Goal: Task Accomplishment & Management: Manage account settings

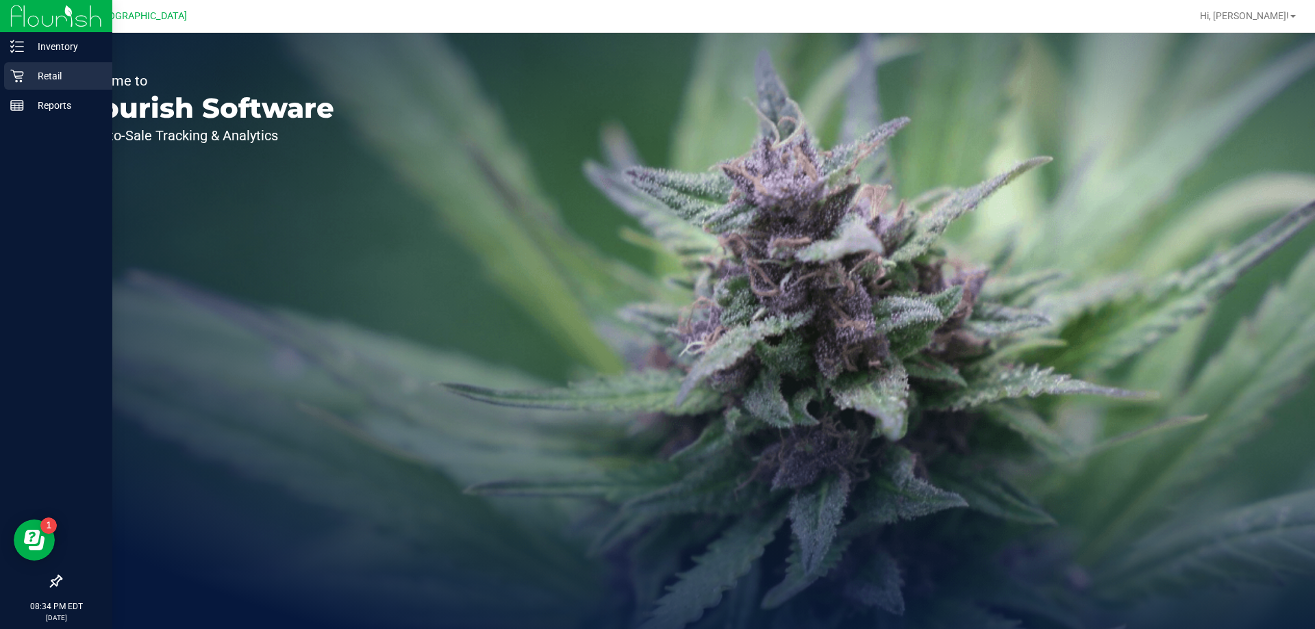
click at [32, 80] on p "Retail" at bounding box center [65, 76] width 82 height 16
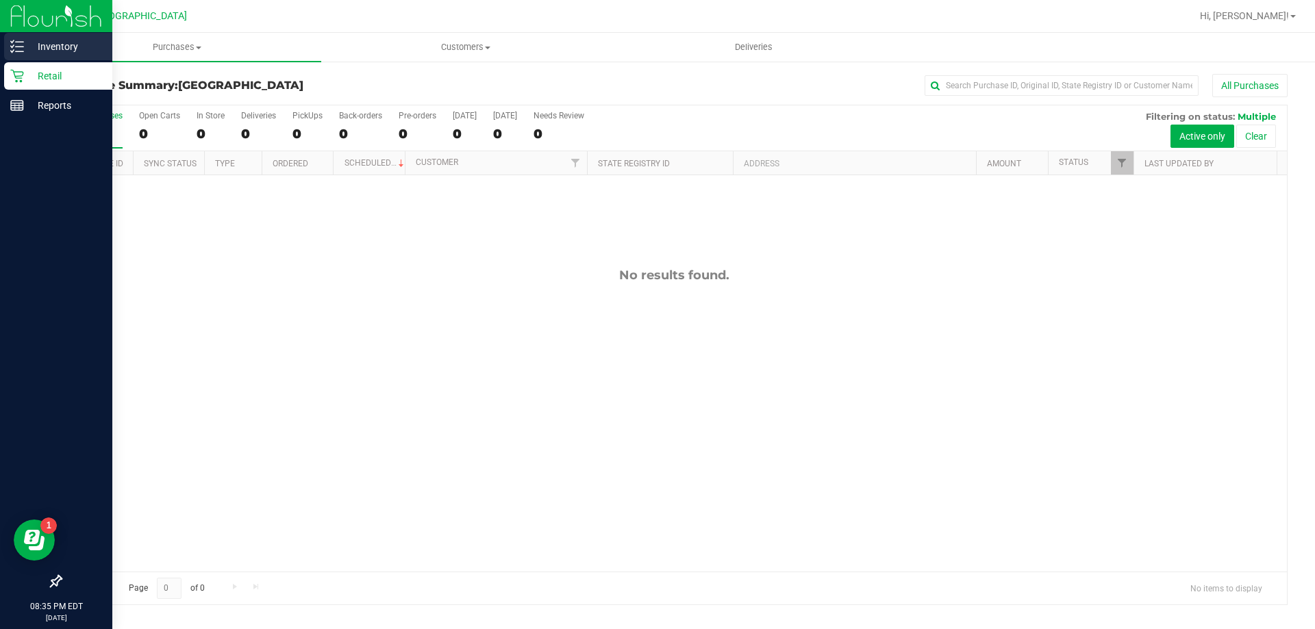
click at [47, 52] on p "Inventory" at bounding box center [65, 46] width 82 height 16
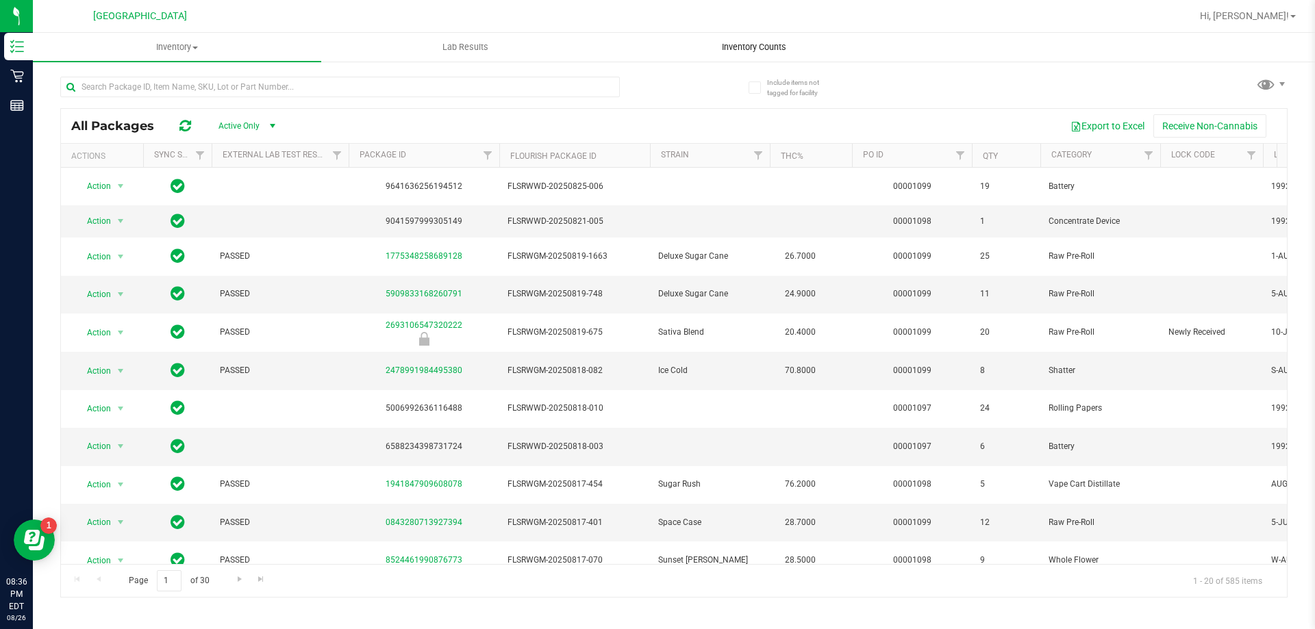
click at [706, 51] on span "Inventory Counts" at bounding box center [753, 47] width 101 height 12
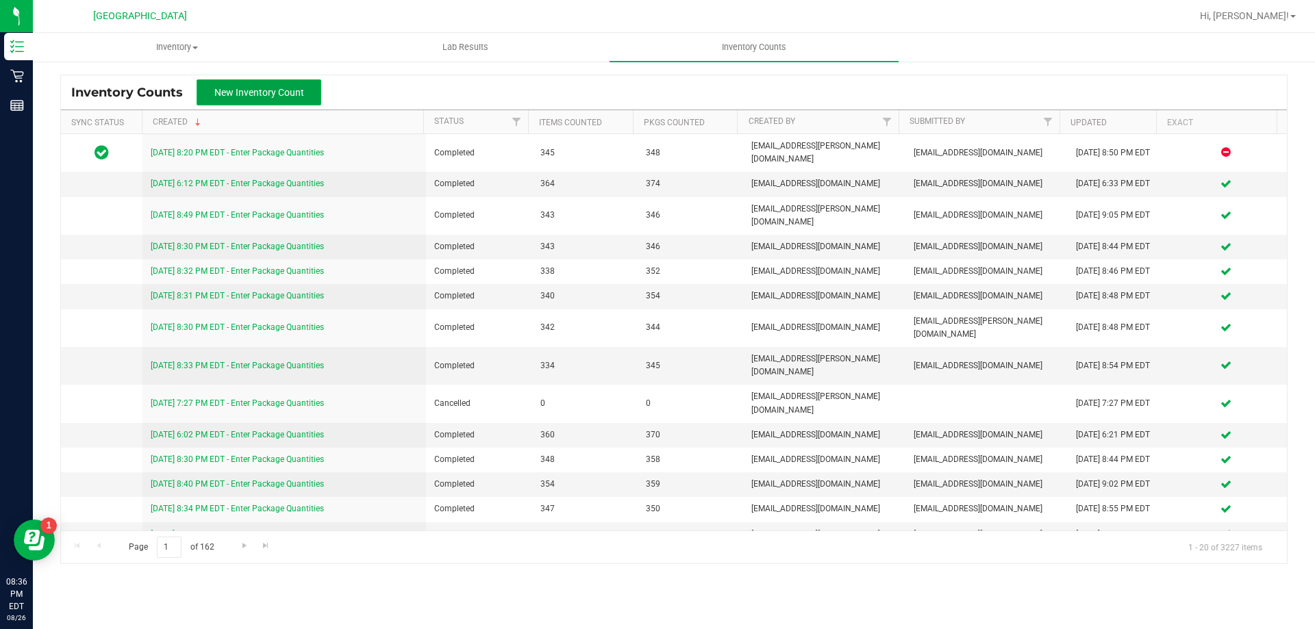
click at [252, 104] on button "New Inventory Count" at bounding box center [259, 92] width 125 height 26
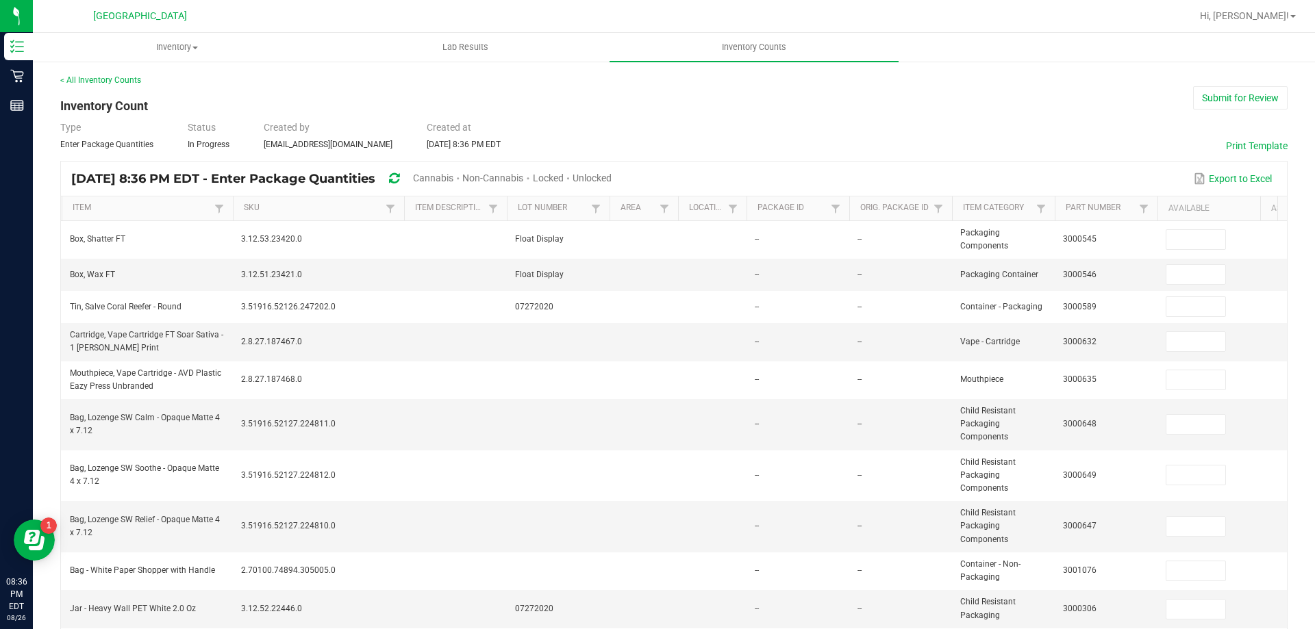
click at [612, 173] on span "Unlocked" at bounding box center [592, 178] width 39 height 11
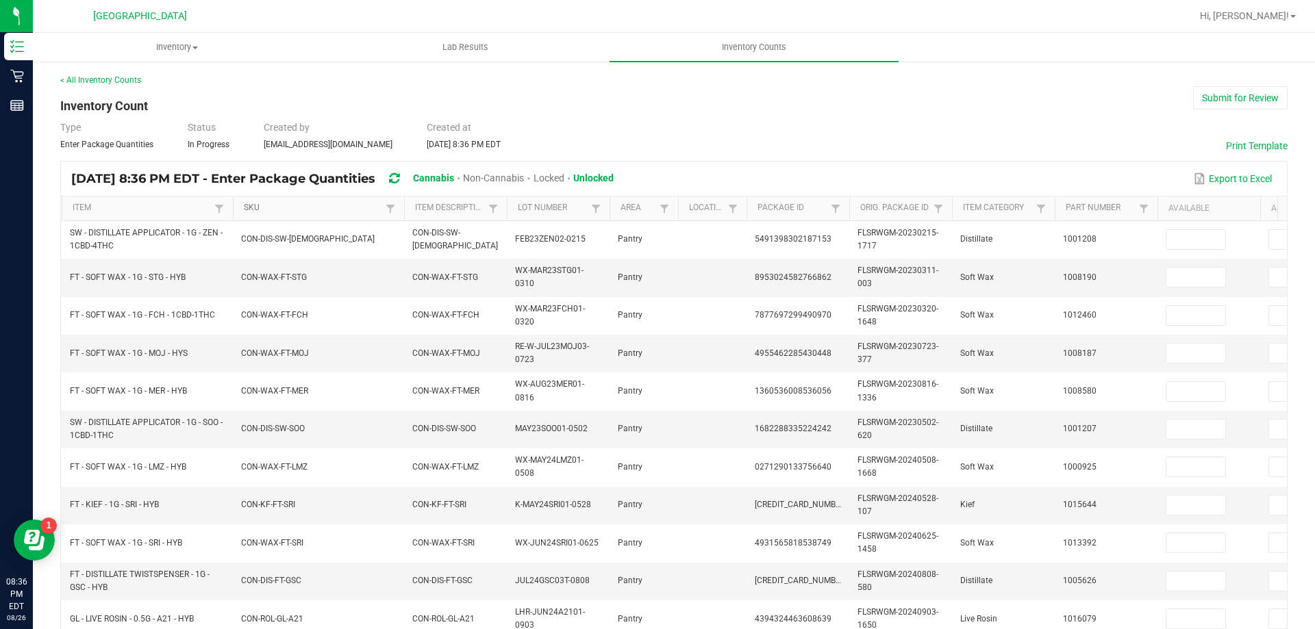
click at [340, 212] on link "SKU" at bounding box center [313, 208] width 138 height 11
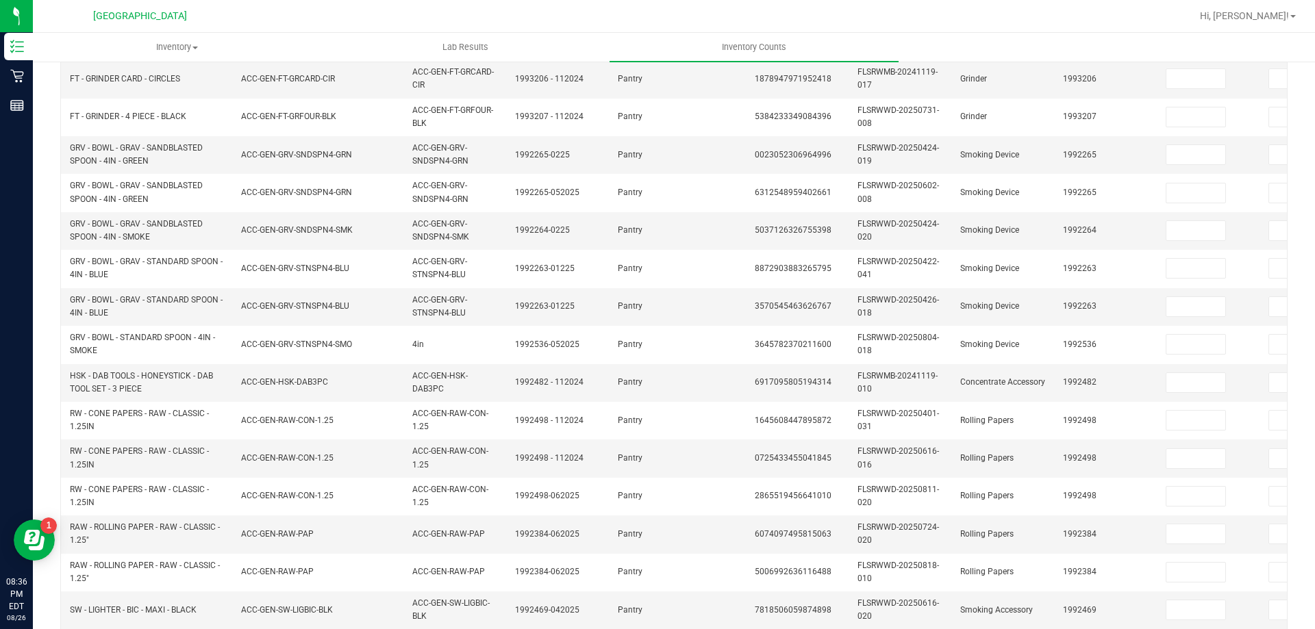
scroll to position [410, 0]
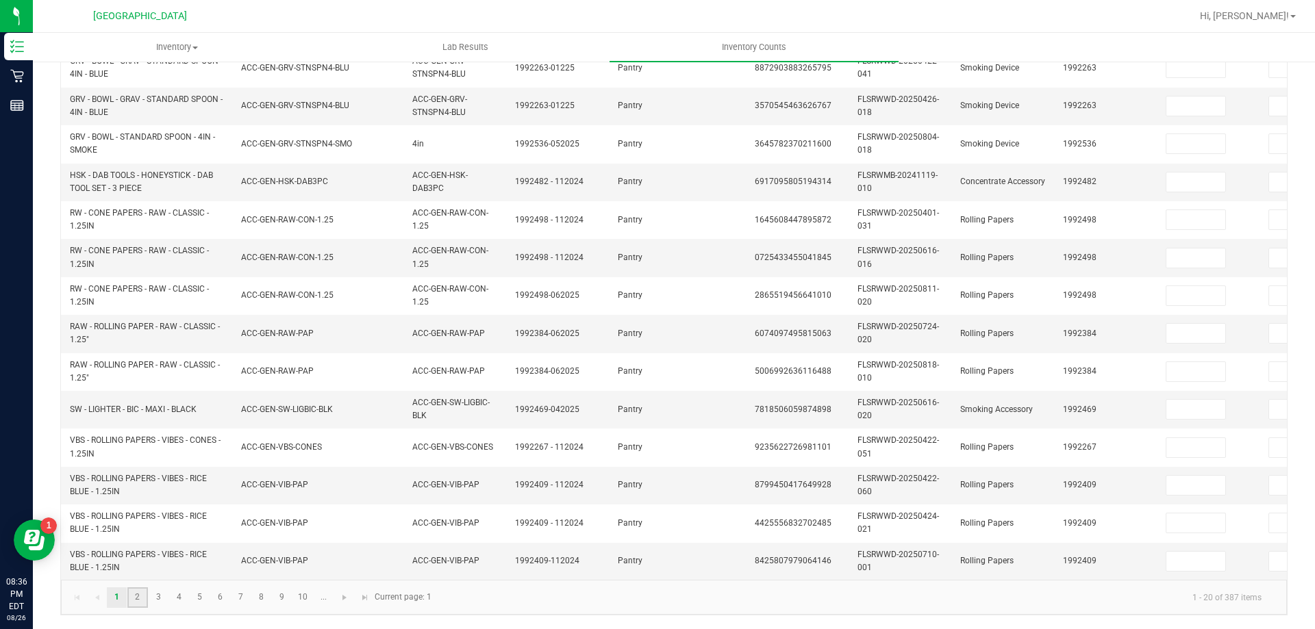
click at [147, 602] on link "2" at bounding box center [137, 598] width 20 height 21
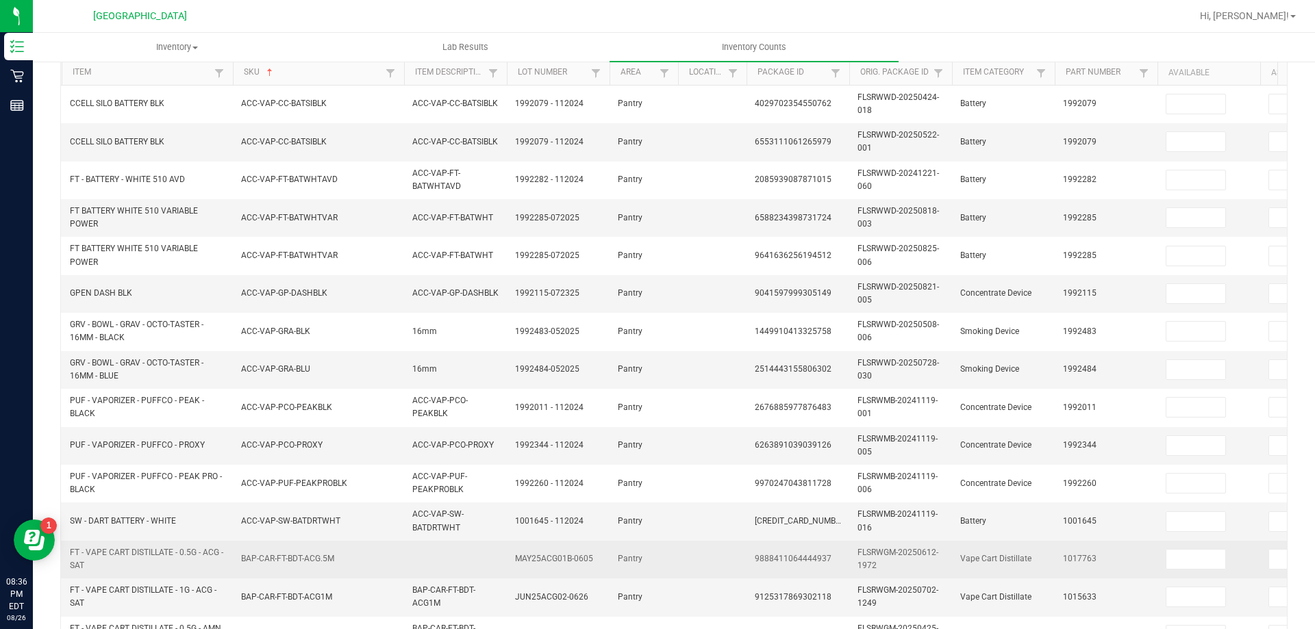
scroll to position [341, 0]
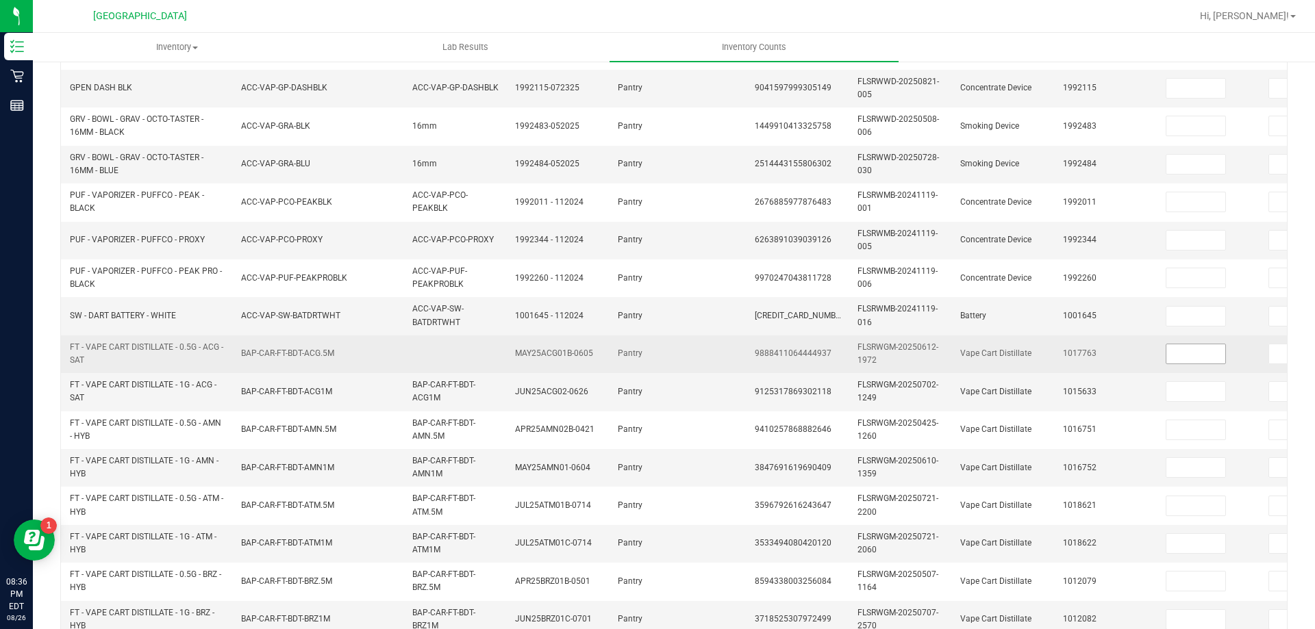
click at [1193, 352] on input at bounding box center [1195, 353] width 59 height 19
type input "6"
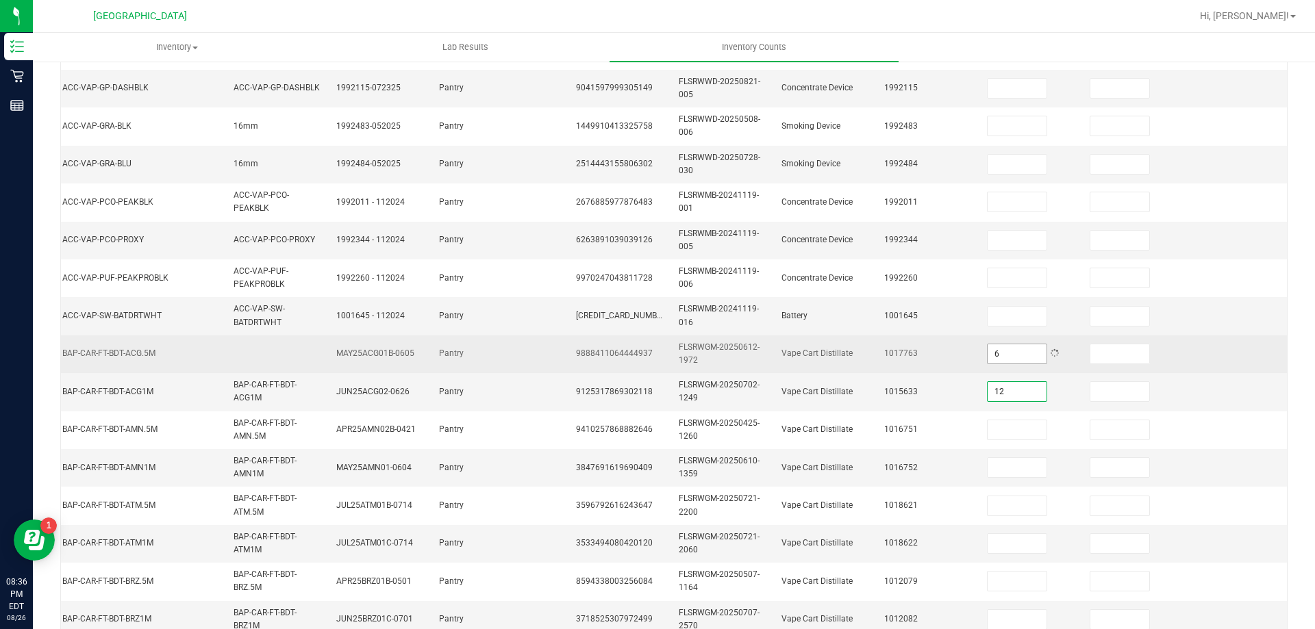
type input "12"
type input "7"
type input "5"
type input "4"
type input "12"
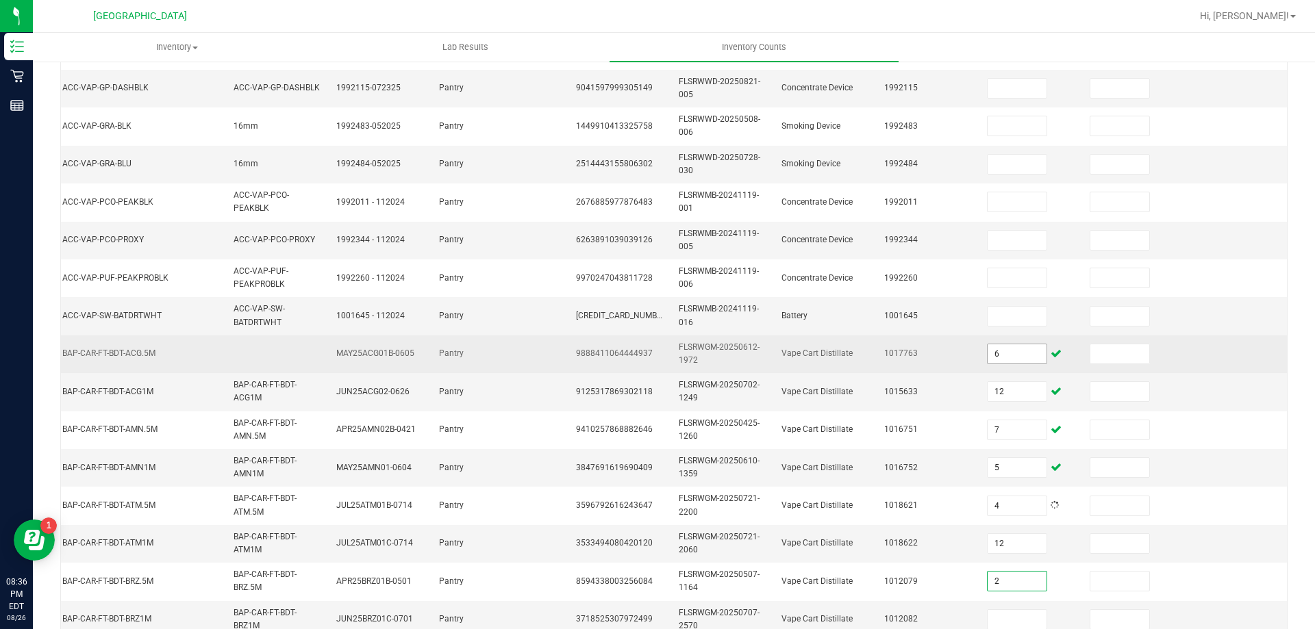
type input "2"
type input "12"
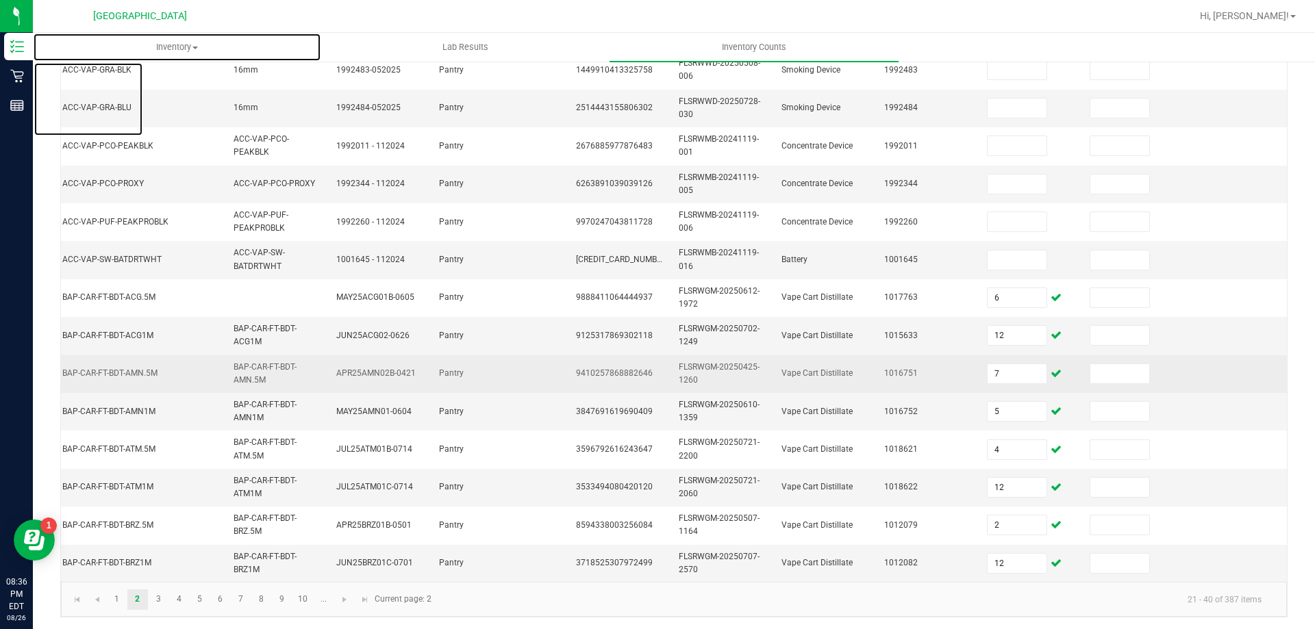
scroll to position [410, 0]
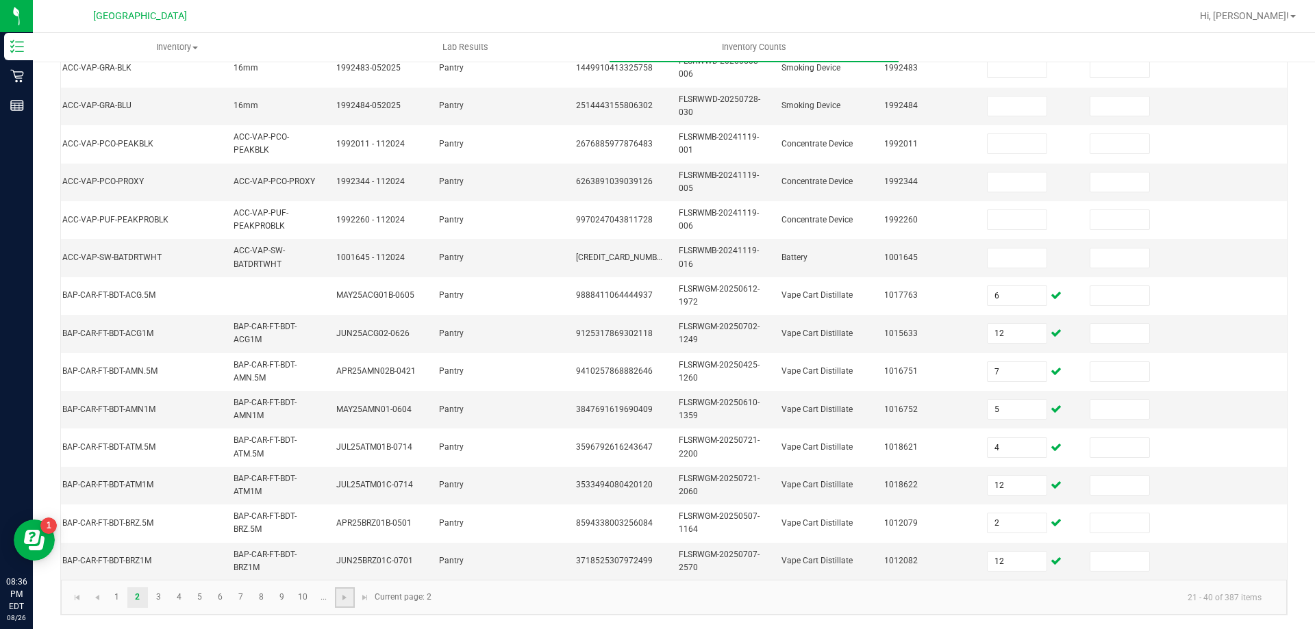
click at [342, 605] on link at bounding box center [345, 598] width 20 height 21
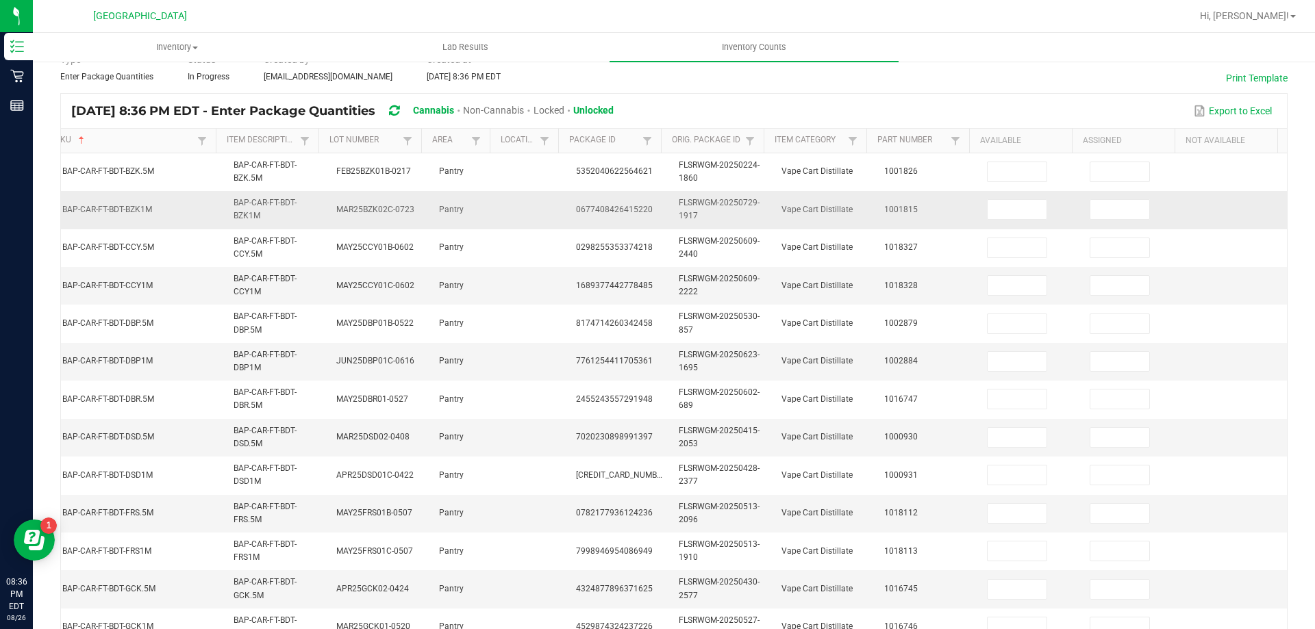
scroll to position [67, 0]
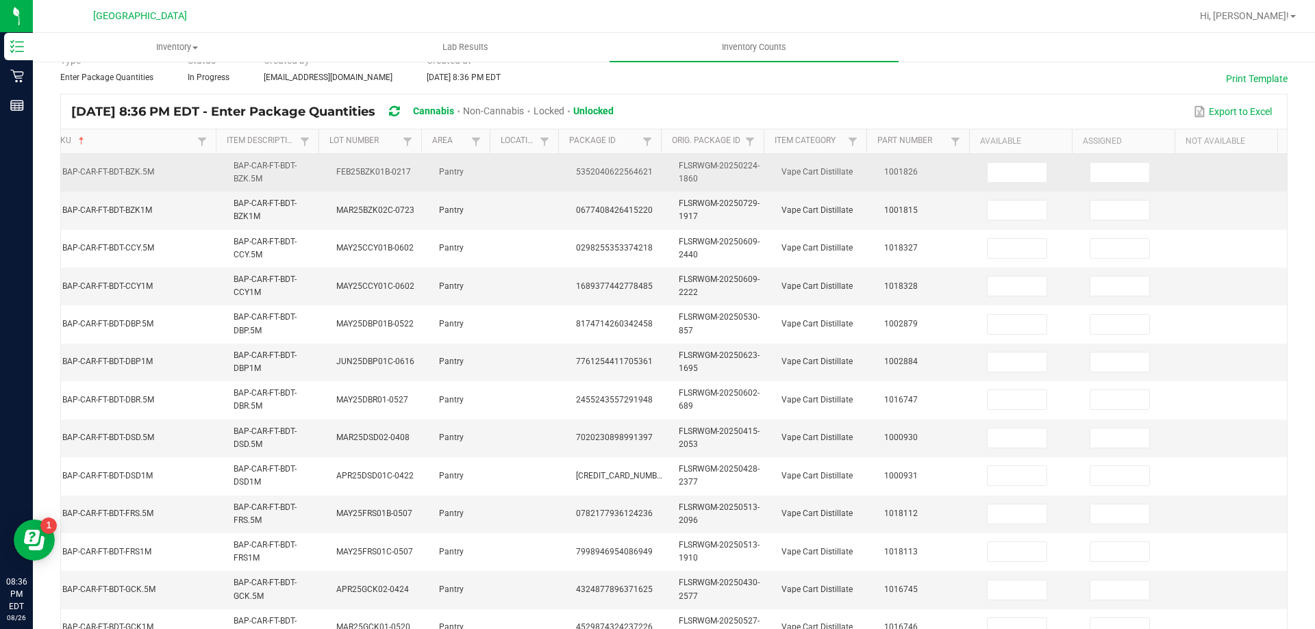
click at [991, 155] on td at bounding box center [1030, 173] width 103 height 38
click at [992, 170] on input at bounding box center [1017, 172] width 59 height 19
type input "12"
type input "9"
type input "4"
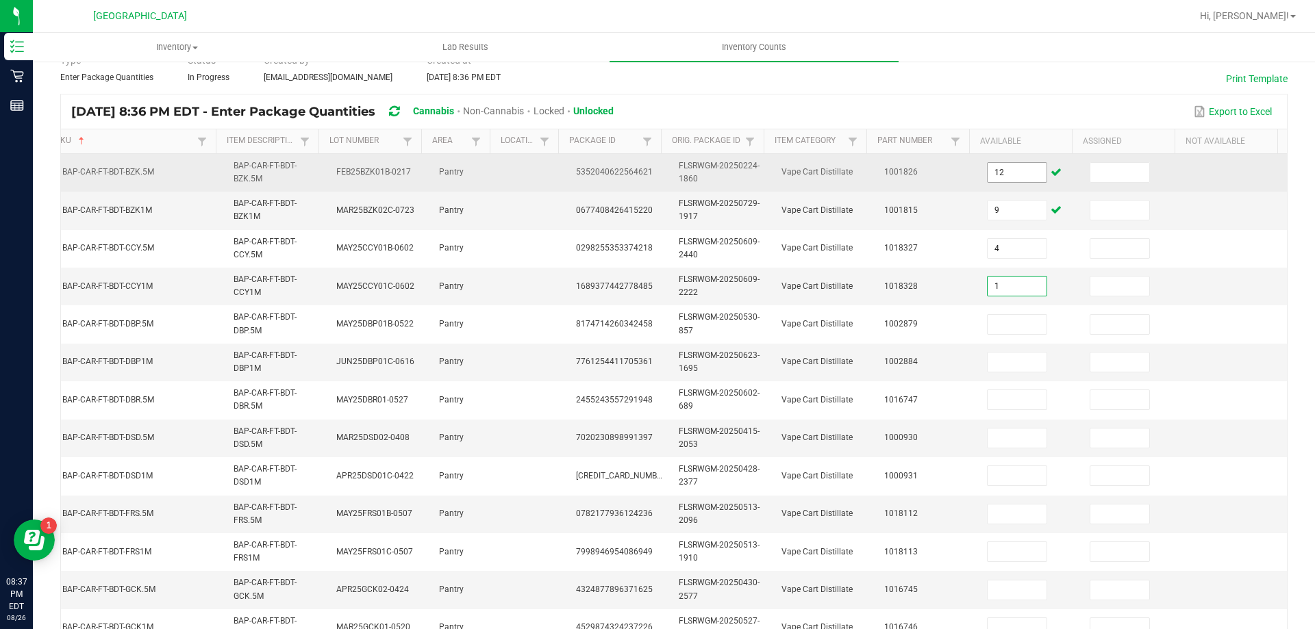
type input "1"
type input "6"
type input "10"
type input "12"
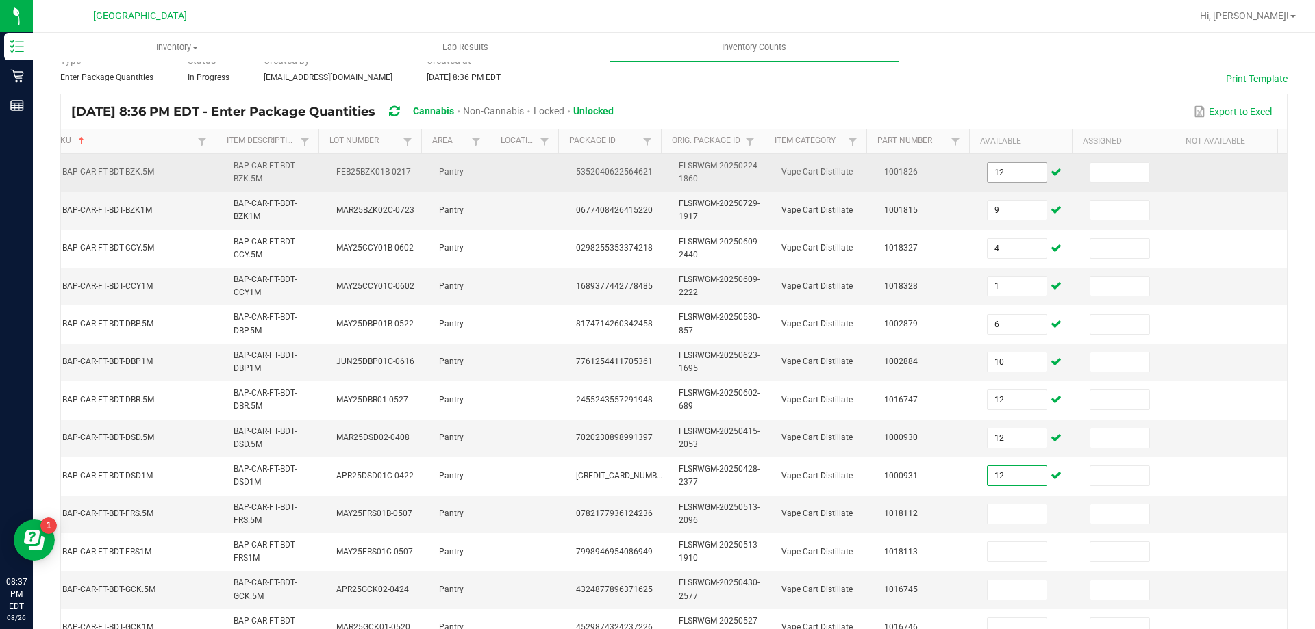
type input "12"
type input "4"
type input "11"
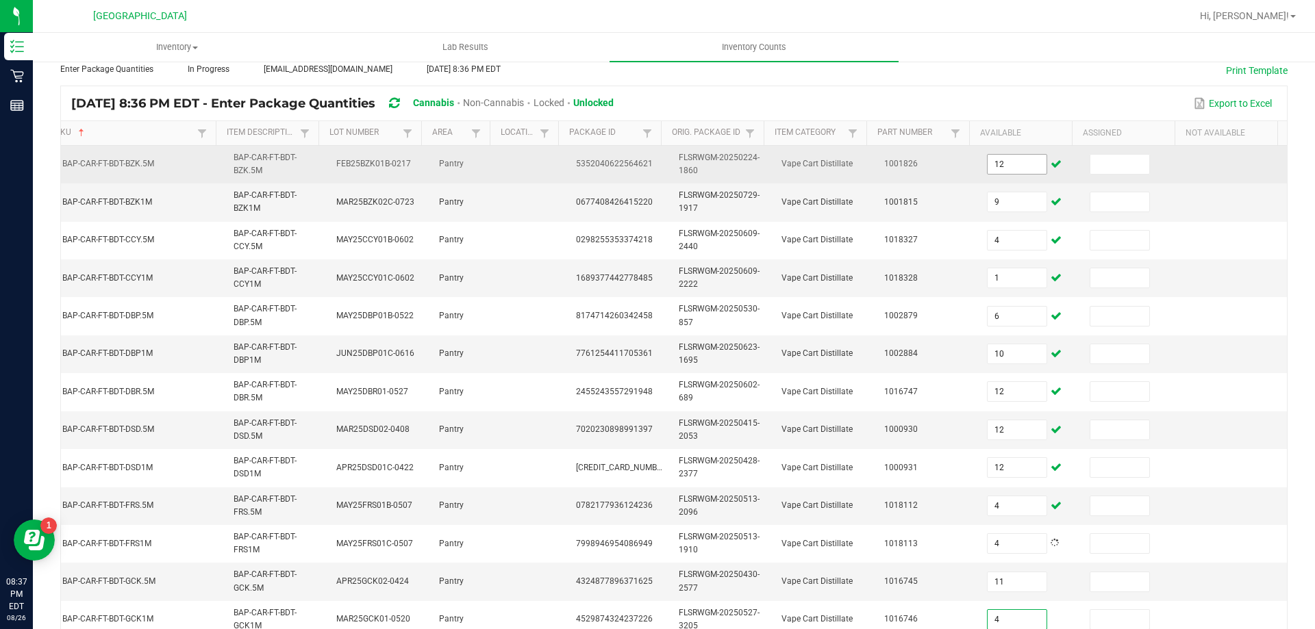
type input "4"
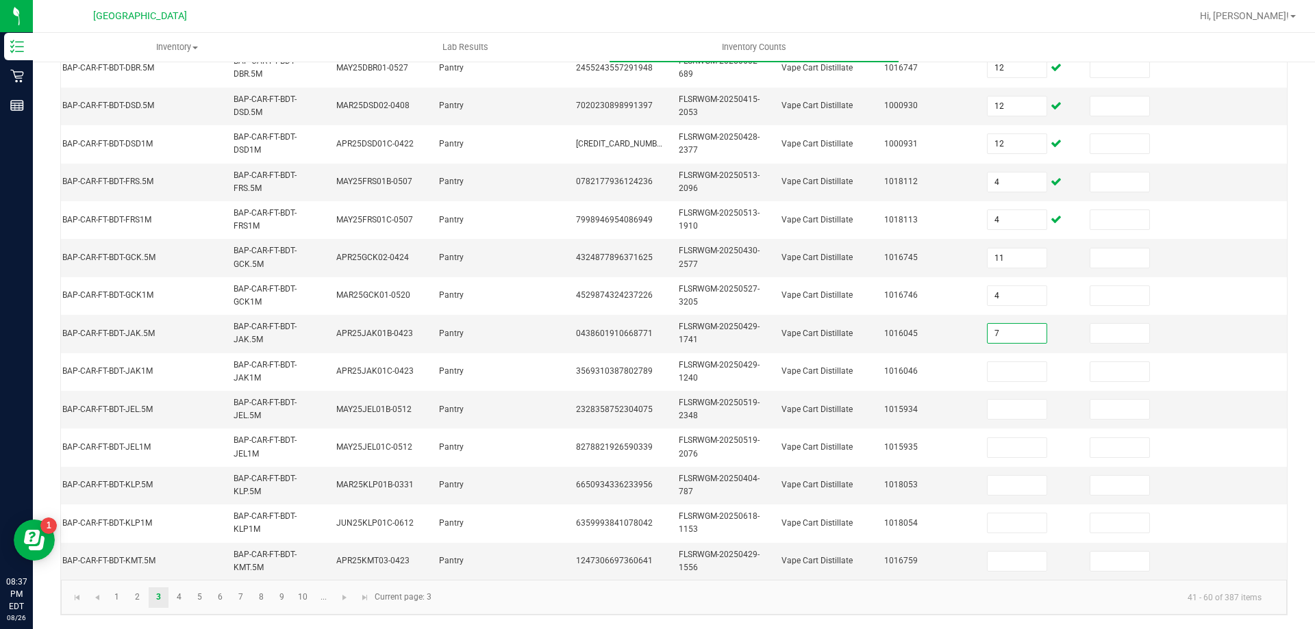
type input "7"
type input "6"
type input "10"
type input "4"
type input "10"
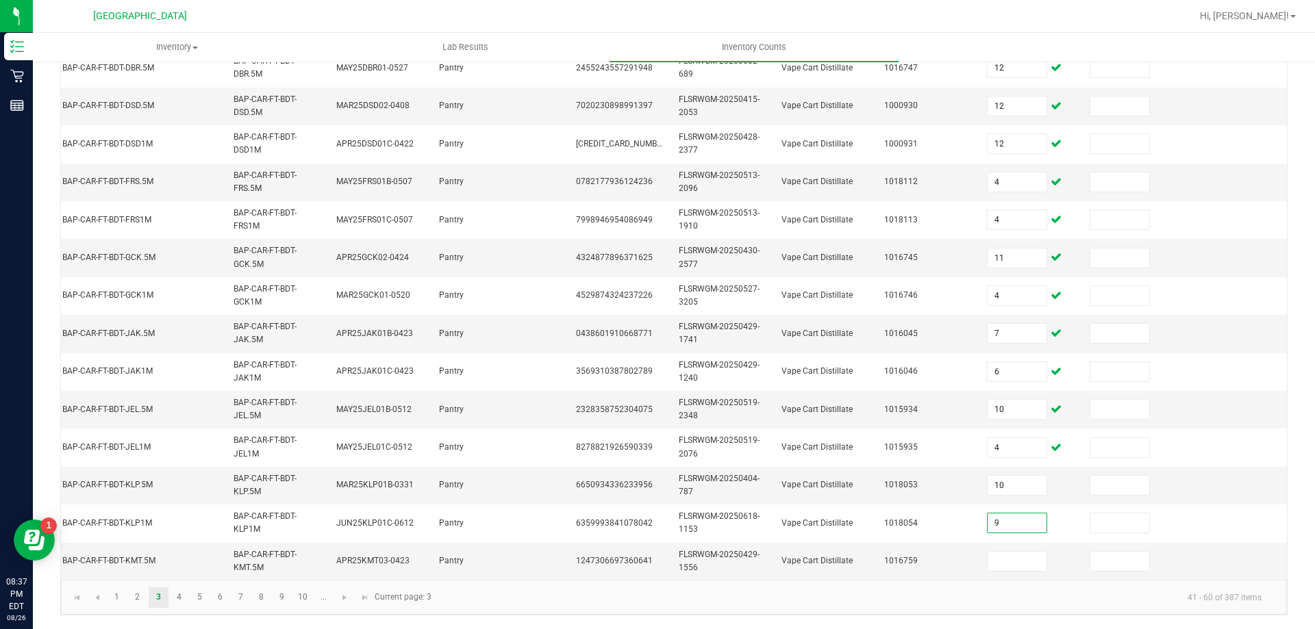
type input "9"
type input "7"
click at [336, 603] on link at bounding box center [345, 598] width 20 height 21
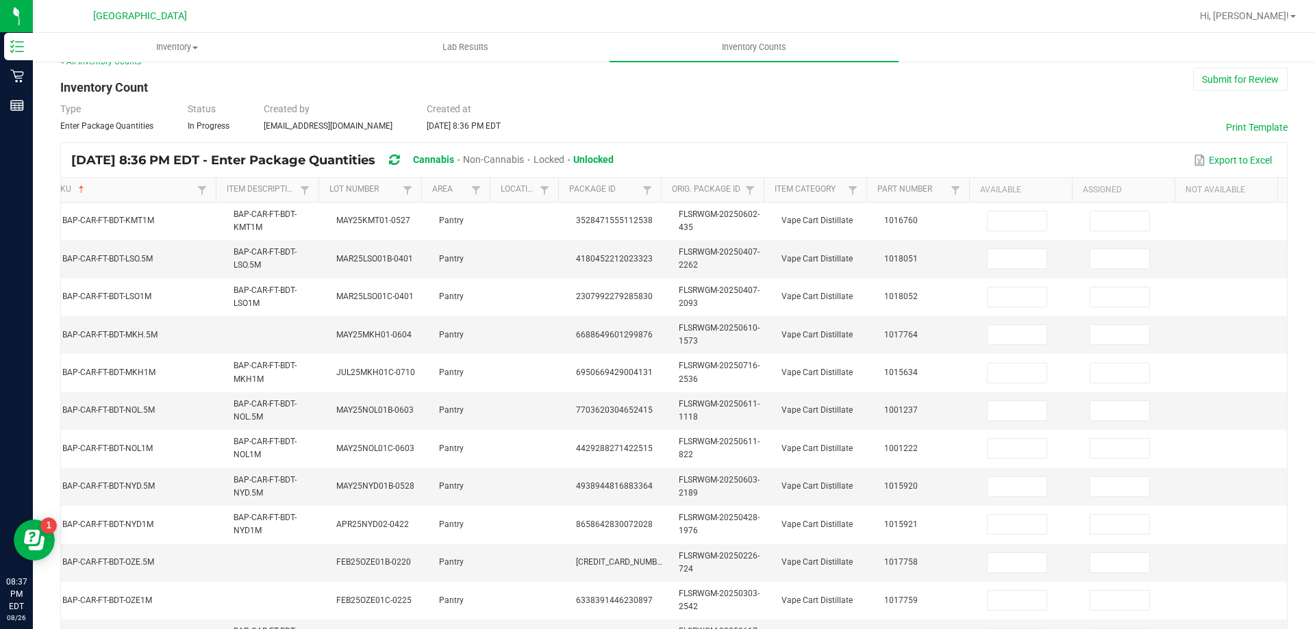
scroll to position [0, 0]
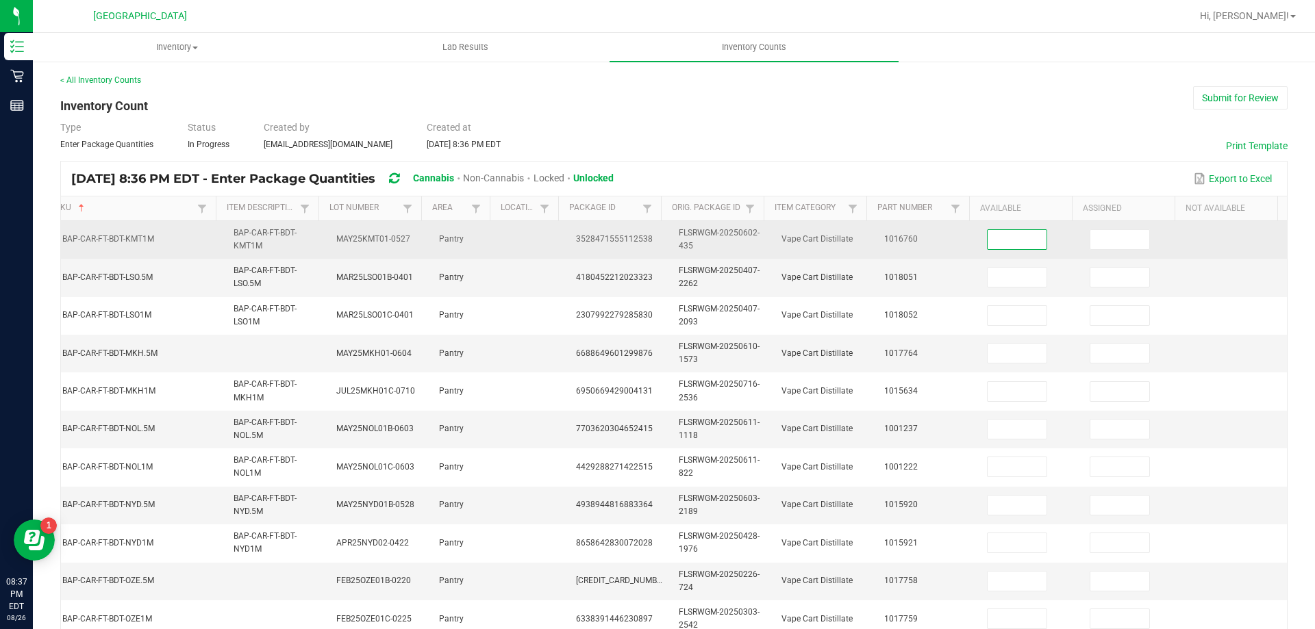
click at [1013, 239] on input at bounding box center [1017, 239] width 59 height 19
type input "1"
type input "6"
type input "1"
type input "3"
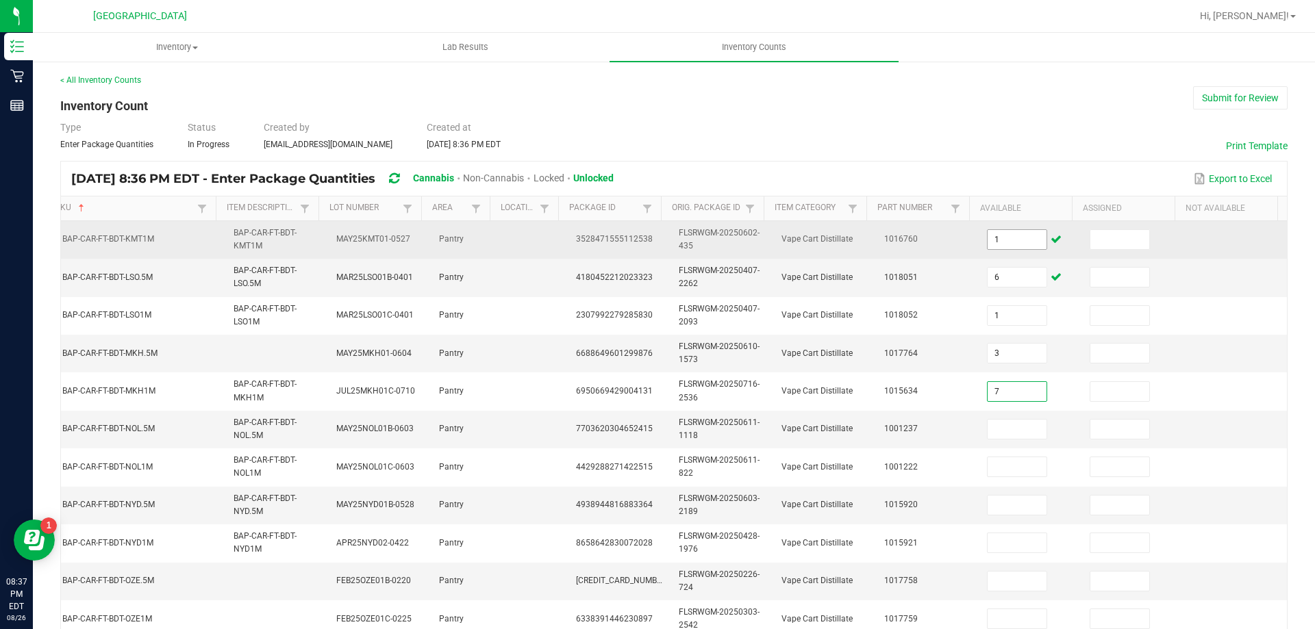
type input "7"
type input "8"
type input "3"
type input "6"
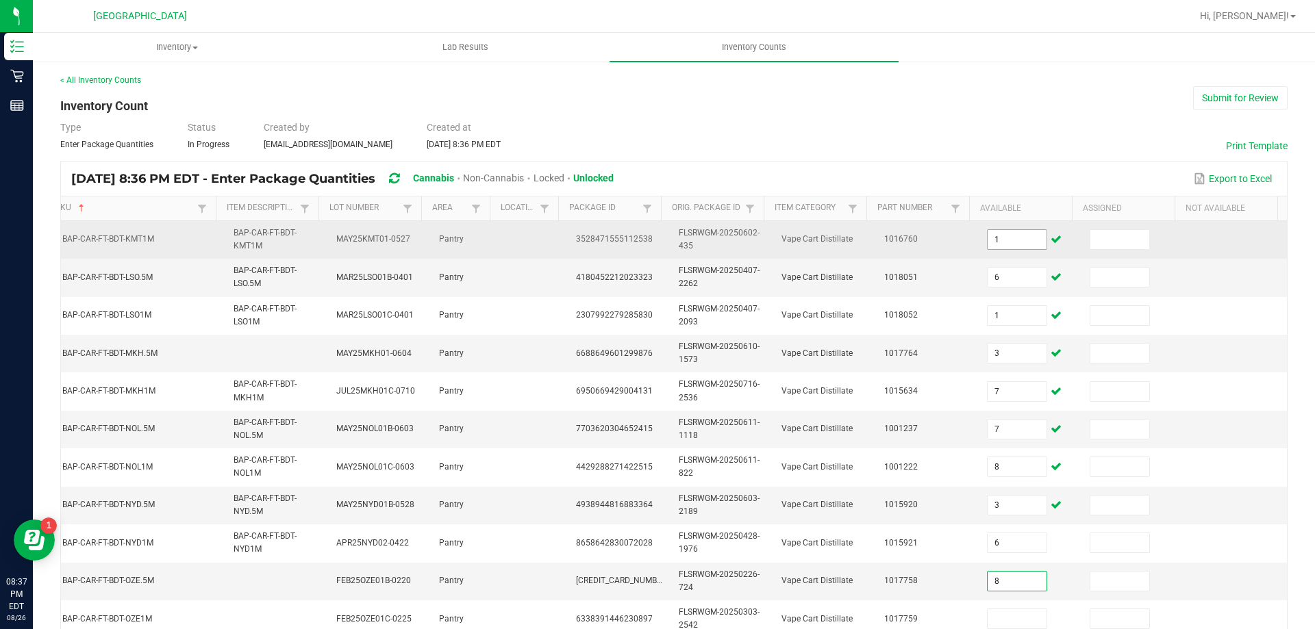
type input "8"
type input "7"
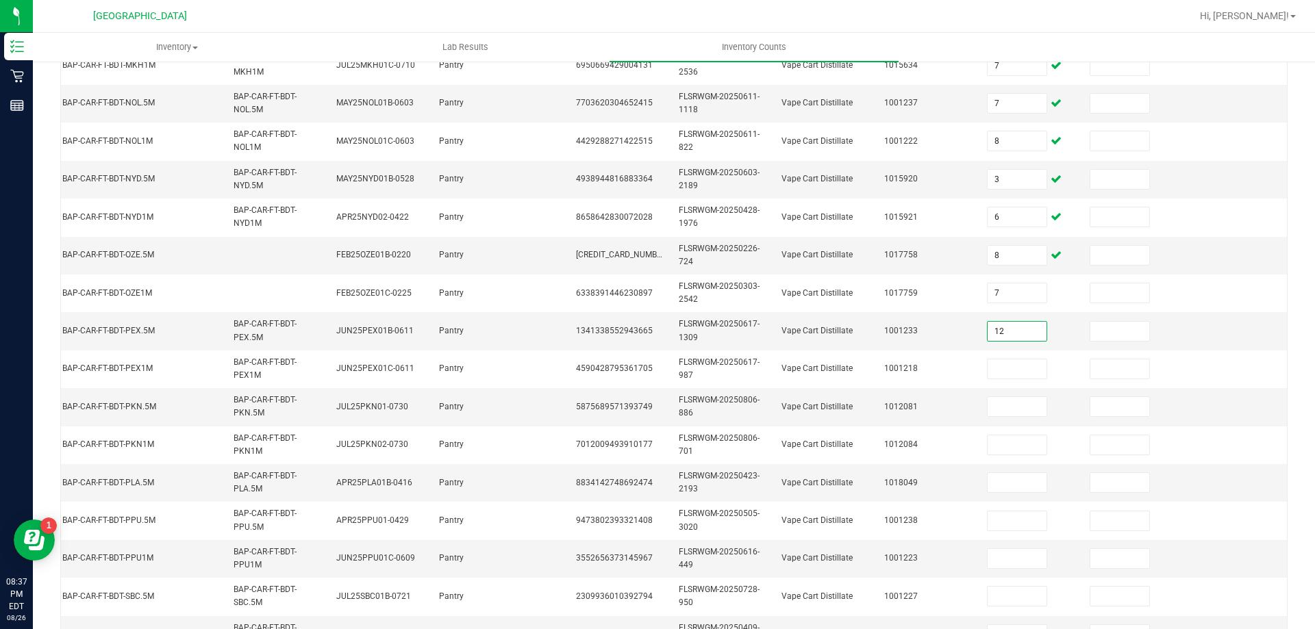
type input "12"
type input "9"
type input "12"
type input "1"
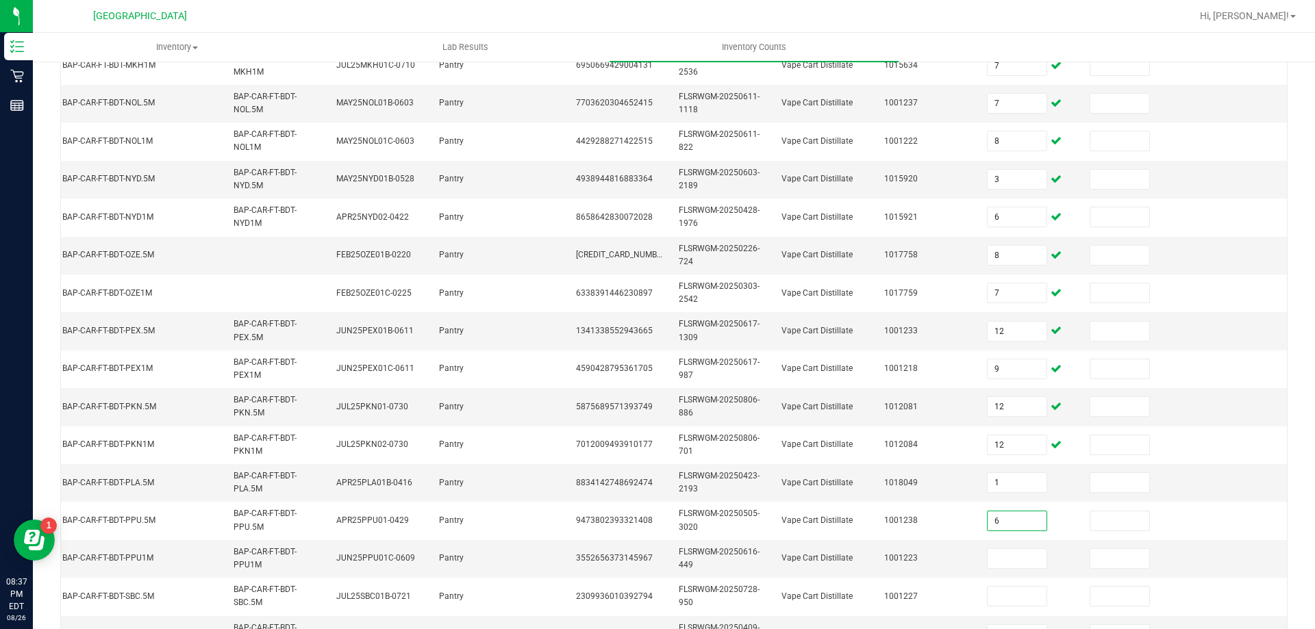
type input "6"
type input "7"
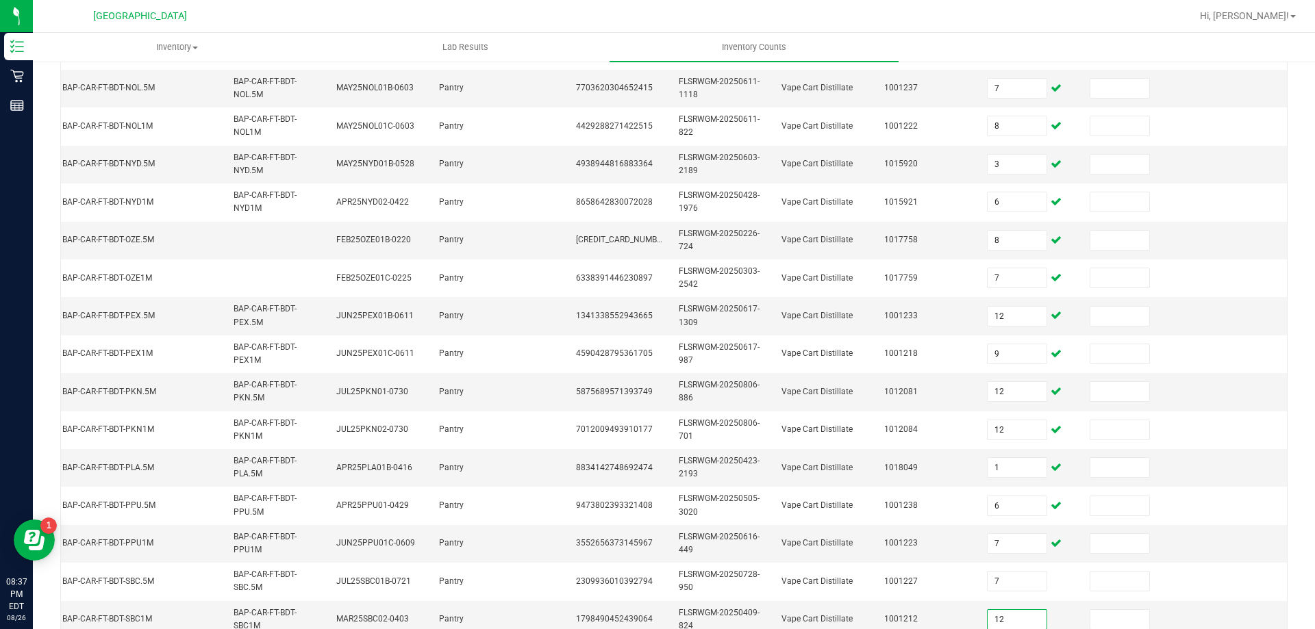
type input "12"
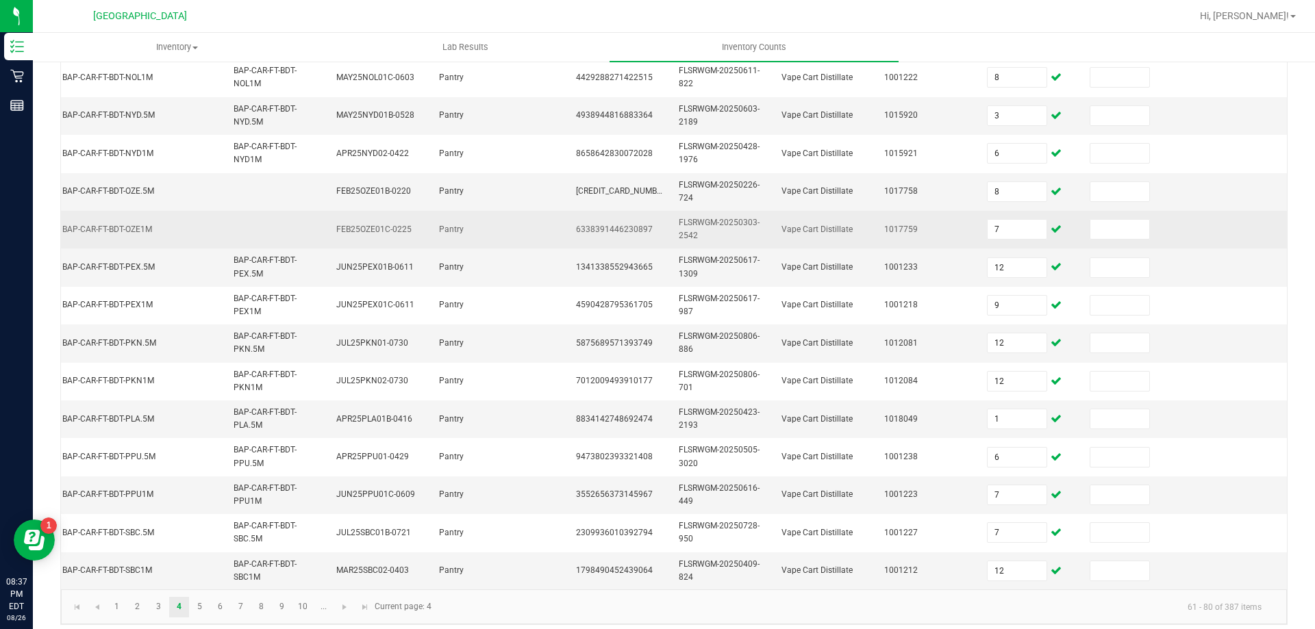
scroll to position [410, 0]
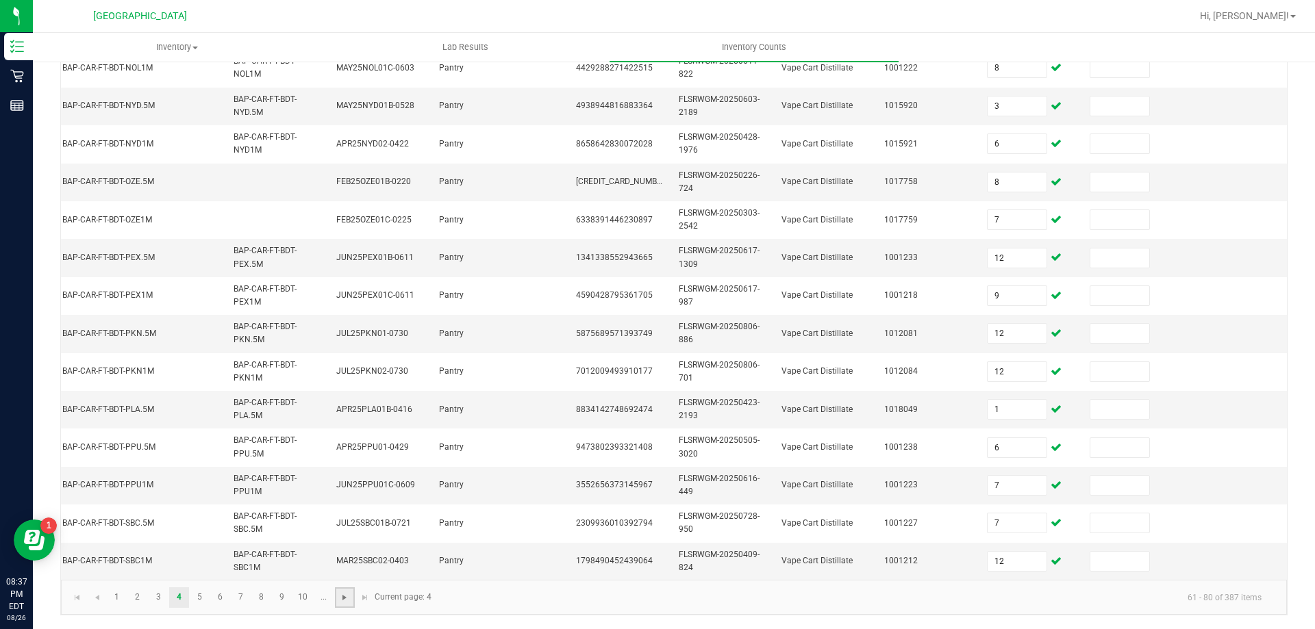
click at [349, 594] on span "Go to the next page" at bounding box center [344, 597] width 11 height 11
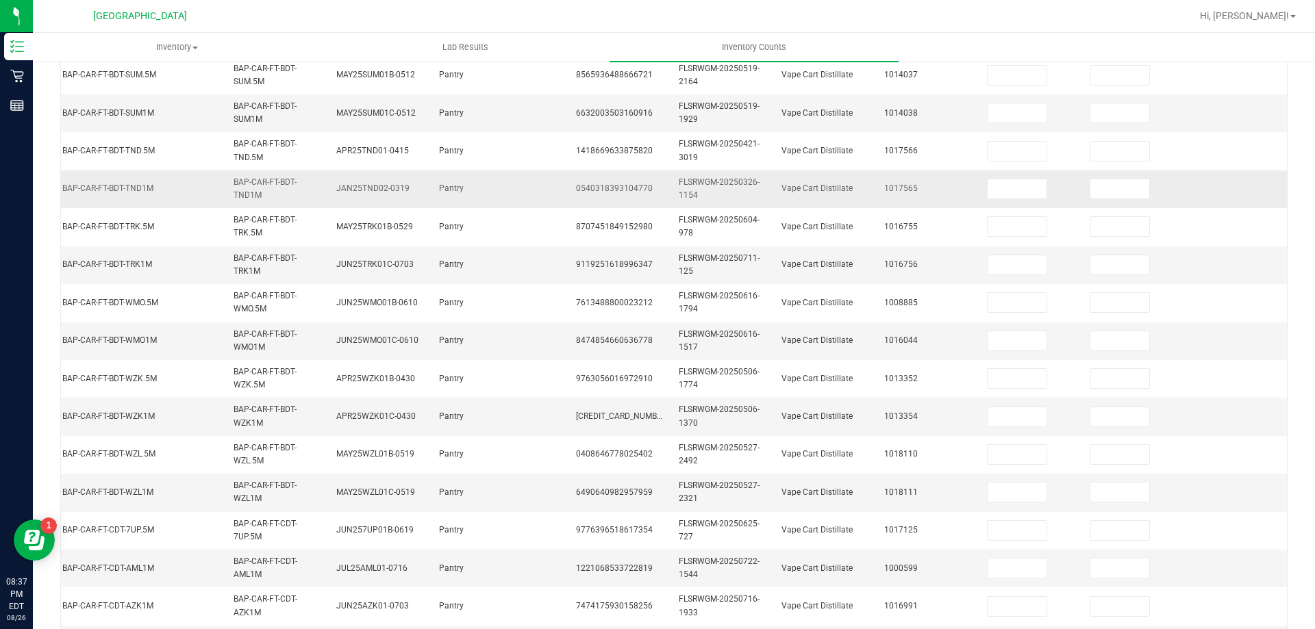
scroll to position [0, 0]
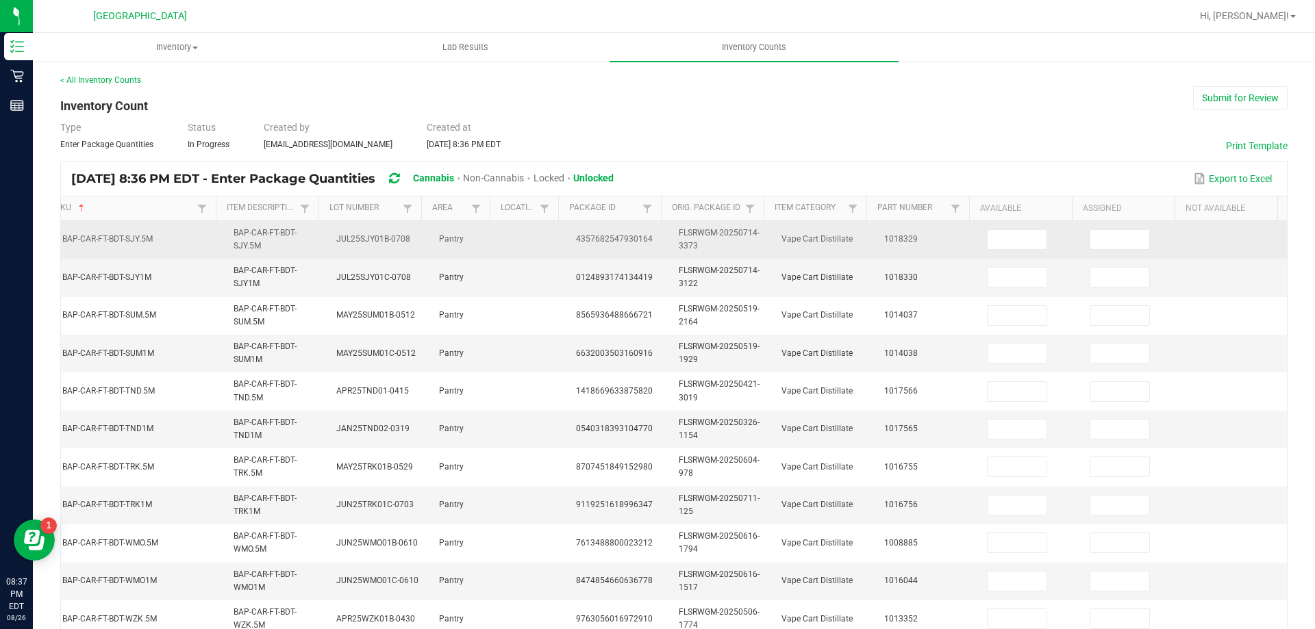
click at [1011, 226] on td at bounding box center [1030, 240] width 103 height 38
click at [1007, 237] on input at bounding box center [1017, 239] width 59 height 19
type input "11"
type input "3"
type input "1"
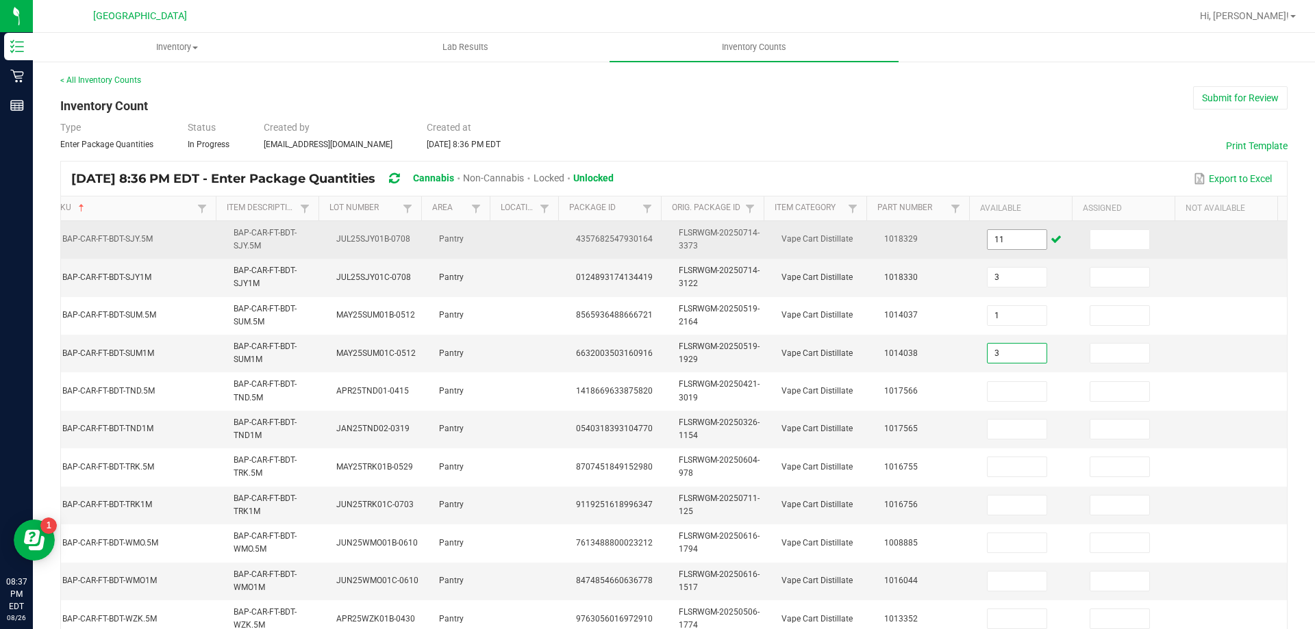
type input "3"
type input "5"
type input "10"
type input "9"
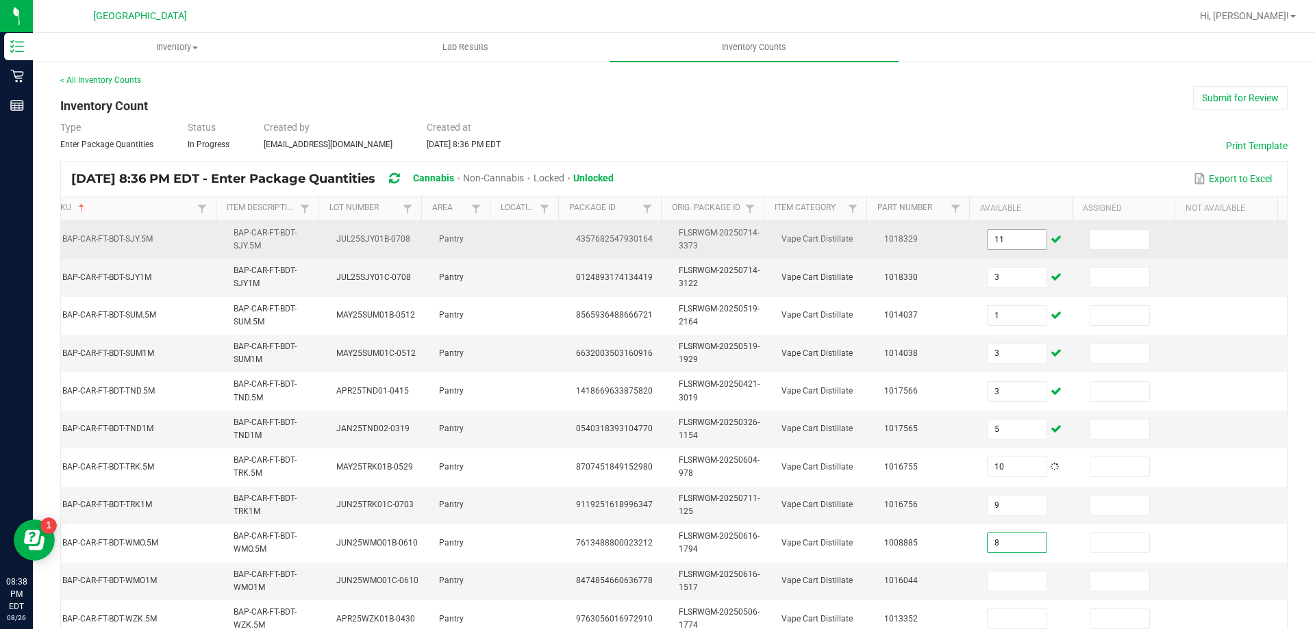
type input "8"
type input "3"
type input "4"
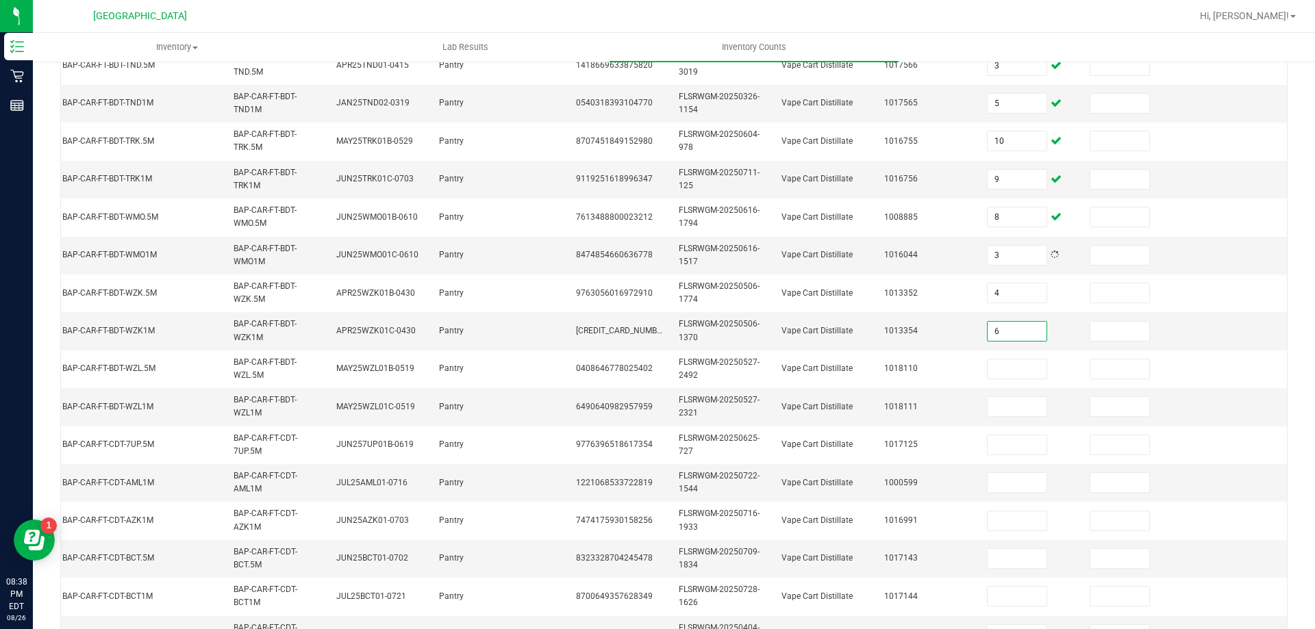
type input "6"
type input "5"
type input "8"
type input "11"
type input "1"
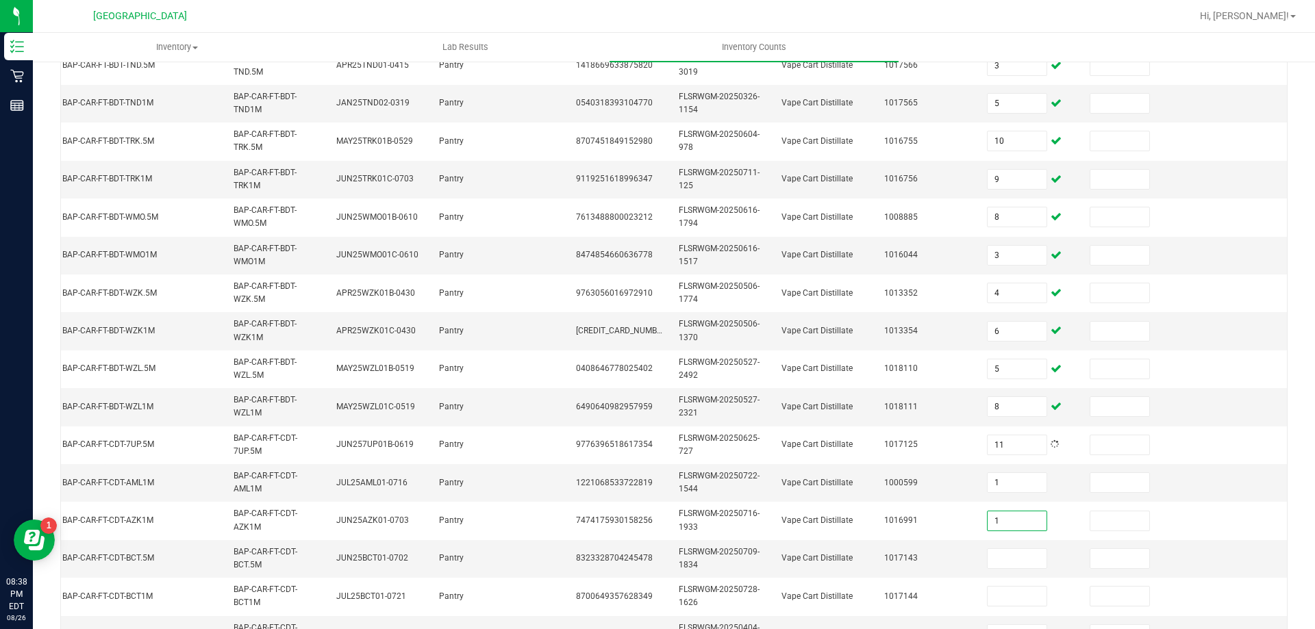
type input "1"
type input "3"
type input "8"
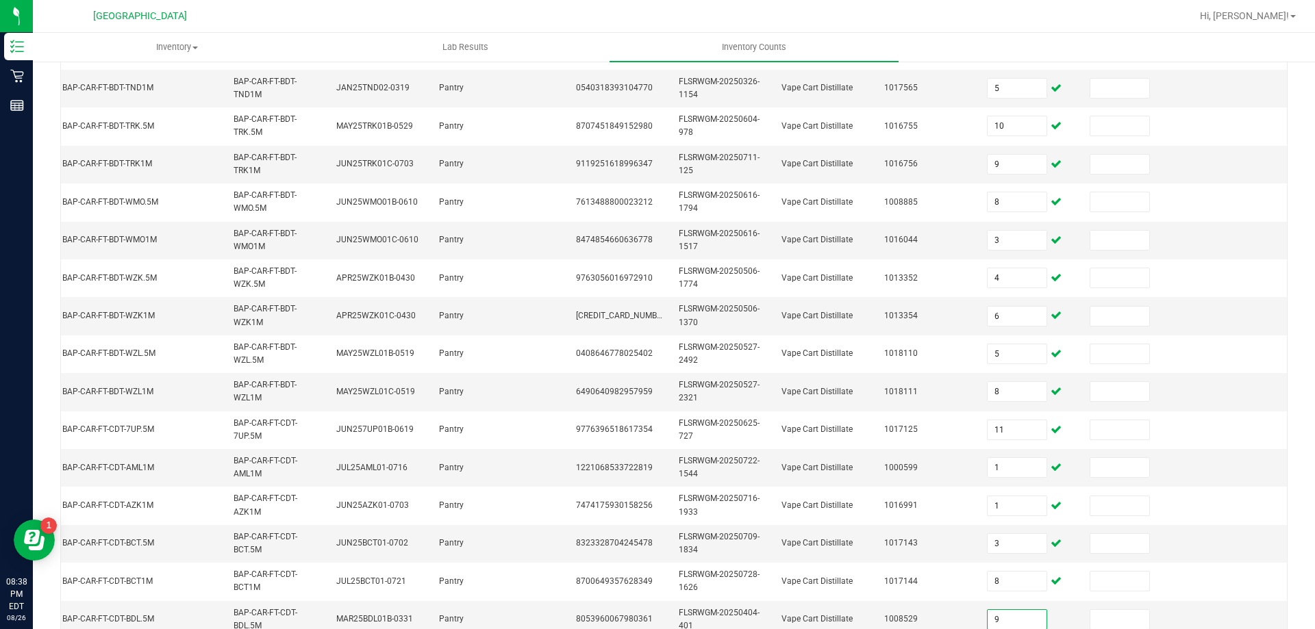
type input "9"
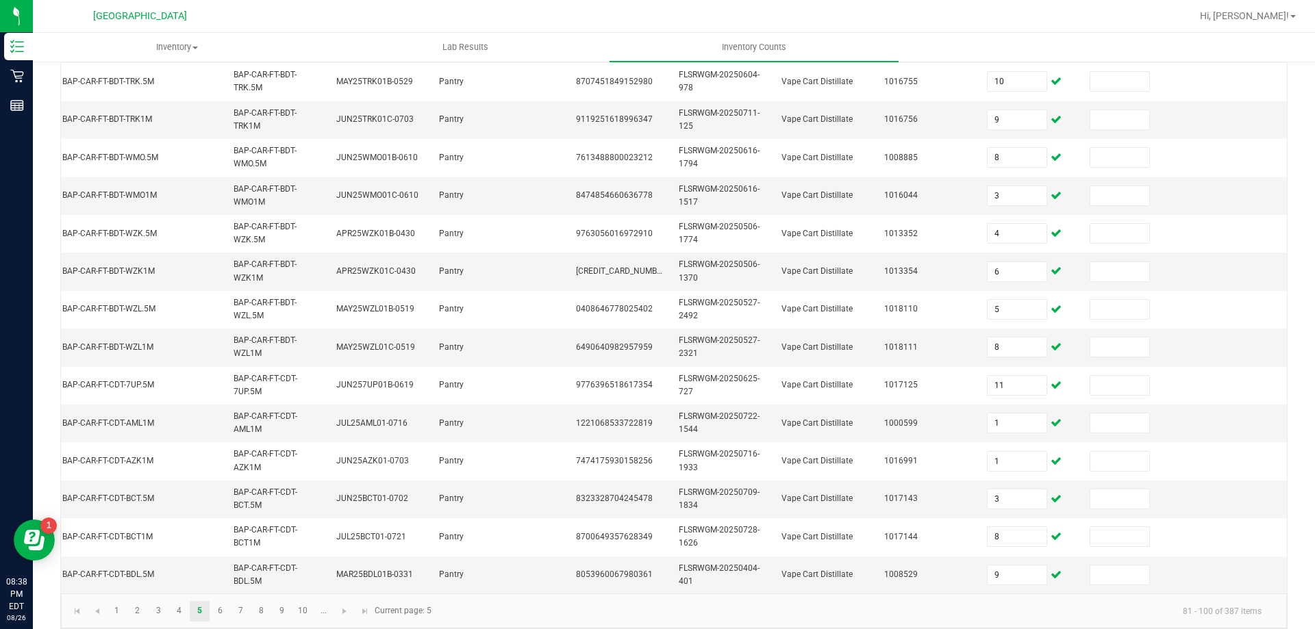
scroll to position [410, 0]
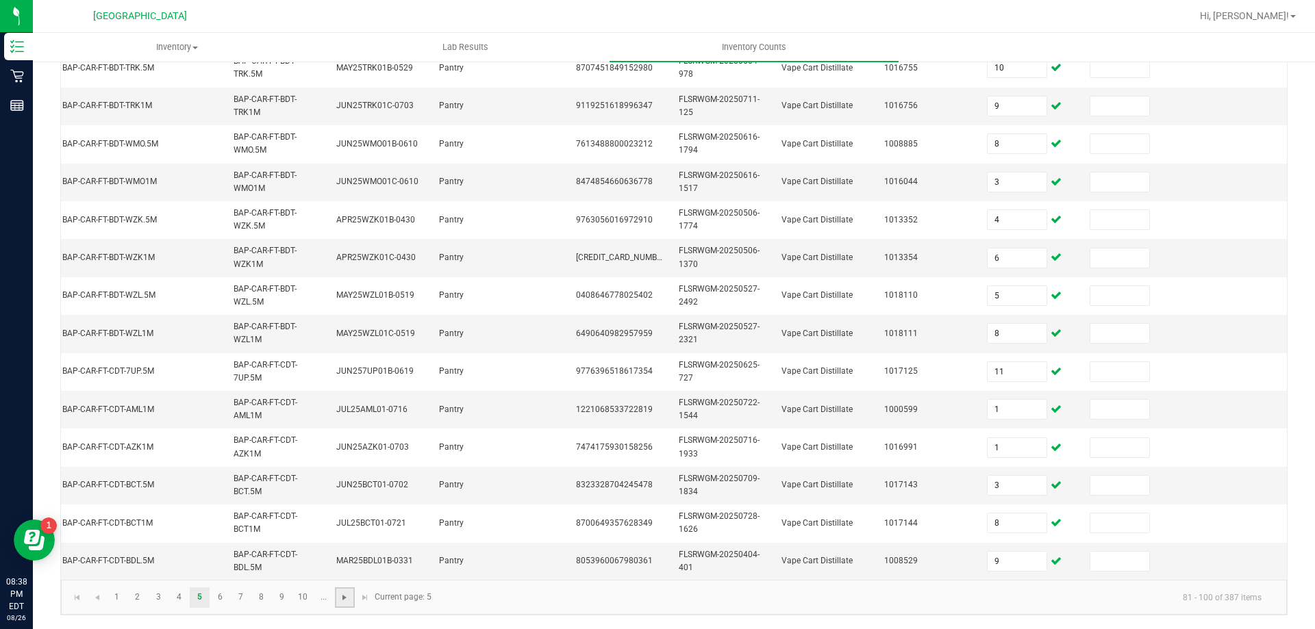
click at [348, 598] on span "Go to the next page" at bounding box center [344, 597] width 11 height 11
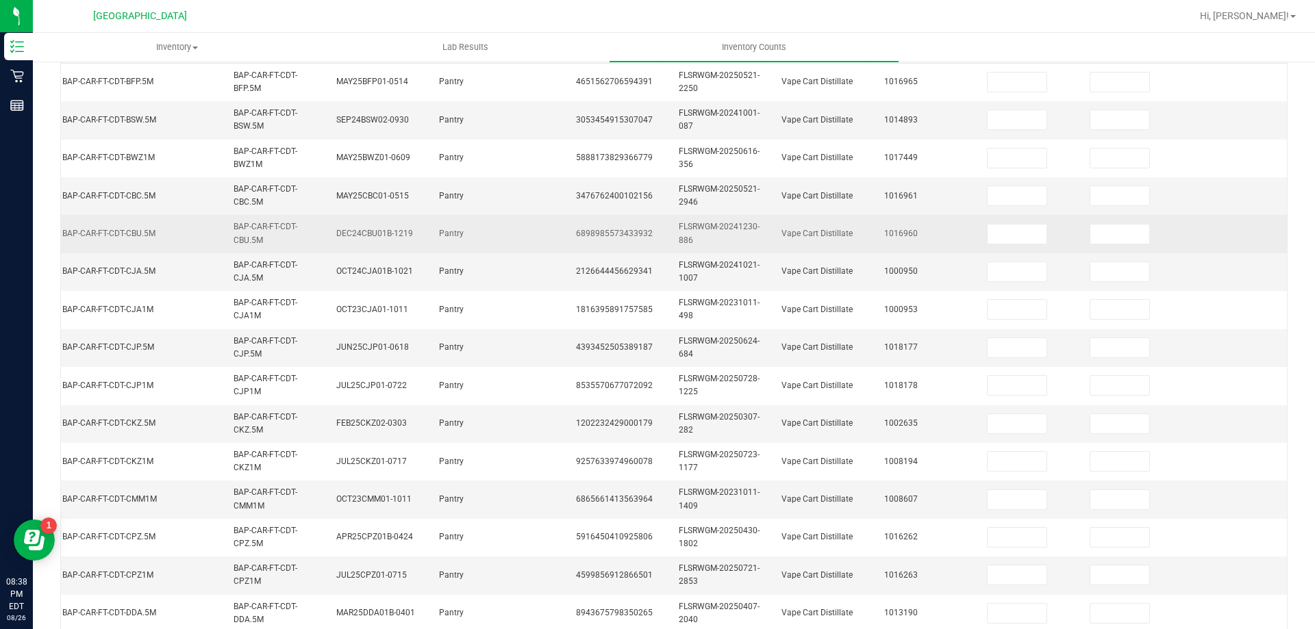
scroll to position [136, 0]
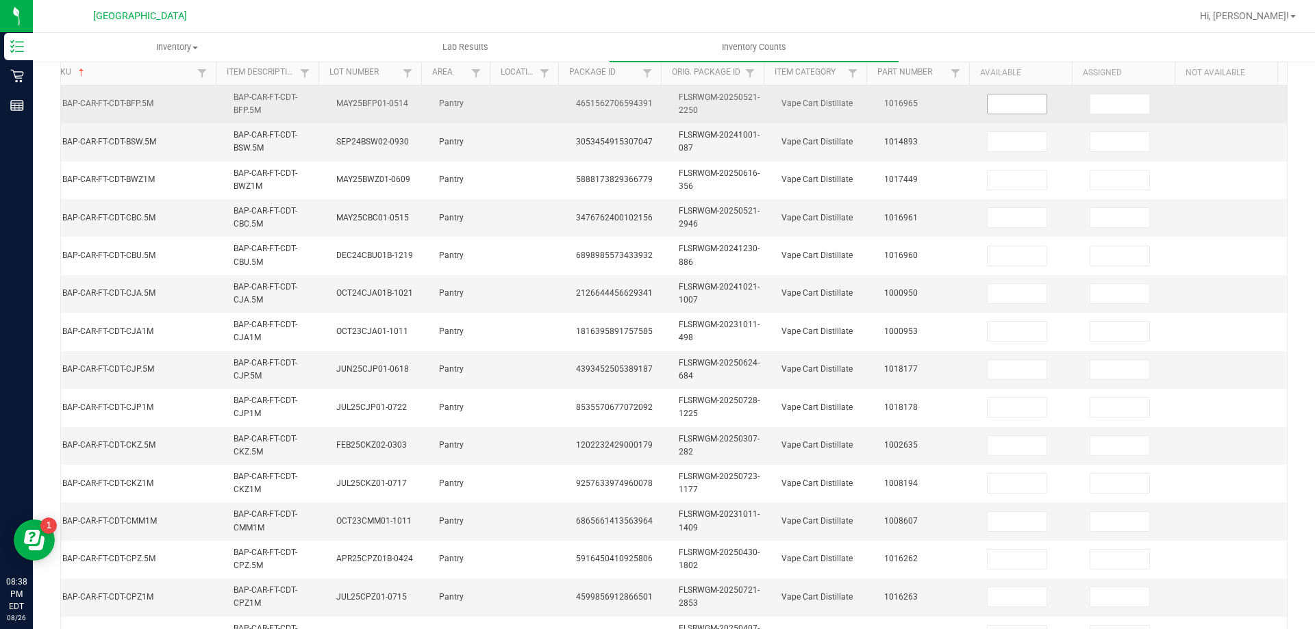
click at [1009, 108] on input at bounding box center [1017, 104] width 59 height 19
type input "10"
type input "3"
type input "2"
type input "8"
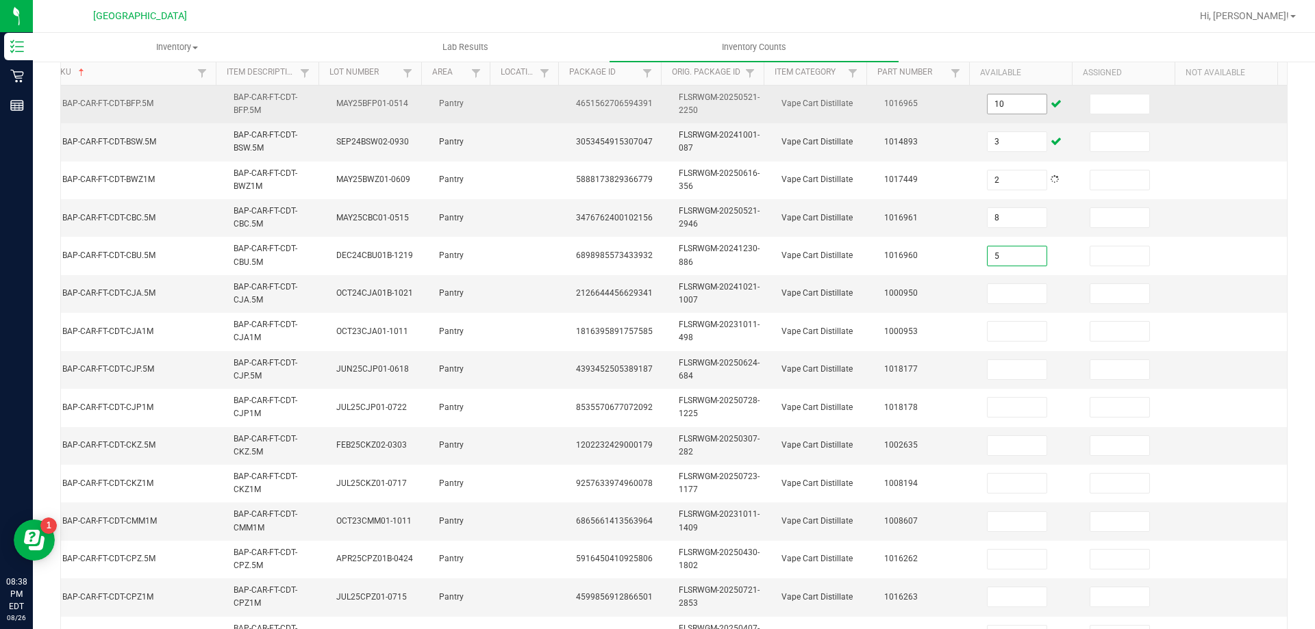
type input "5"
type input "12"
type input "5"
type input "10"
type input "2"
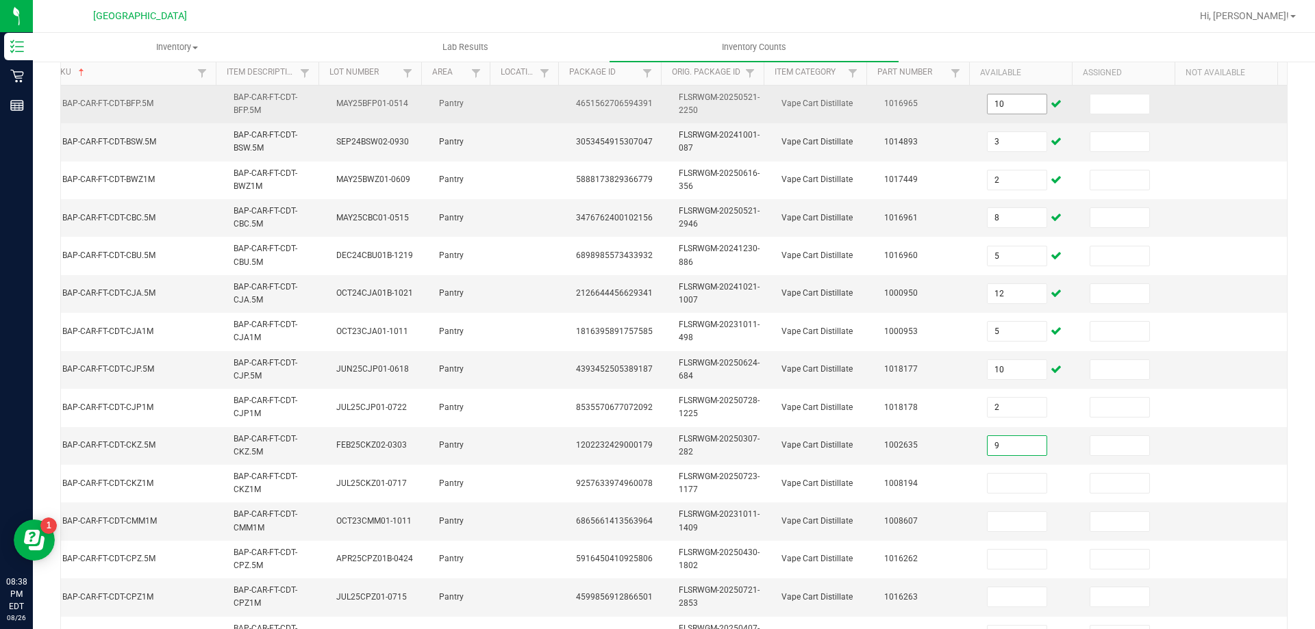
type input "9"
type input "1"
type input "8"
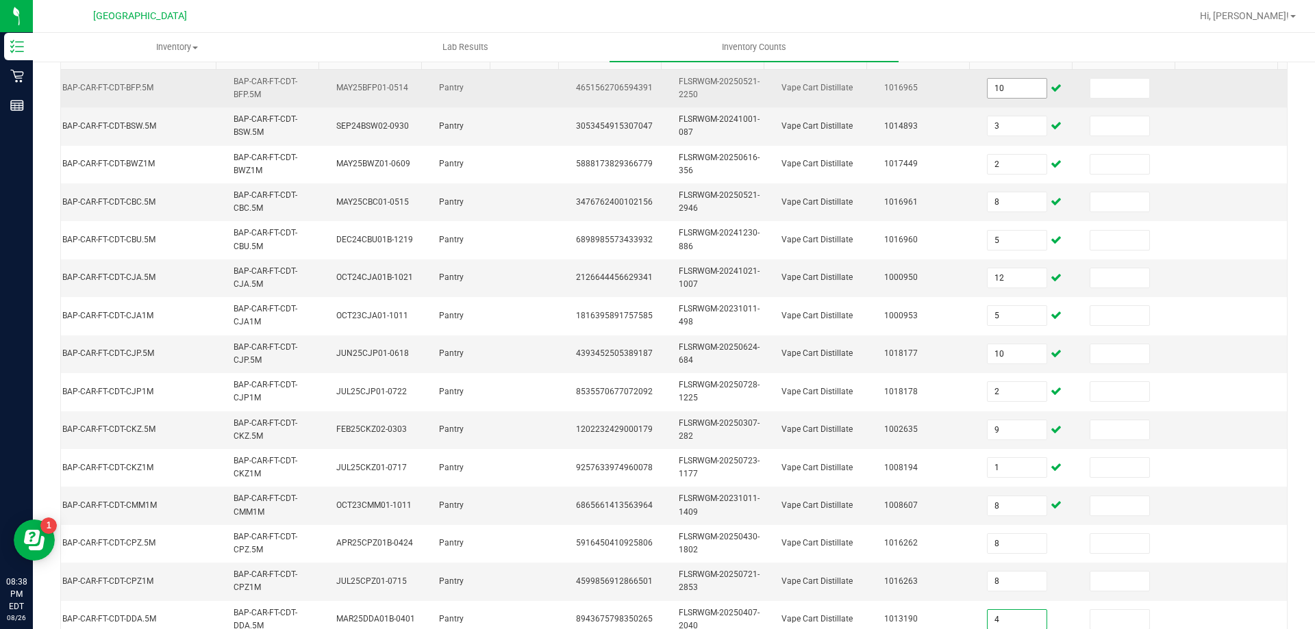
type input "4"
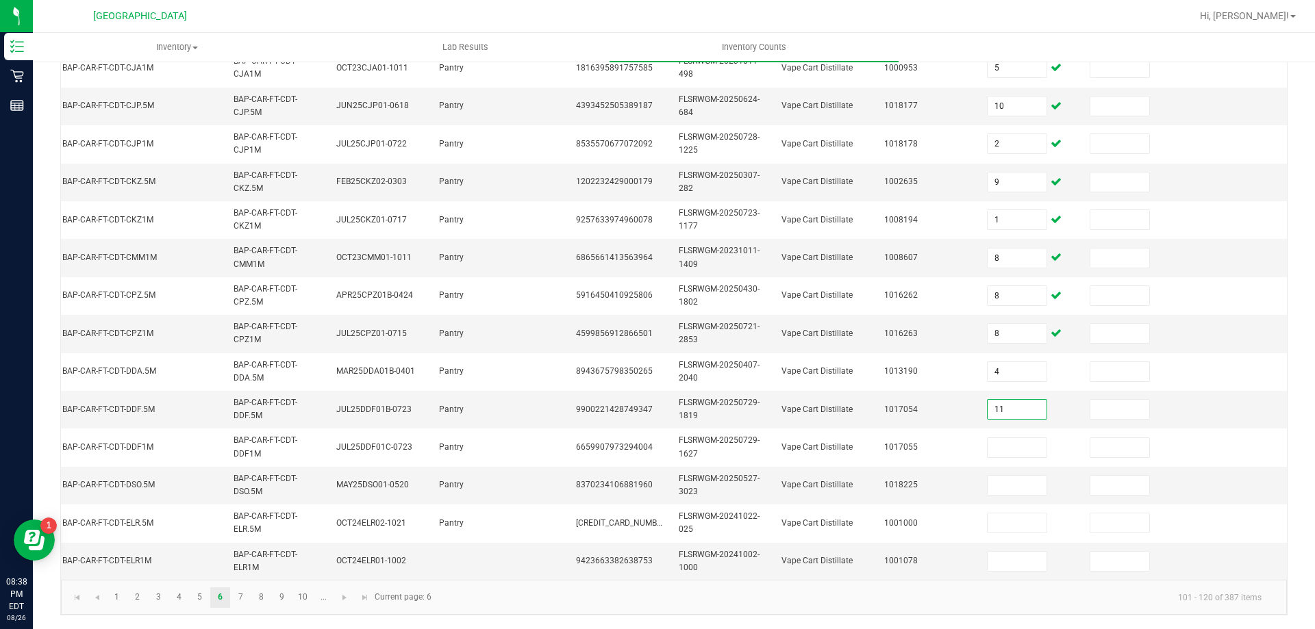
type input "11"
type input "7"
type input "10"
type input "12"
type input "4"
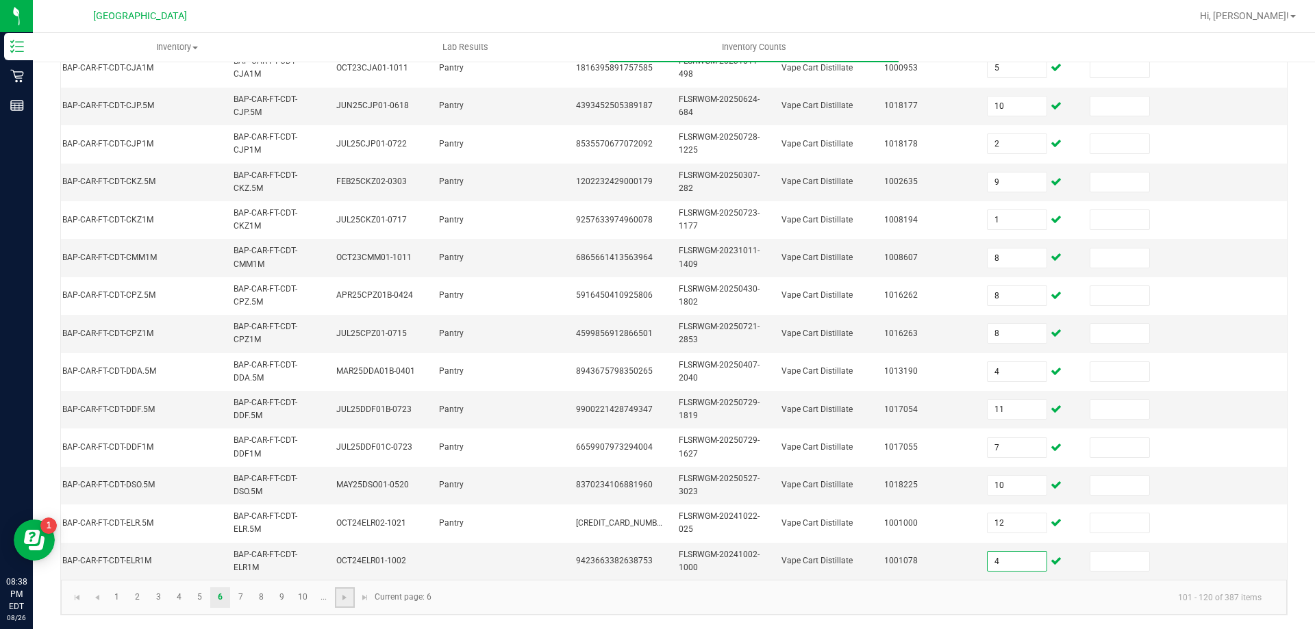
click at [353, 601] on link at bounding box center [345, 598] width 20 height 21
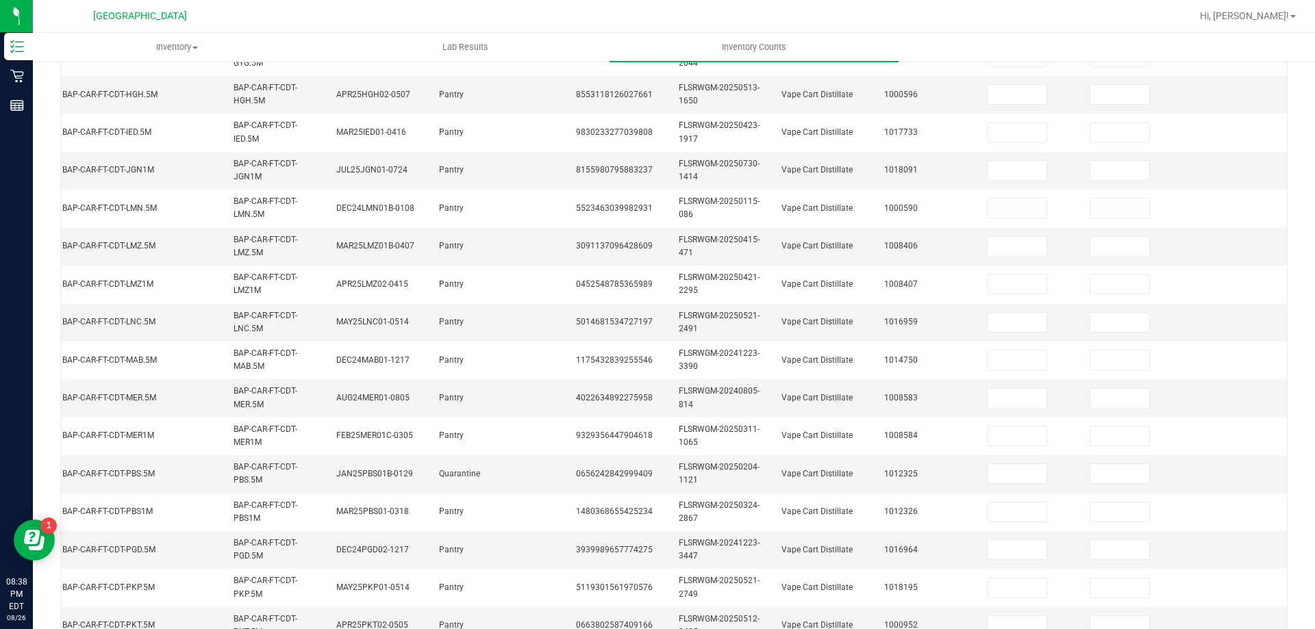
scroll to position [0, 0]
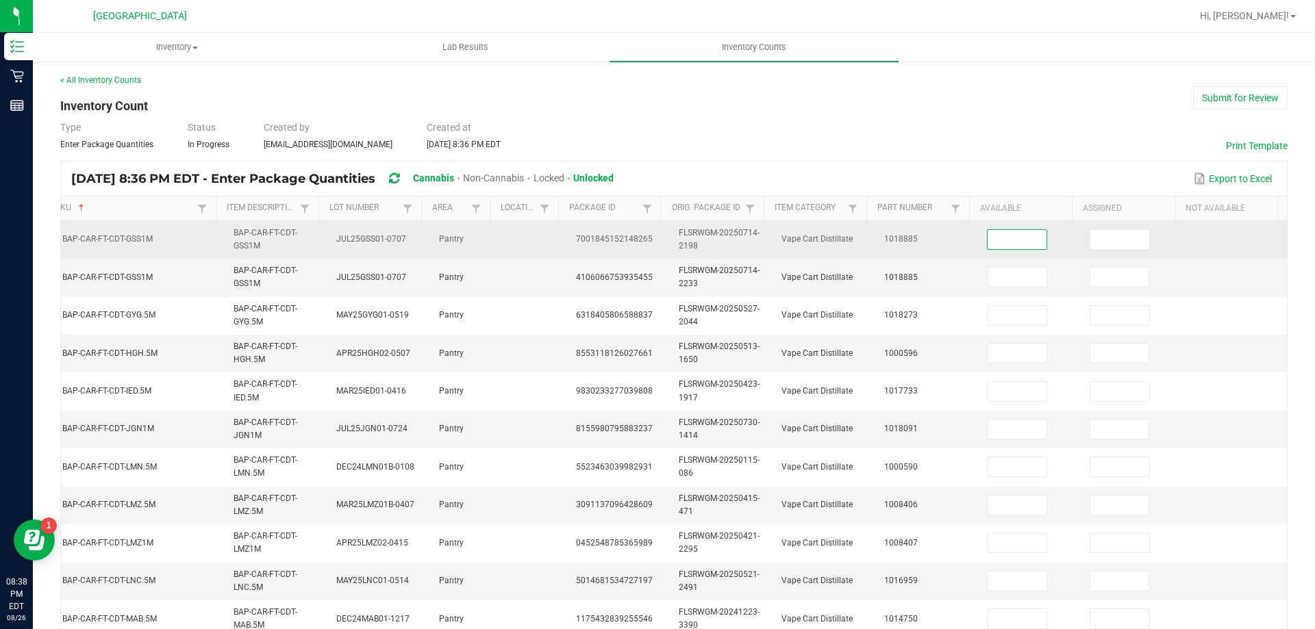
click at [994, 236] on input at bounding box center [1017, 239] width 59 height 19
type input "5"
type input "12"
type input "7"
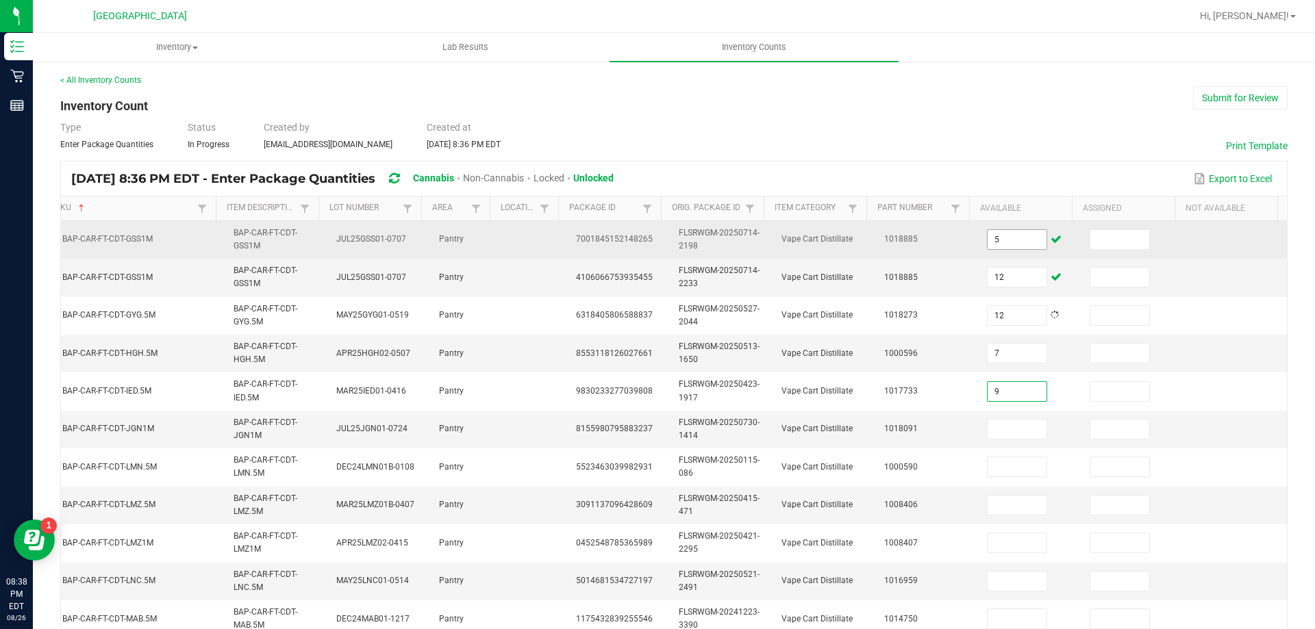
type input "9"
type input "7"
type input "12"
type input "8"
type input "3"
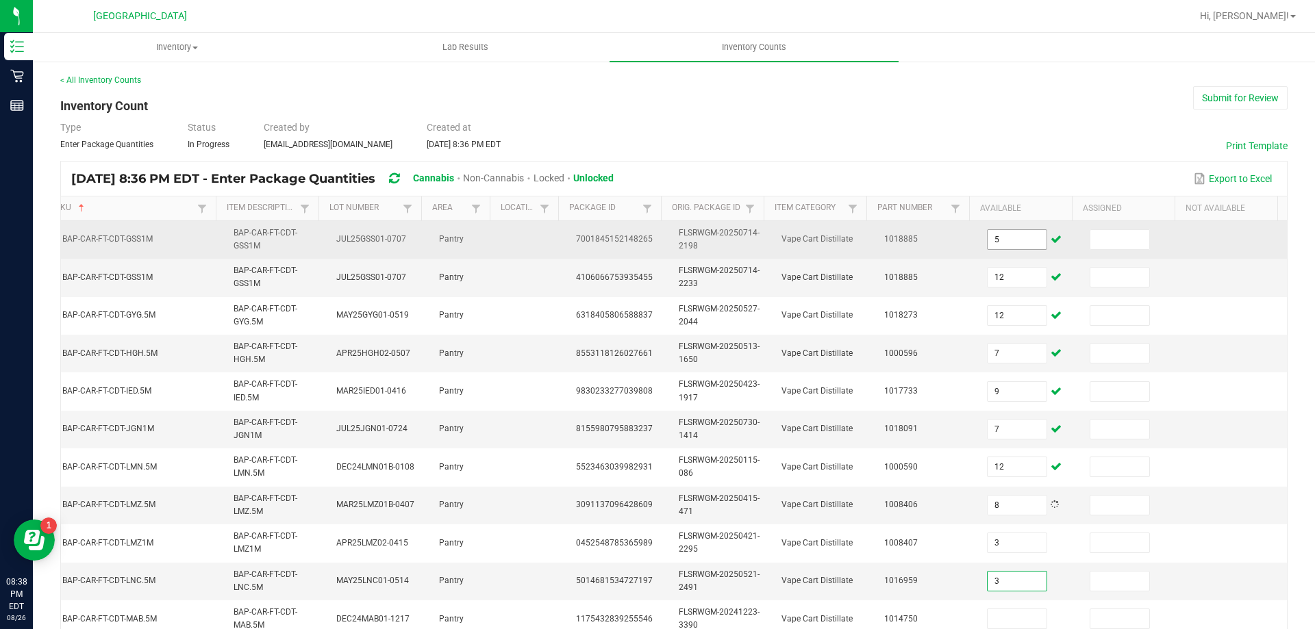
type input "3"
type input "9"
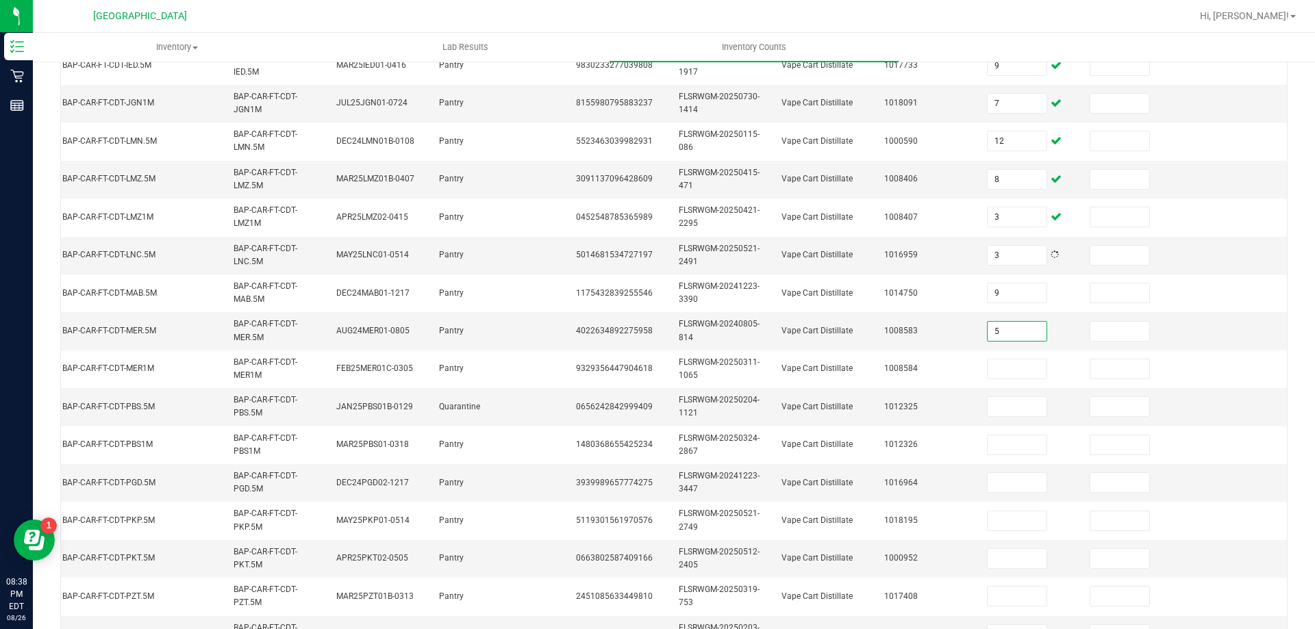
type input "5"
type input "11"
type input "4"
type input "2"
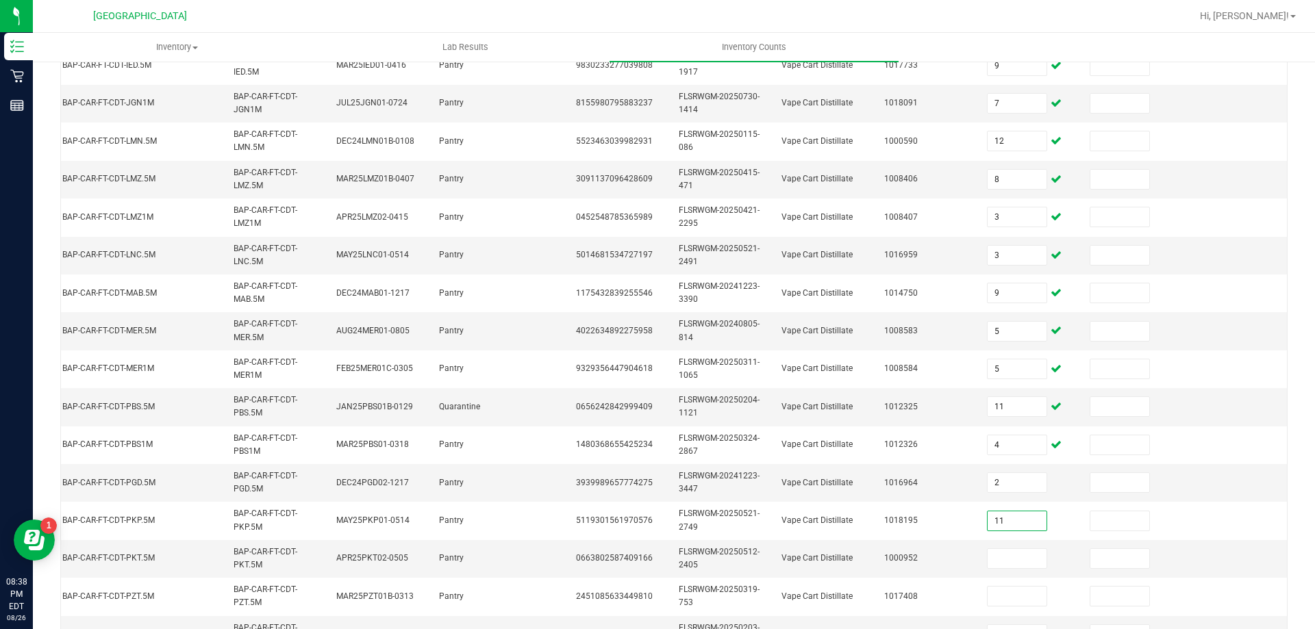
type input "11"
type input "2"
type input "5"
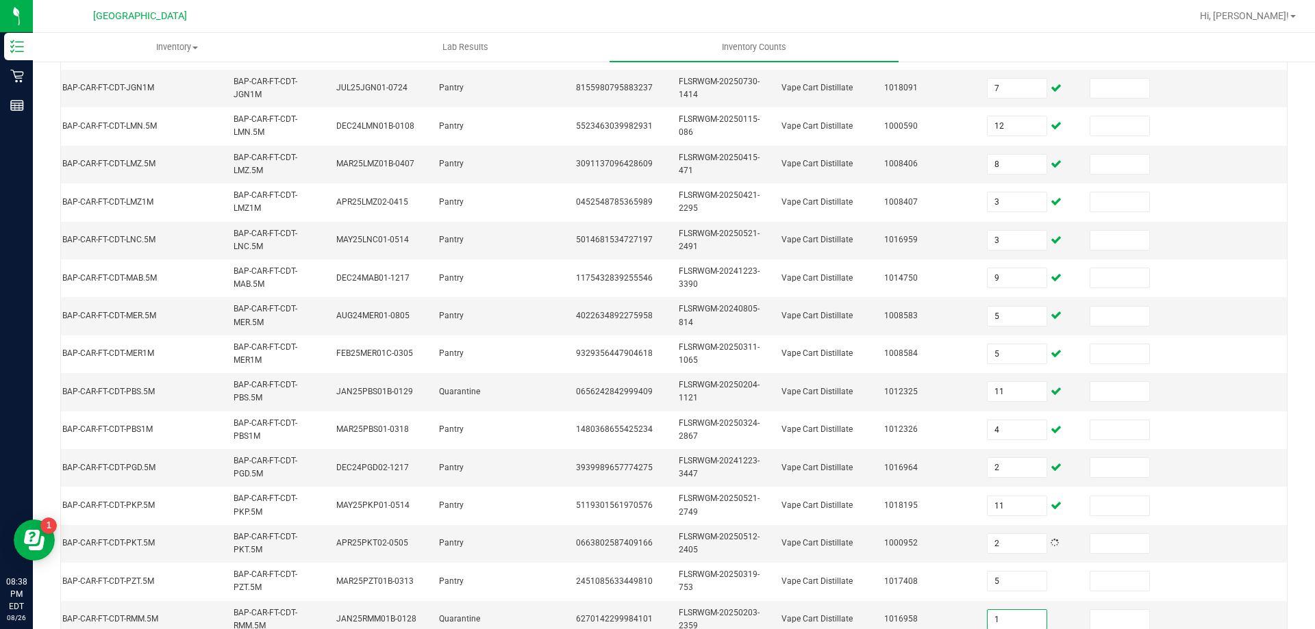
type input "1"
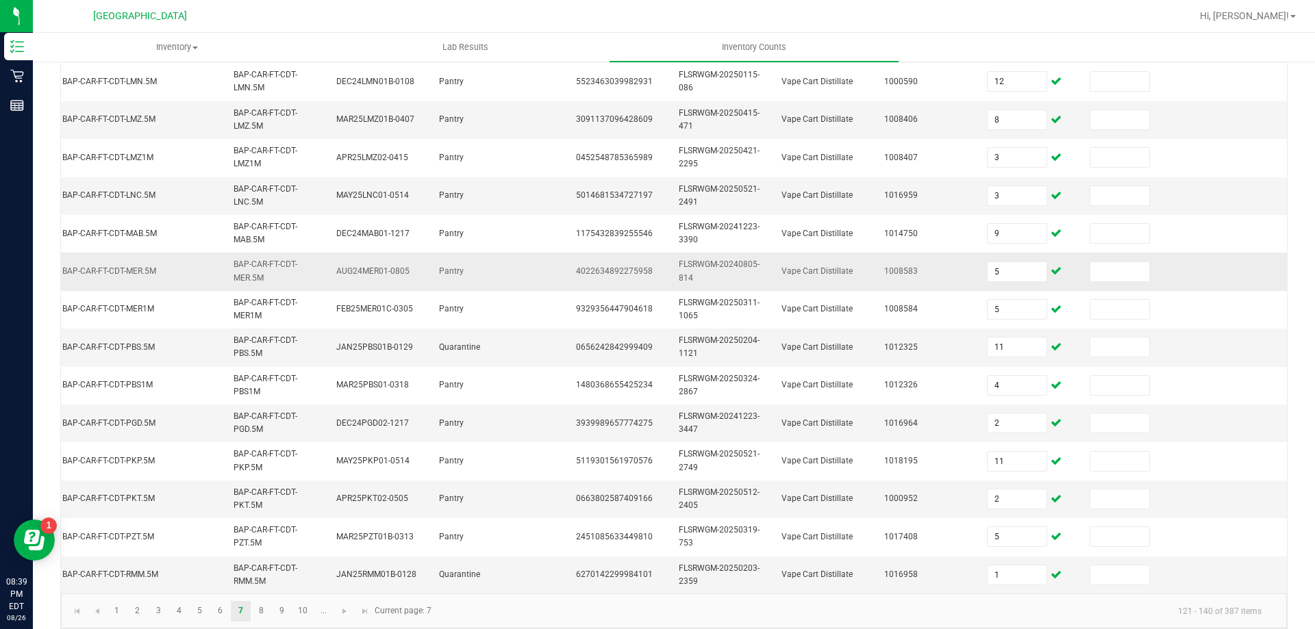
scroll to position [410, 0]
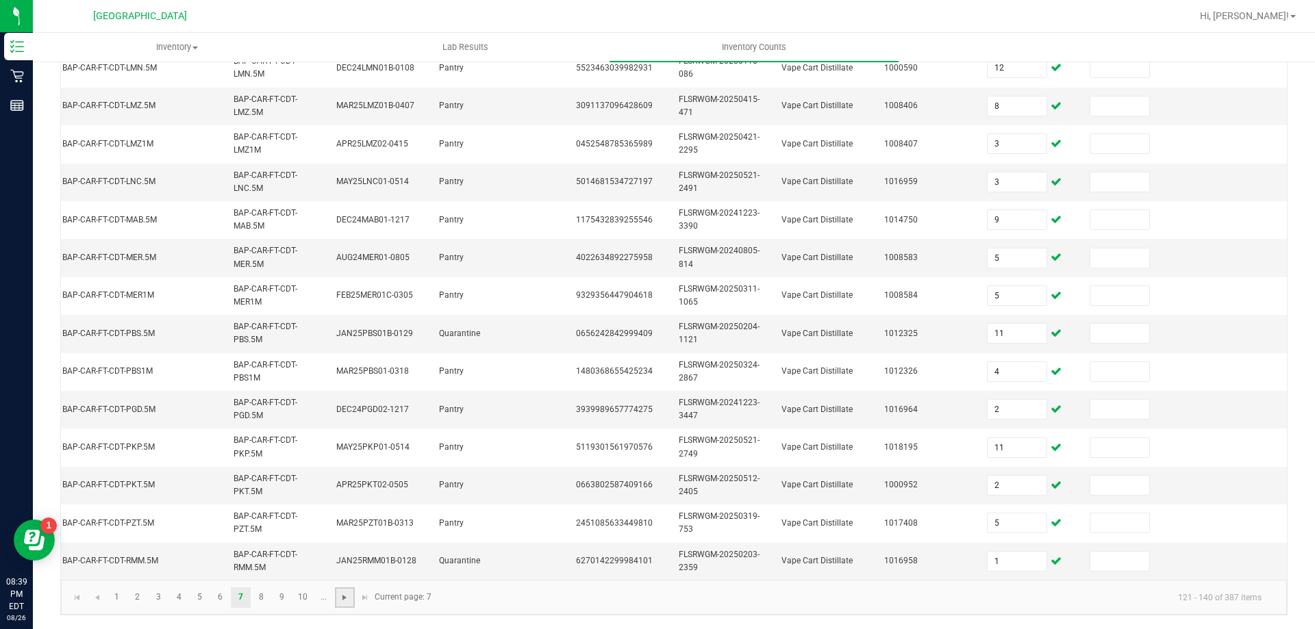
click at [343, 594] on span "Go to the next page" at bounding box center [344, 597] width 11 height 11
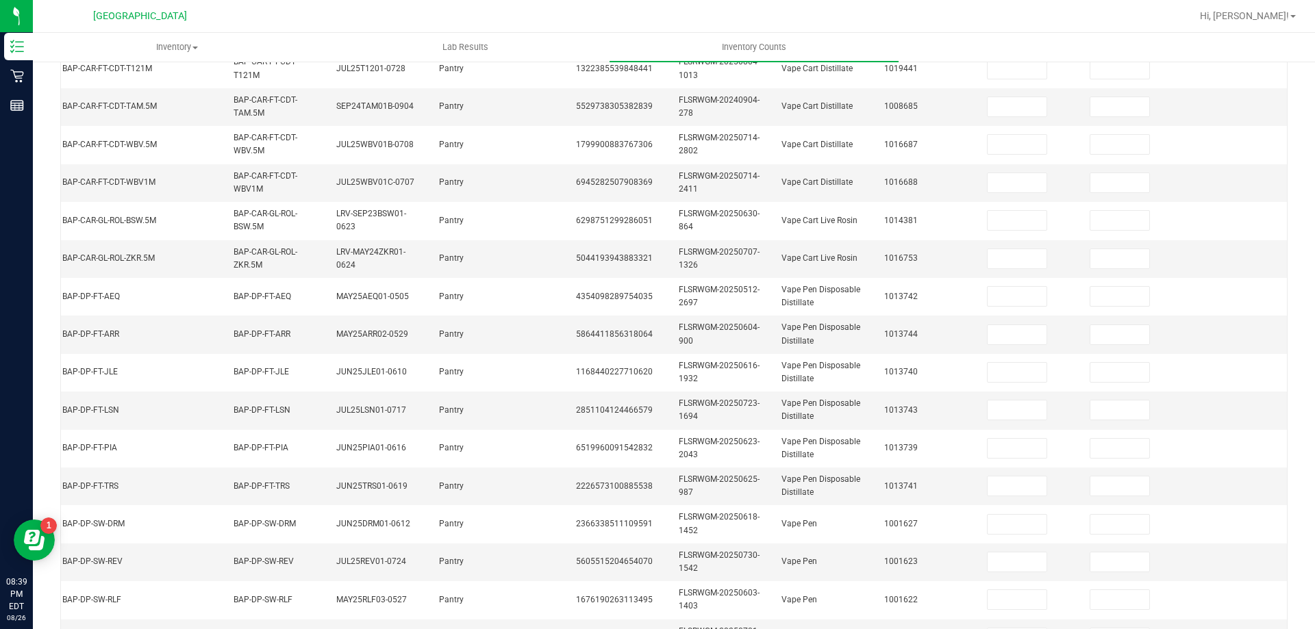
scroll to position [67, 0]
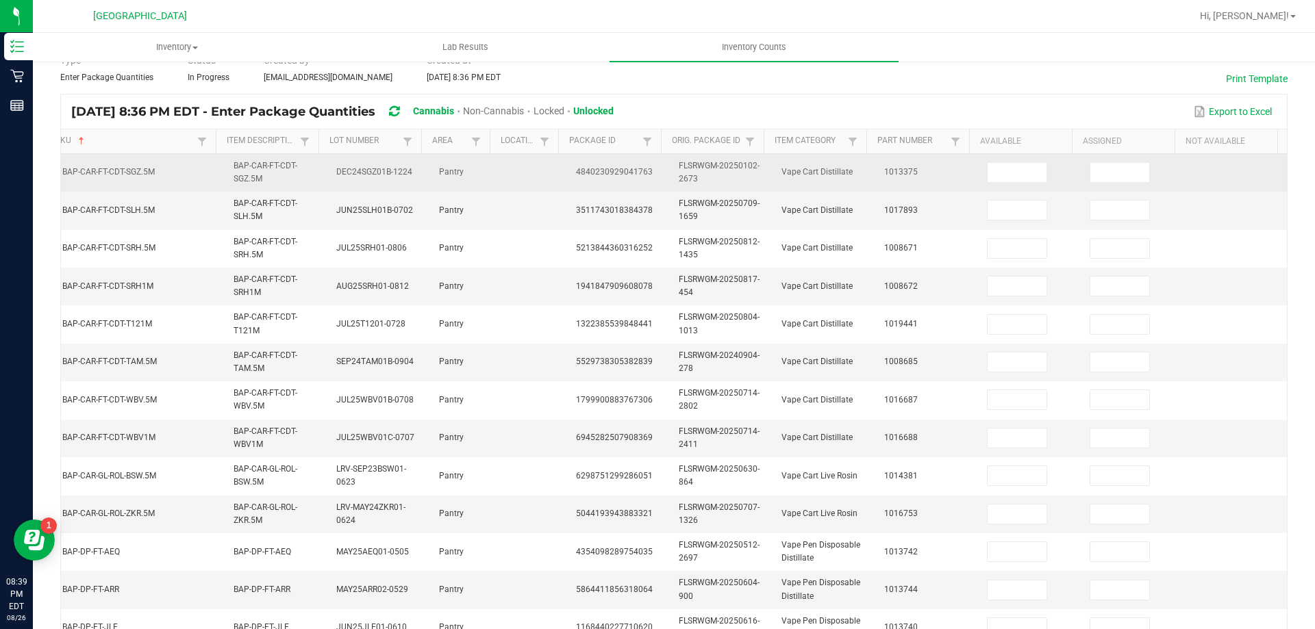
click at [1001, 184] on td at bounding box center [1030, 173] width 103 height 38
click at [996, 179] on input at bounding box center [1017, 172] width 59 height 19
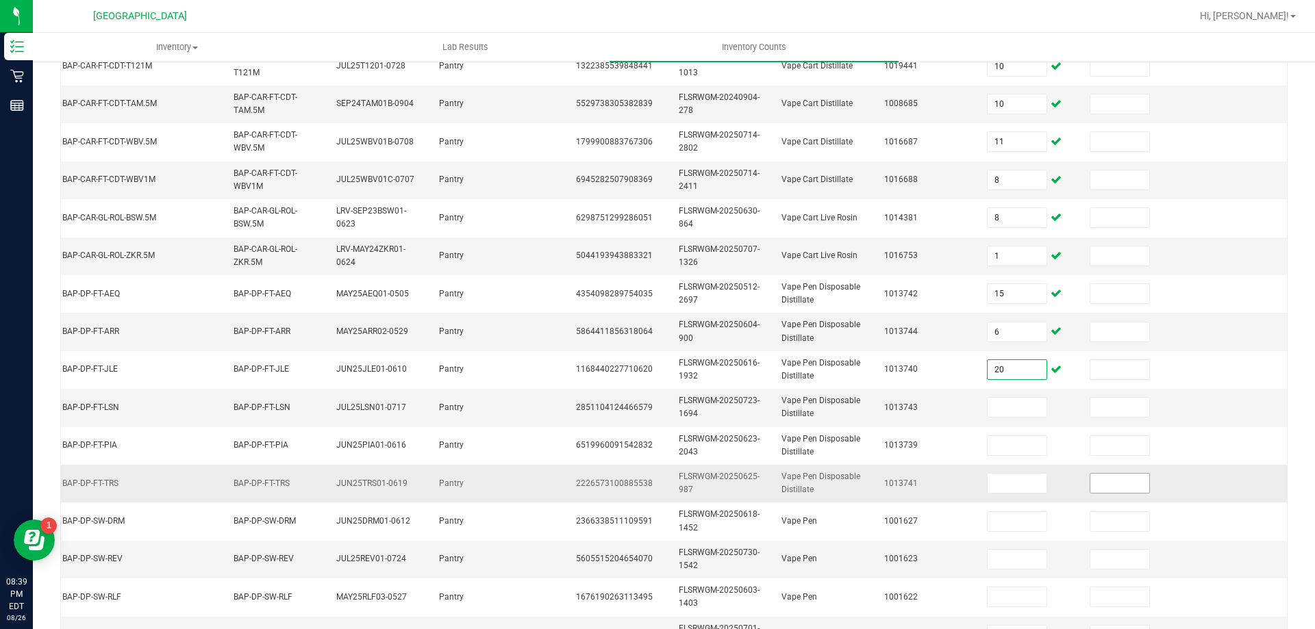
scroll to position [349, 0]
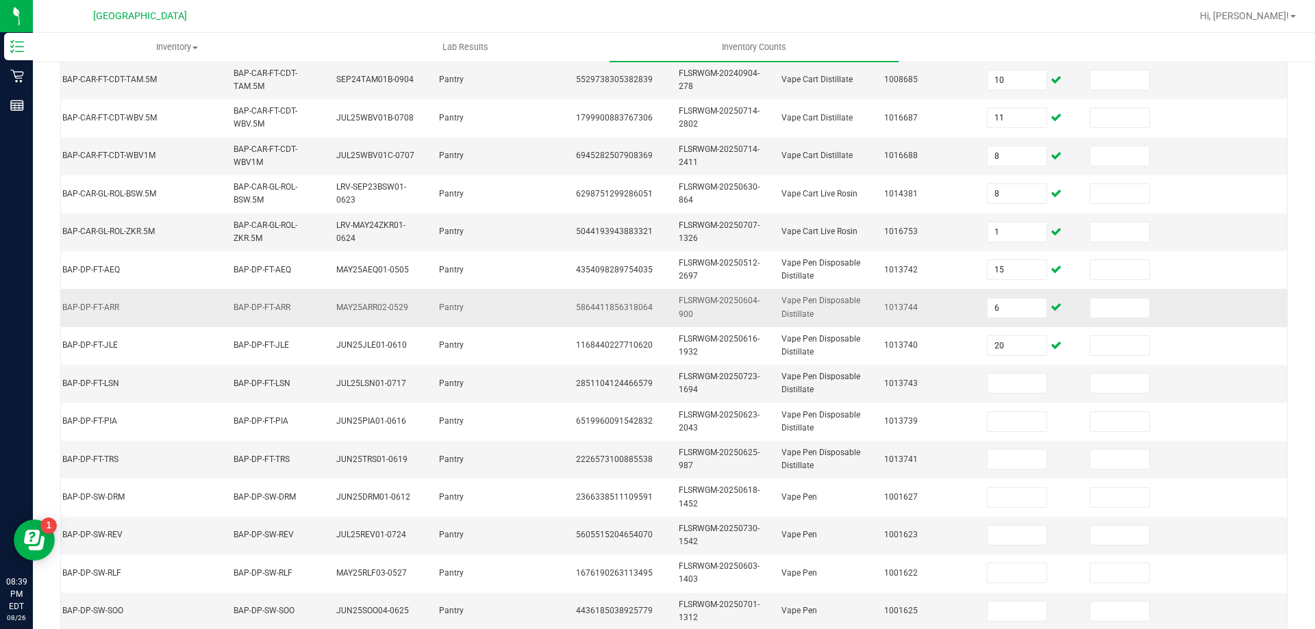
click at [1001, 295] on td "6" at bounding box center [1030, 308] width 103 height 38
click at [1001, 310] on input "6" at bounding box center [1017, 308] width 59 height 19
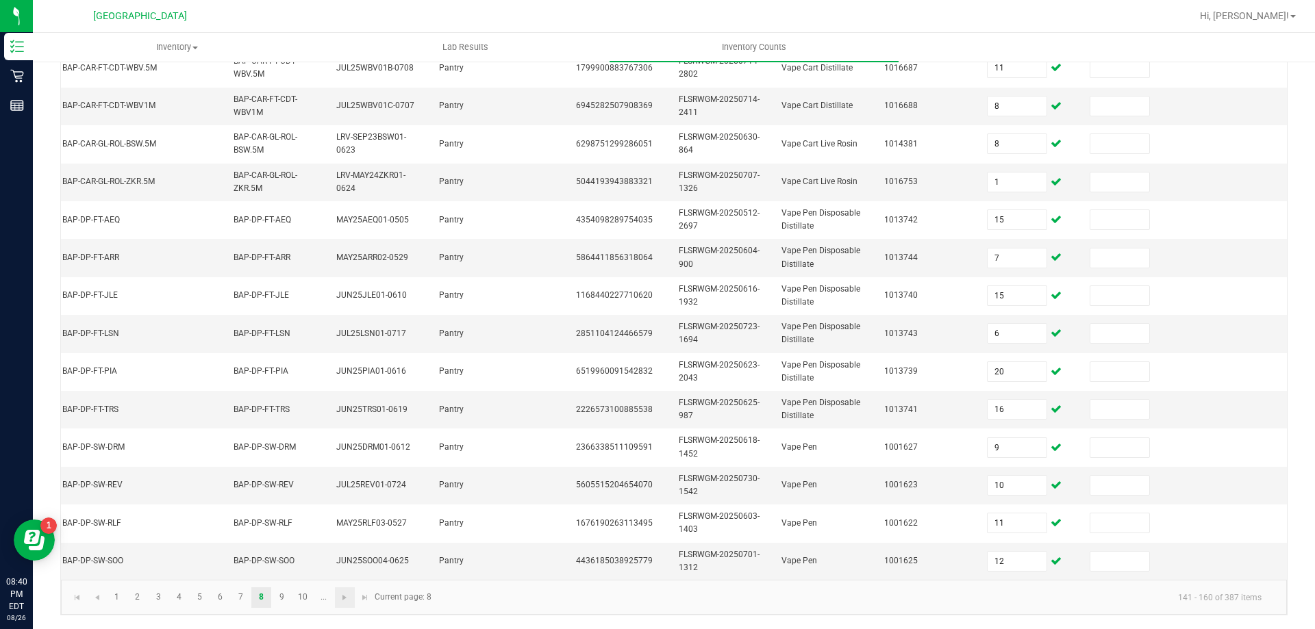
click at [336, 601] on link at bounding box center [345, 598] width 20 height 21
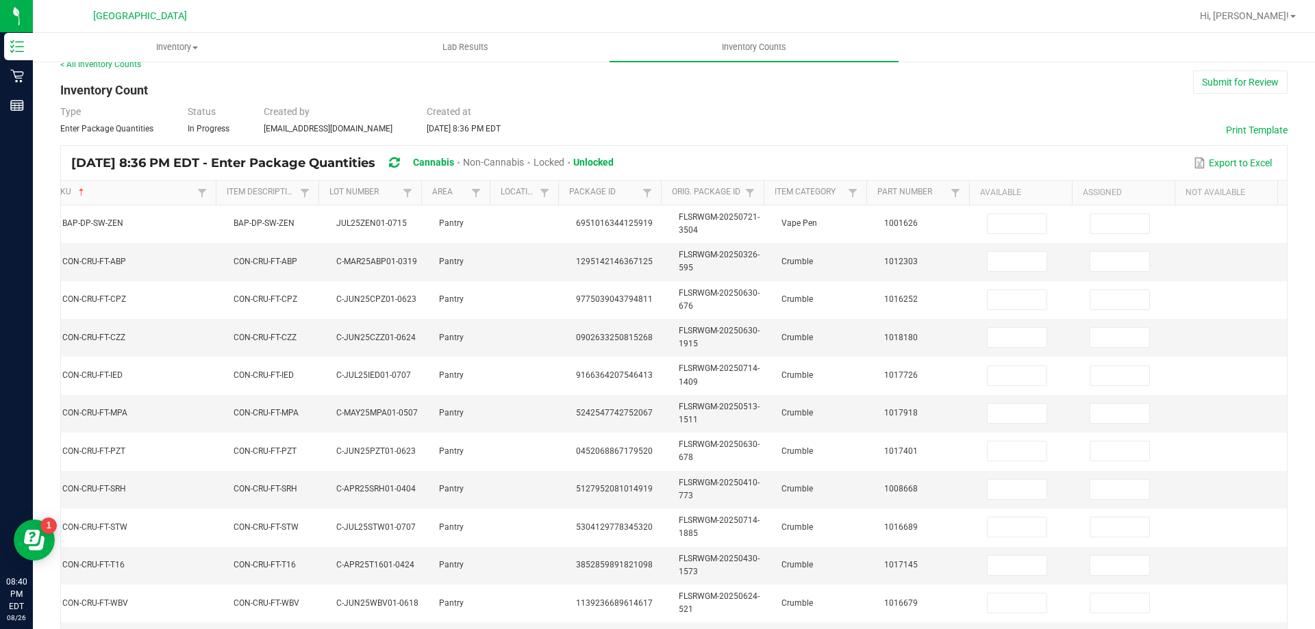
scroll to position [0, 0]
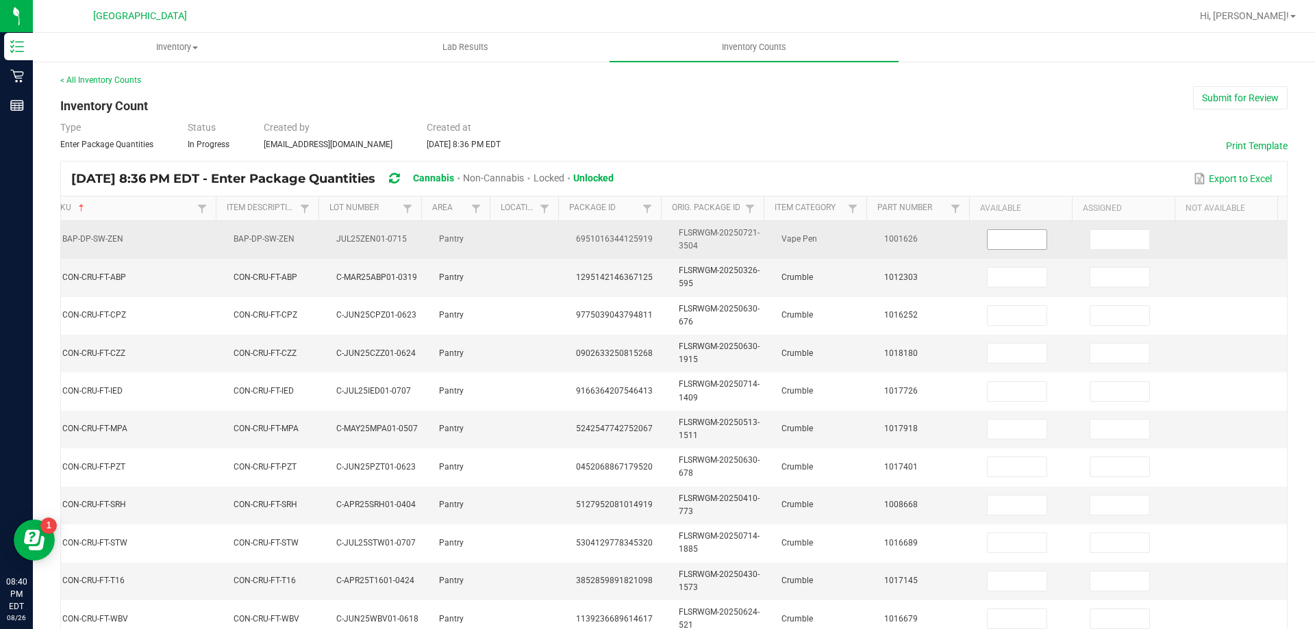
click at [1005, 241] on input at bounding box center [1017, 239] width 59 height 19
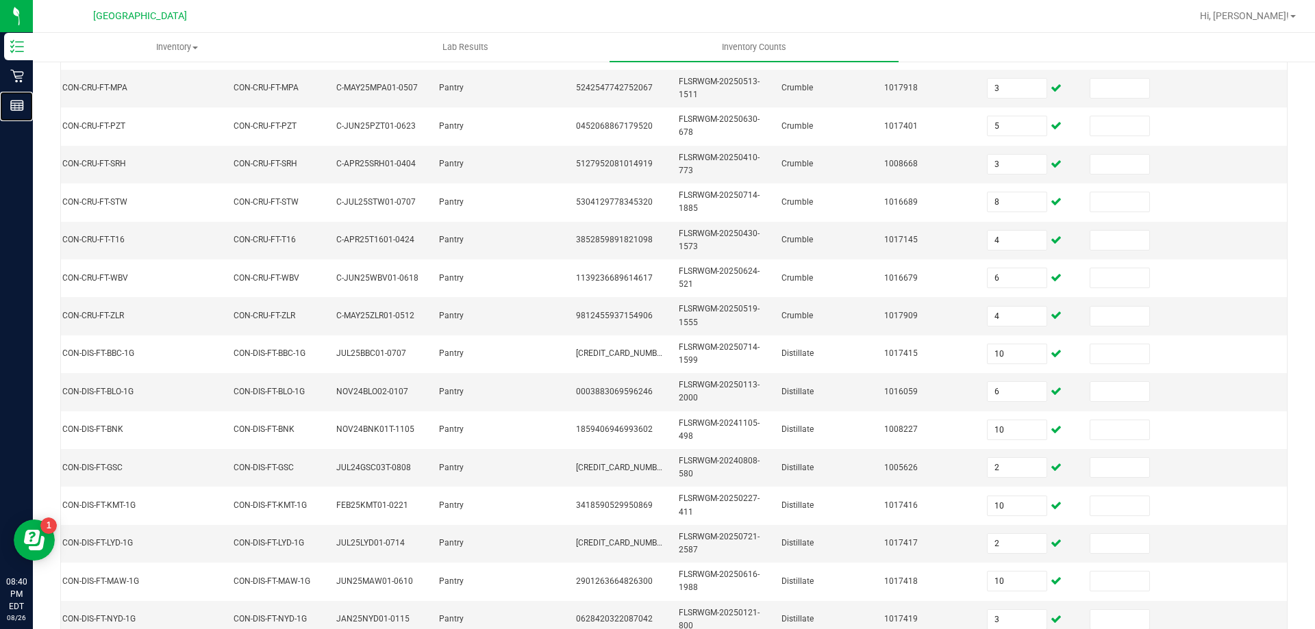
scroll to position [410, 0]
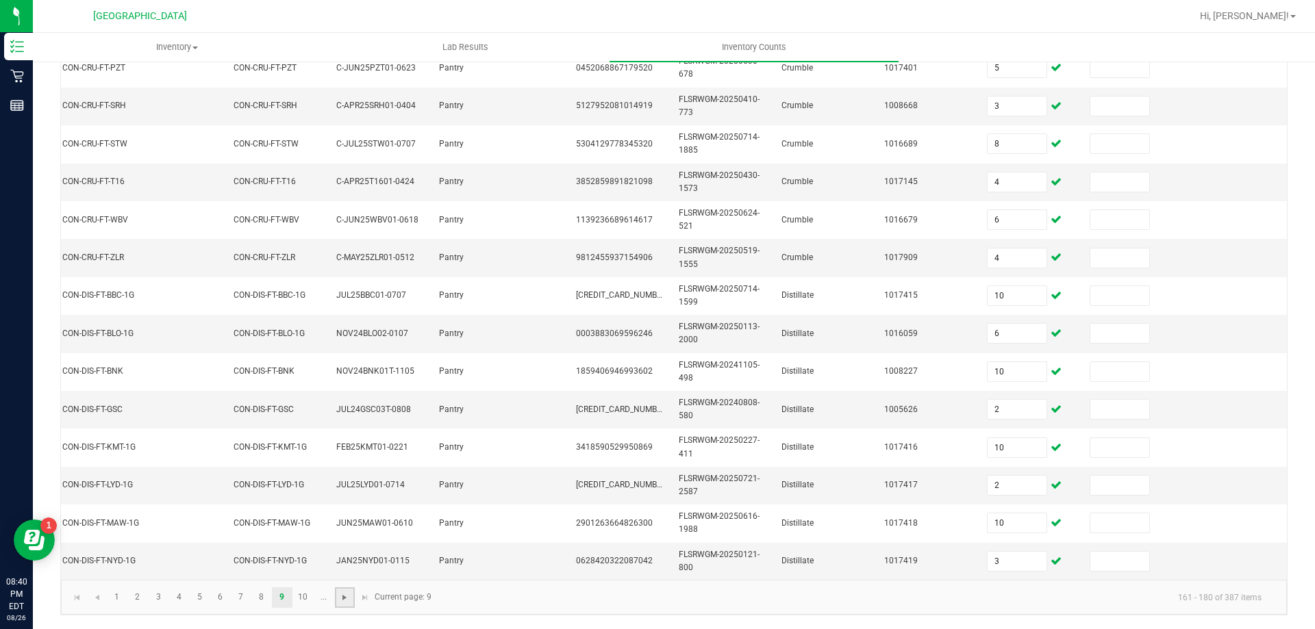
click at [346, 600] on span "Go to the next page" at bounding box center [344, 597] width 11 height 11
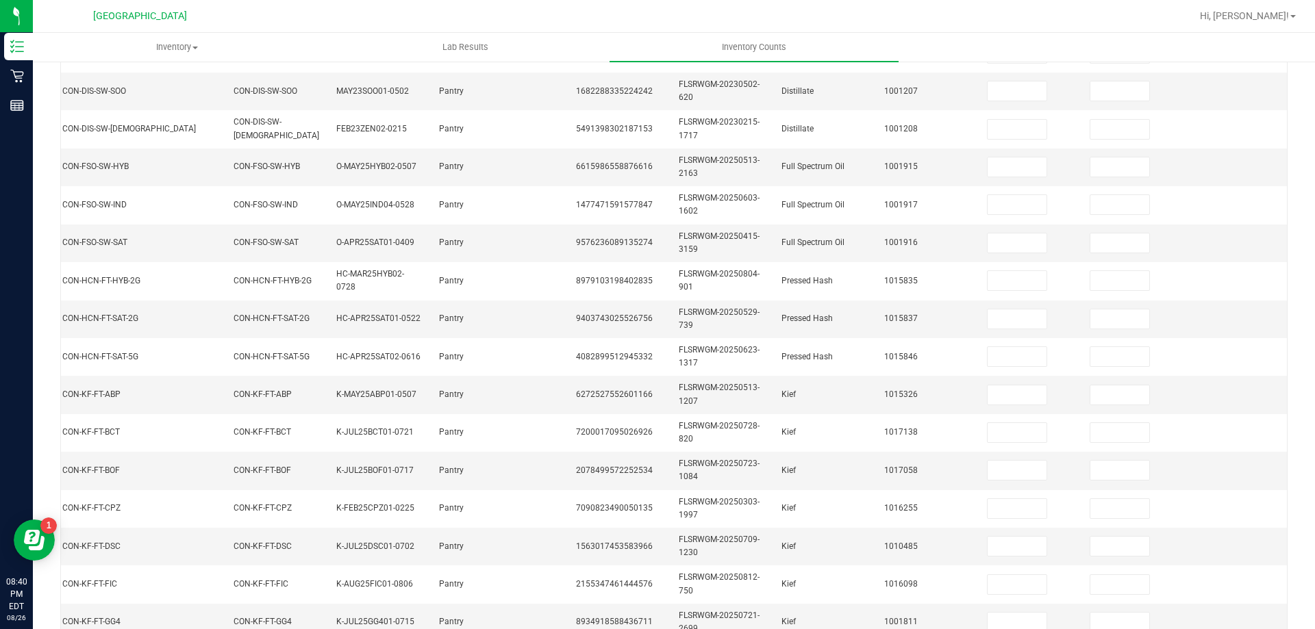
scroll to position [0, 0]
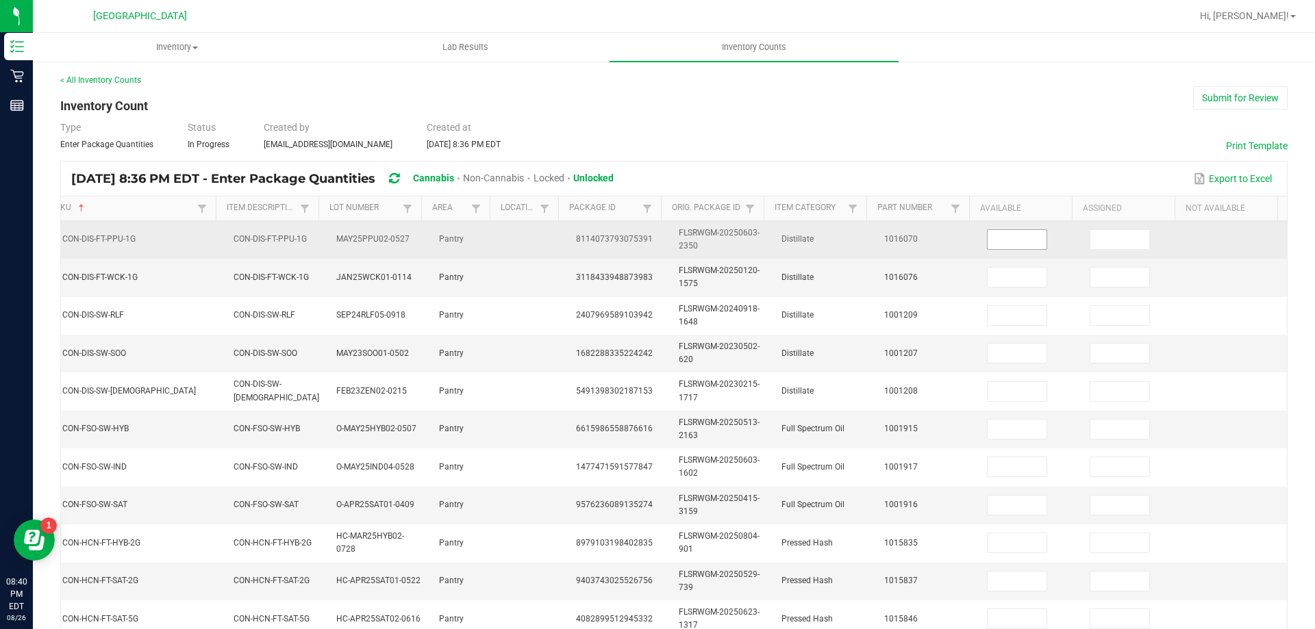
click at [1018, 241] on input at bounding box center [1017, 239] width 59 height 19
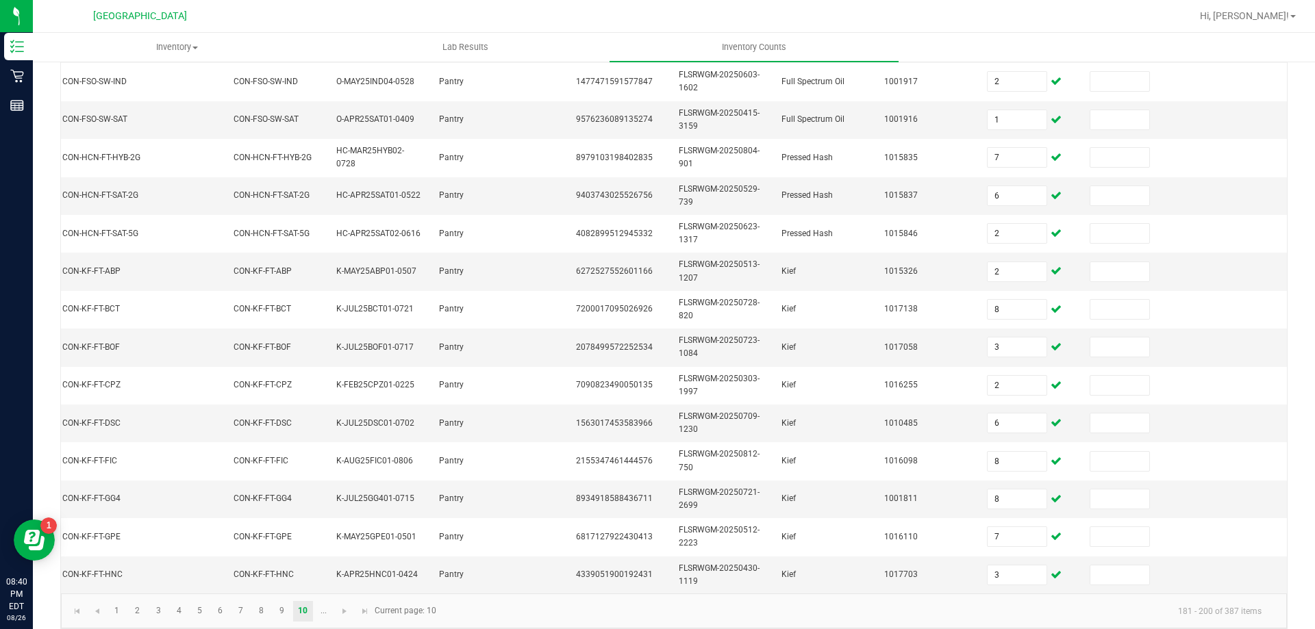
scroll to position [410, 0]
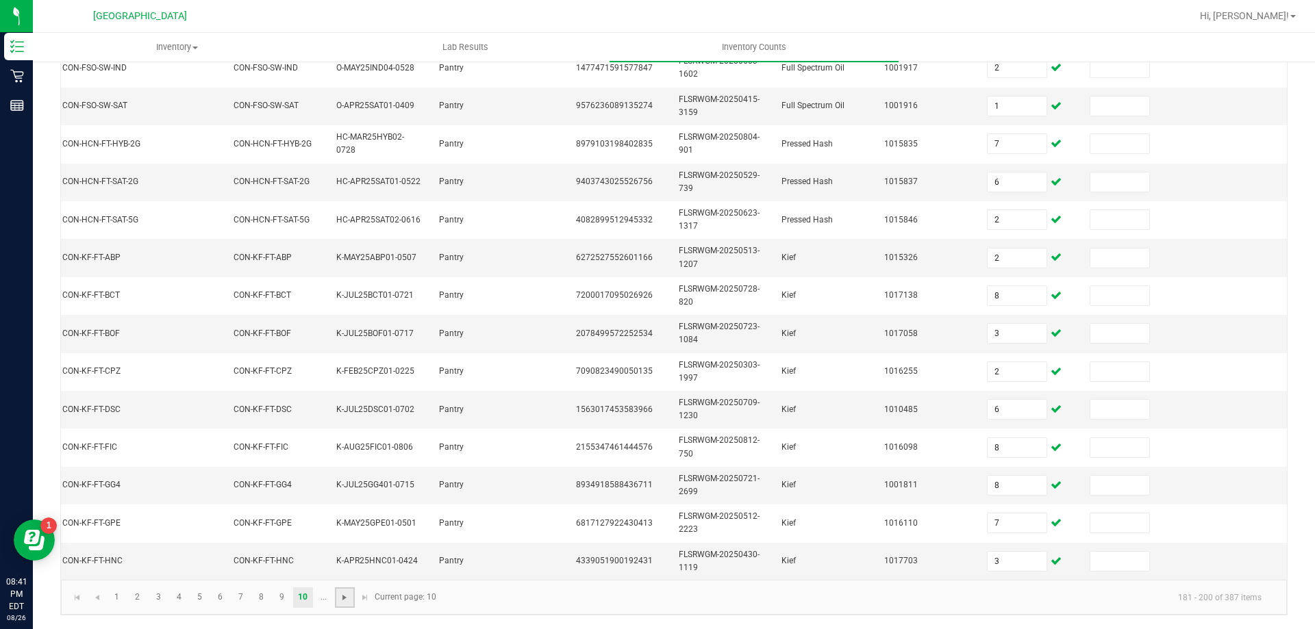
click at [346, 599] on span "Go to the next page" at bounding box center [344, 597] width 11 height 11
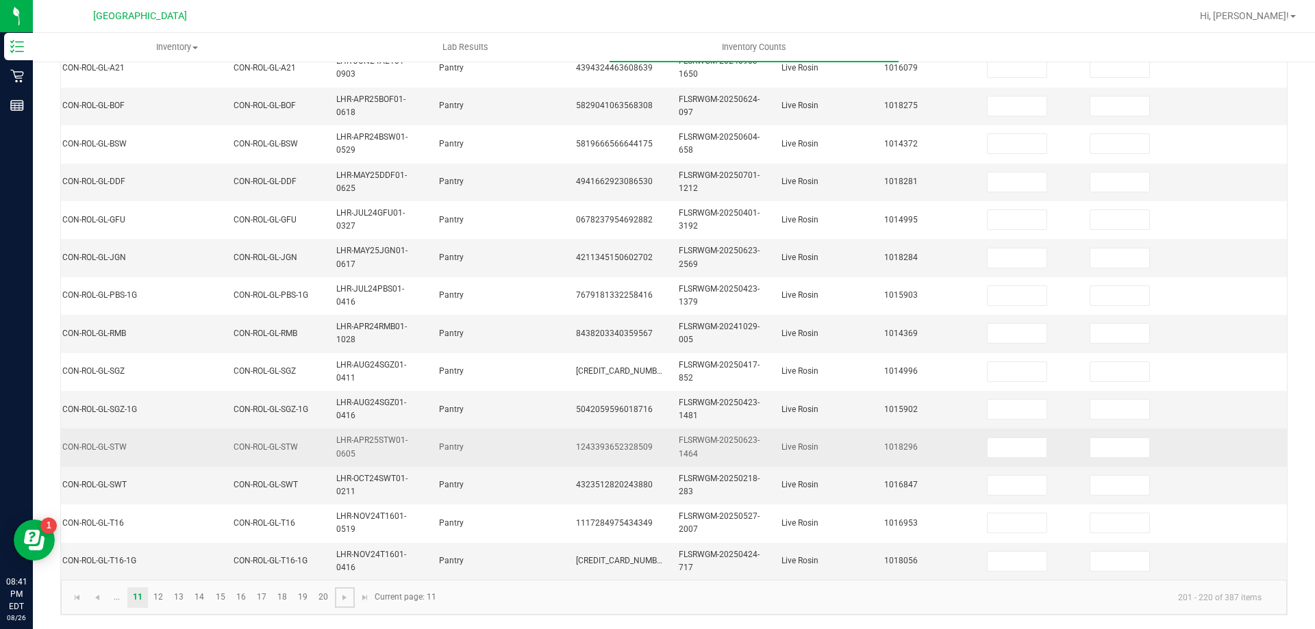
scroll to position [67, 0]
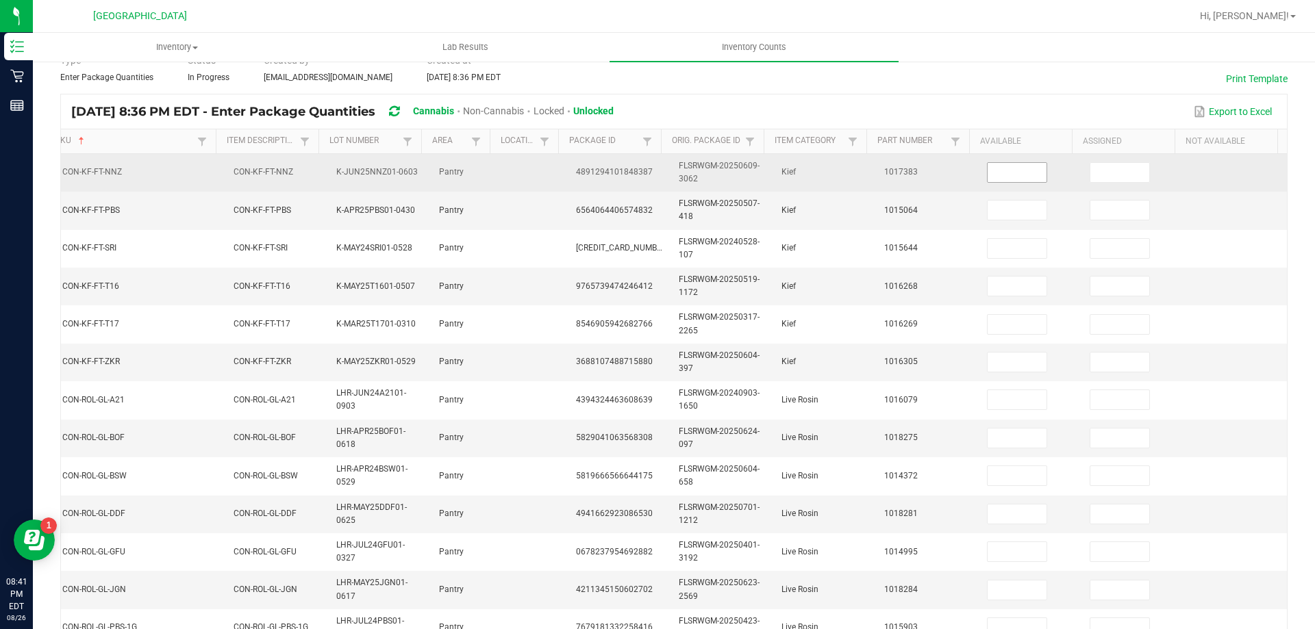
click at [988, 174] on input at bounding box center [1017, 172] width 59 height 19
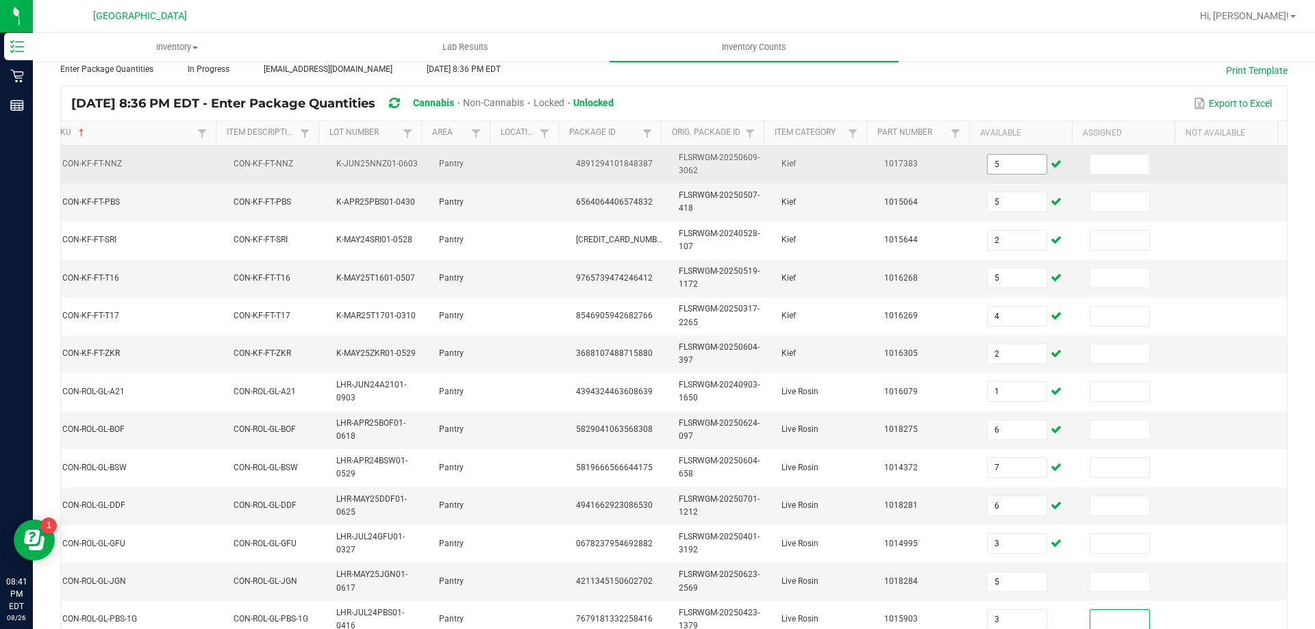
scroll to position [402, 0]
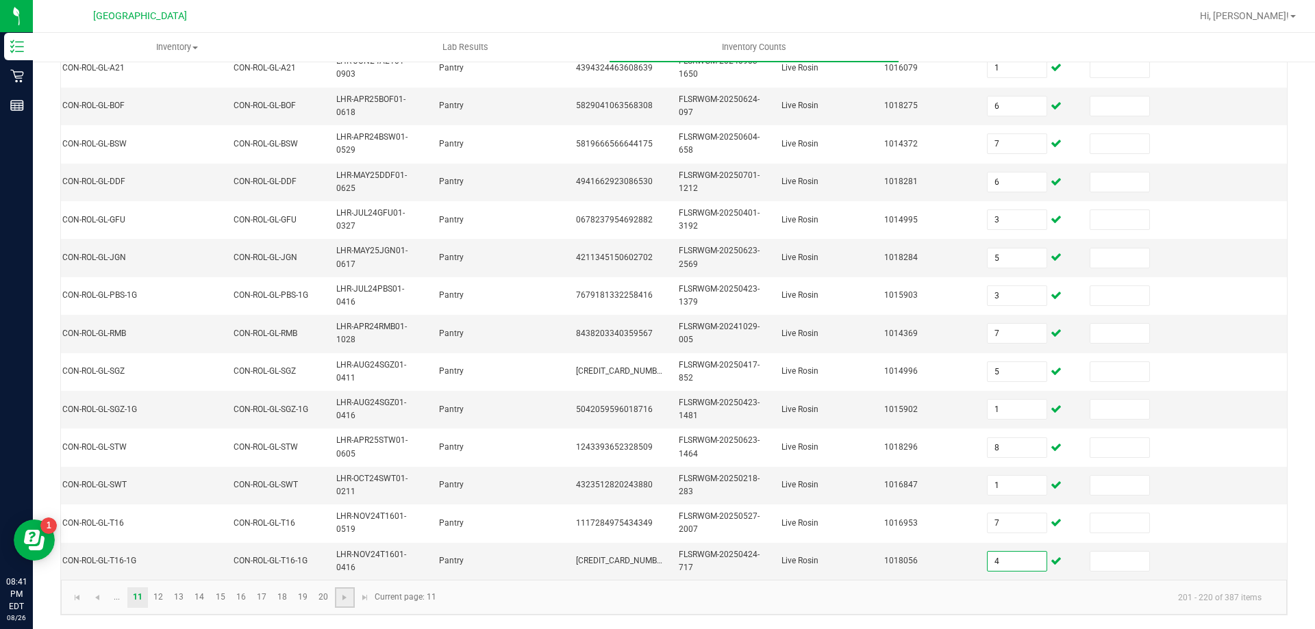
click at [336, 605] on link at bounding box center [345, 598] width 20 height 21
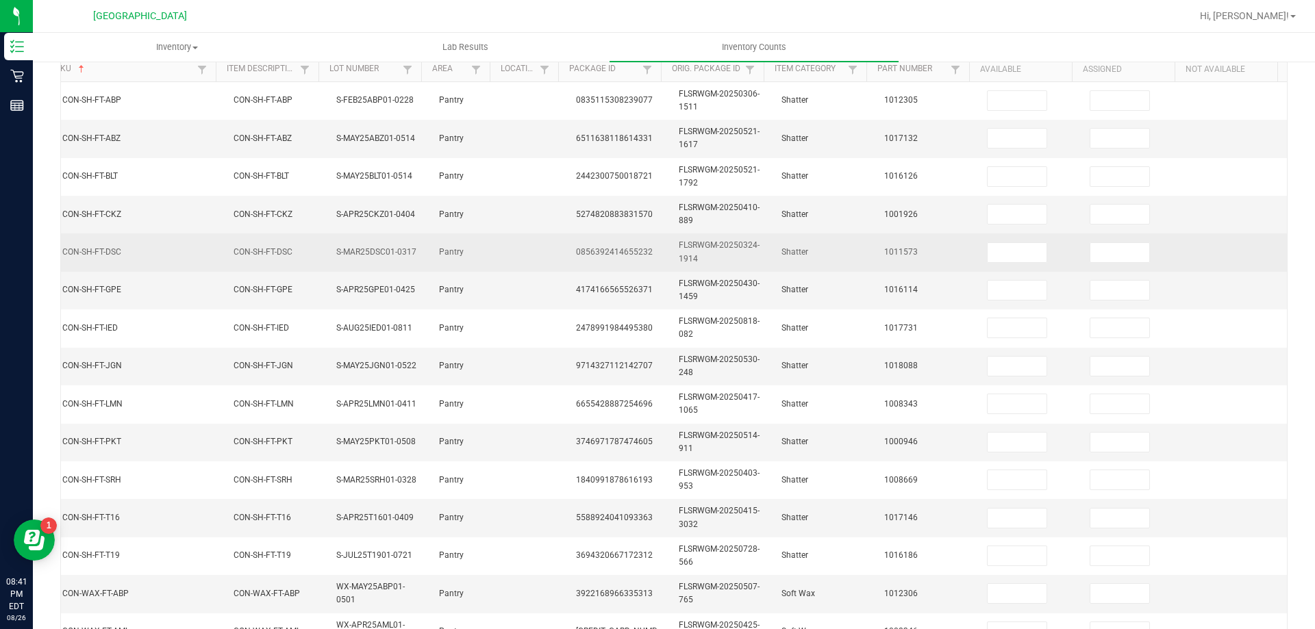
scroll to position [128, 0]
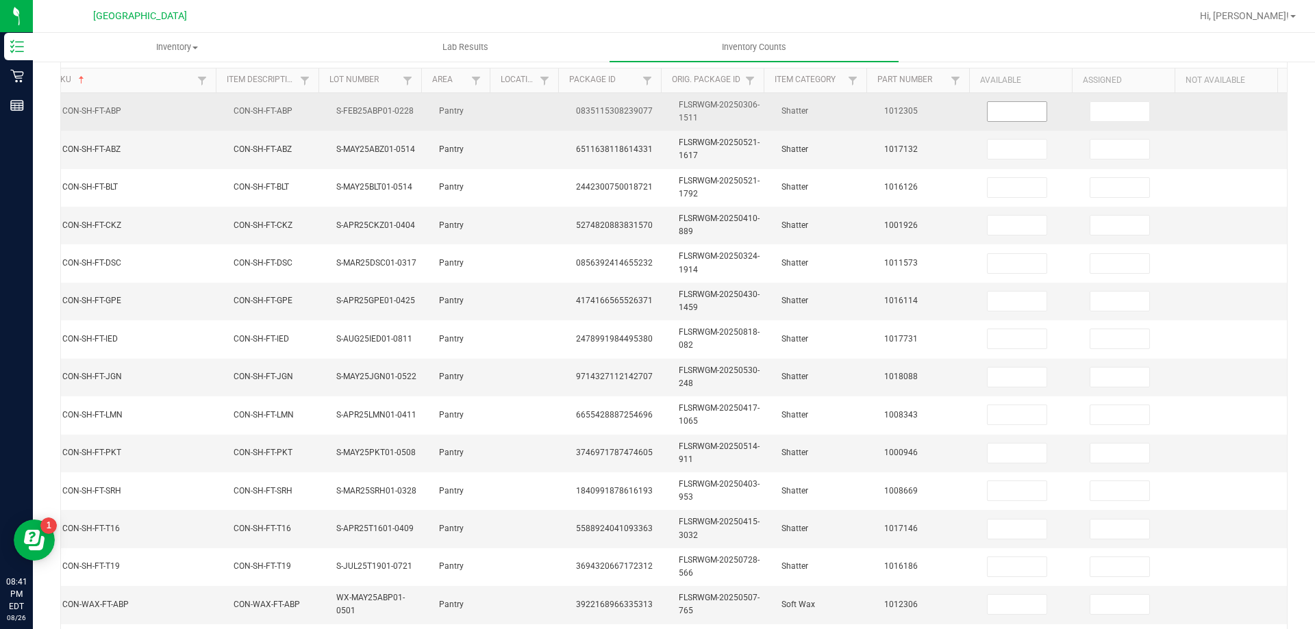
click at [990, 114] on input at bounding box center [1017, 111] width 59 height 19
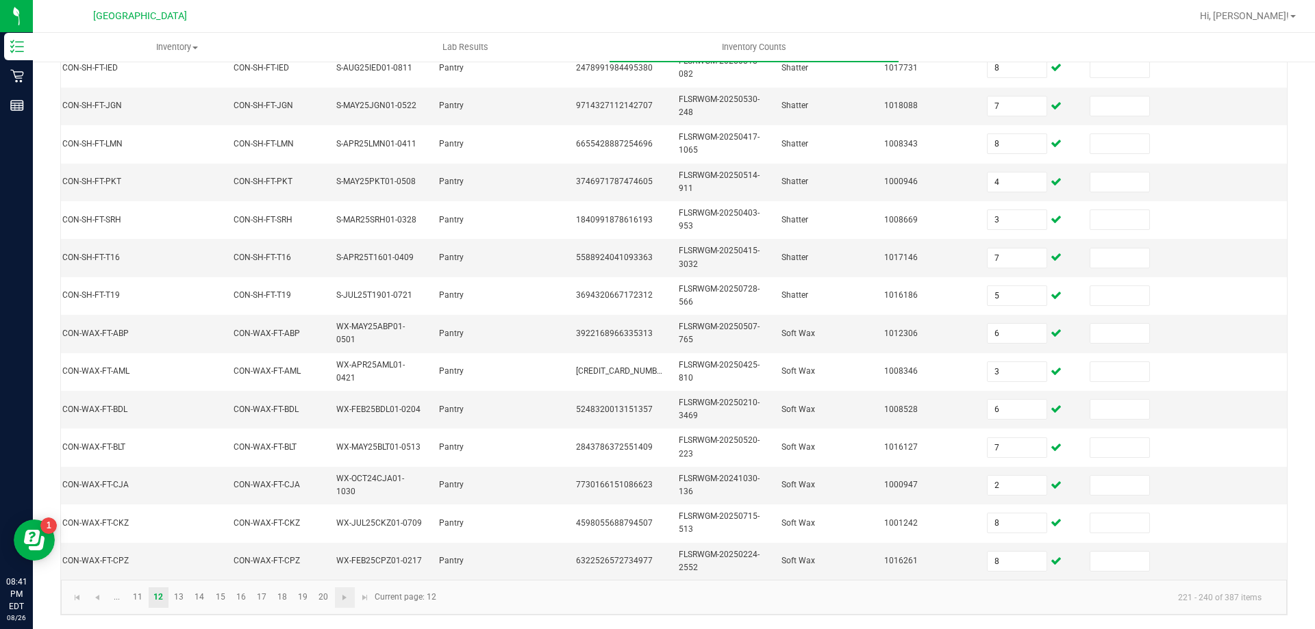
click at [338, 595] on link at bounding box center [345, 598] width 20 height 21
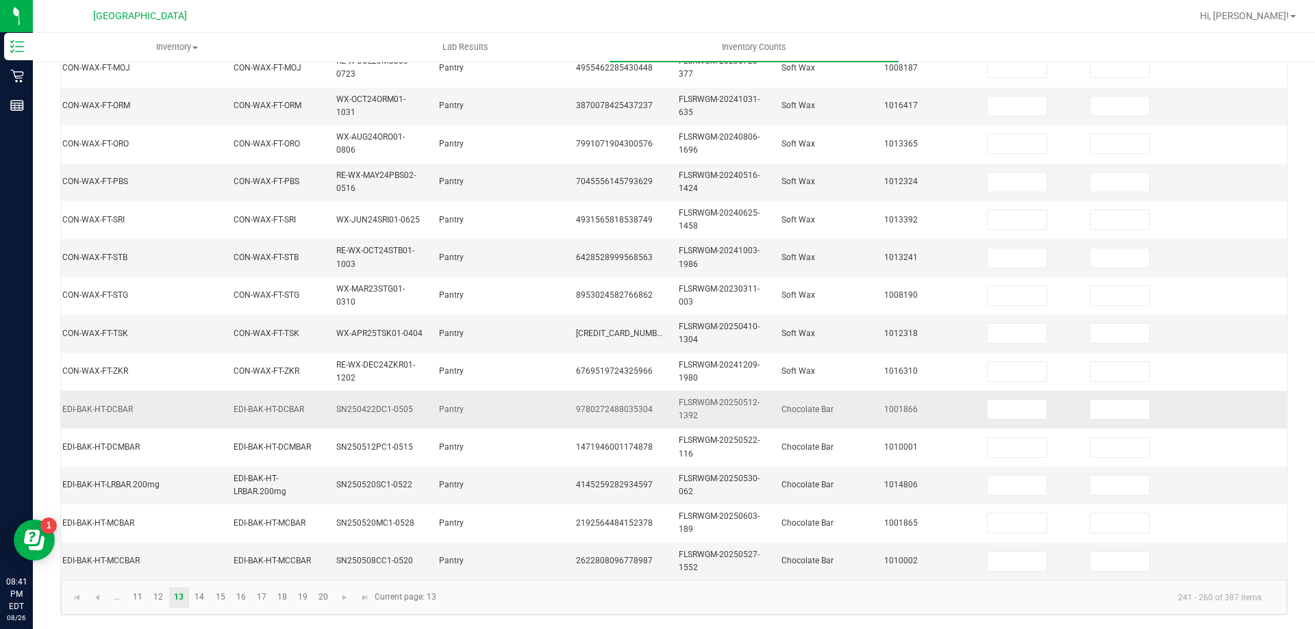
scroll to position [67, 0]
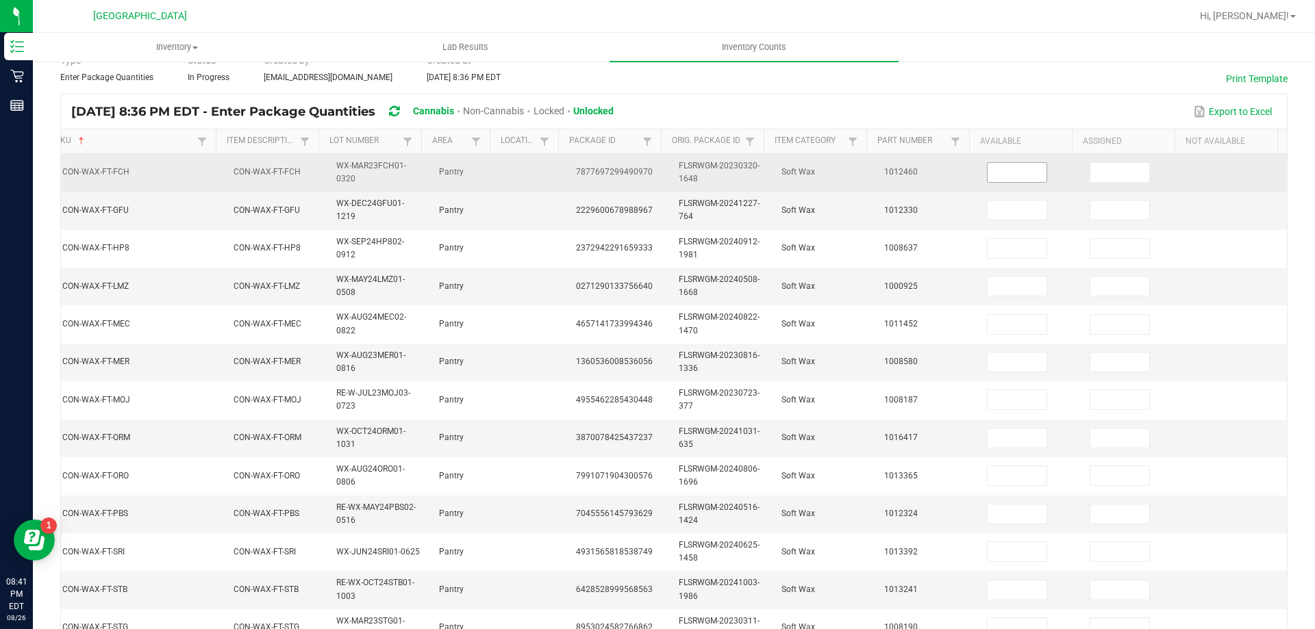
click at [988, 169] on input at bounding box center [1017, 172] width 59 height 19
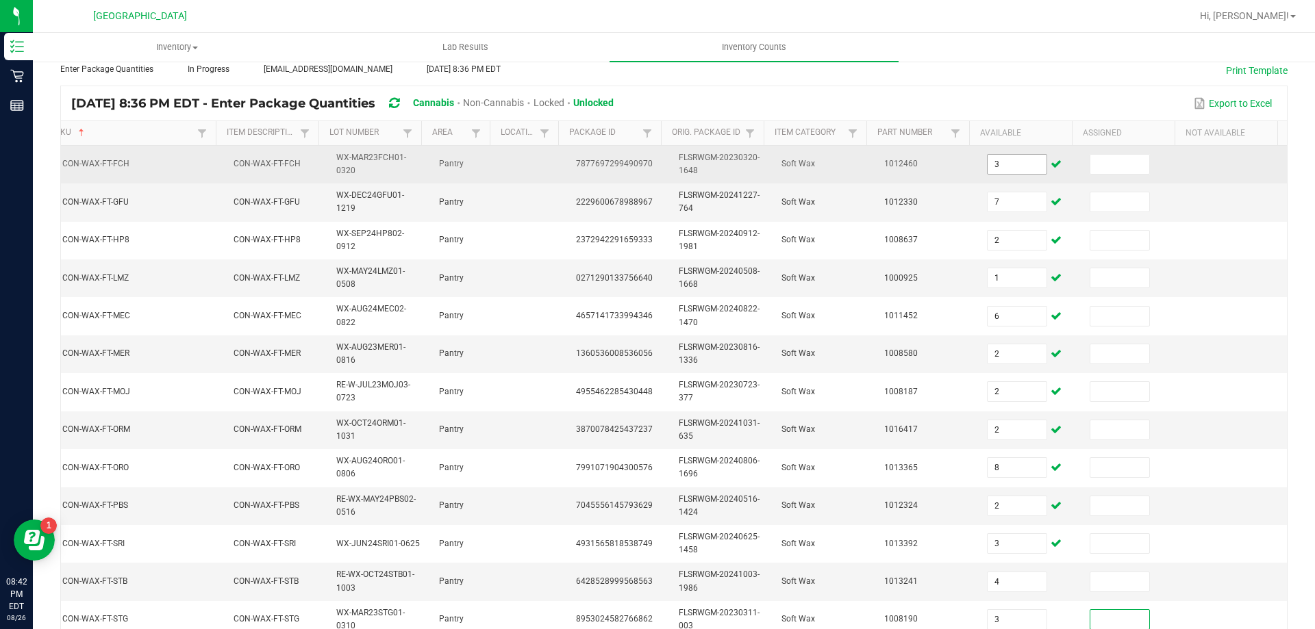
scroll to position [402, 0]
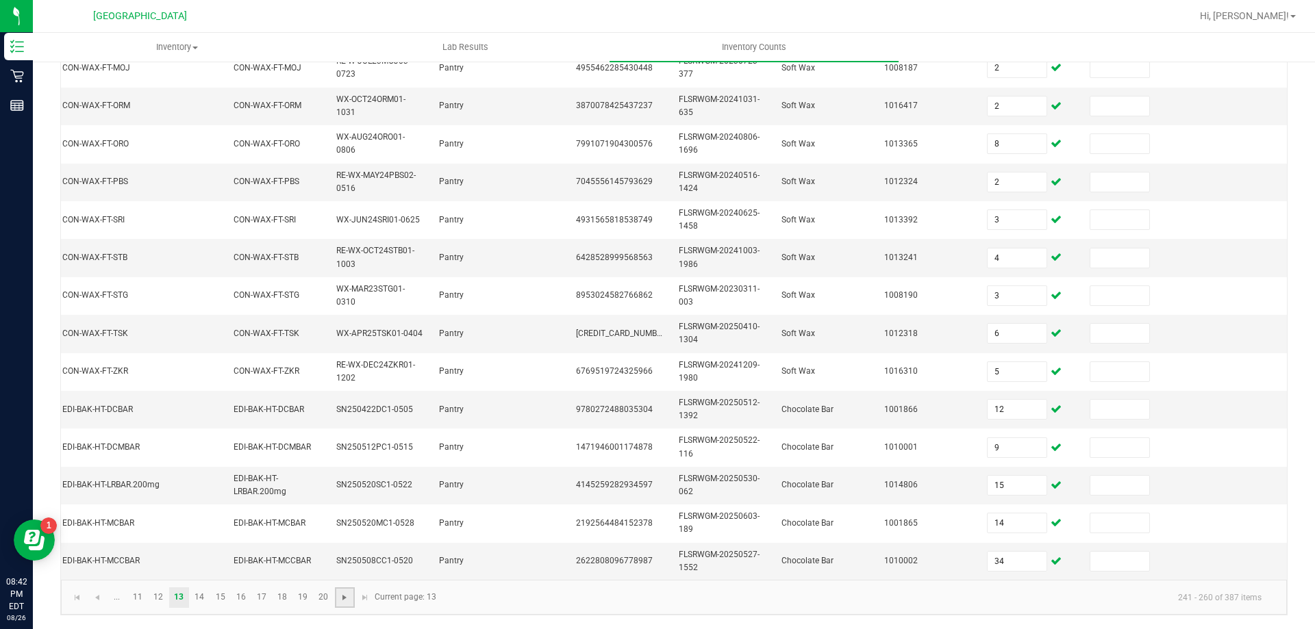
click at [340, 603] on span "Go to the next page" at bounding box center [344, 597] width 11 height 11
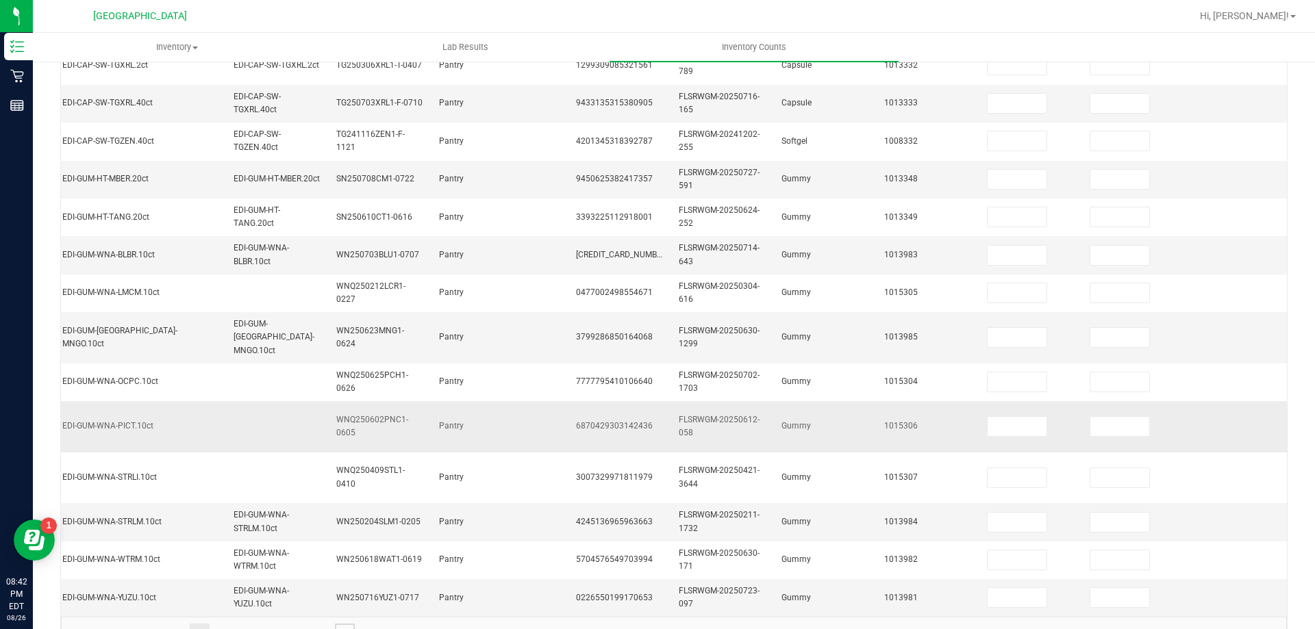
scroll to position [0, 0]
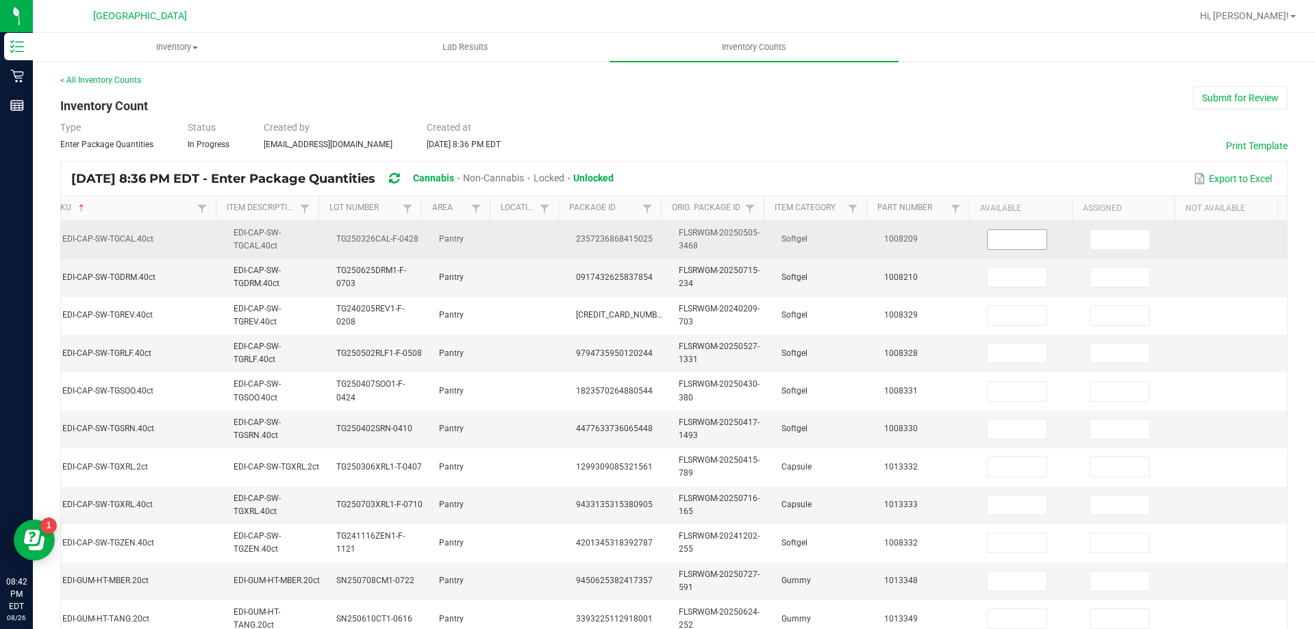
click at [989, 245] on input at bounding box center [1017, 239] width 59 height 19
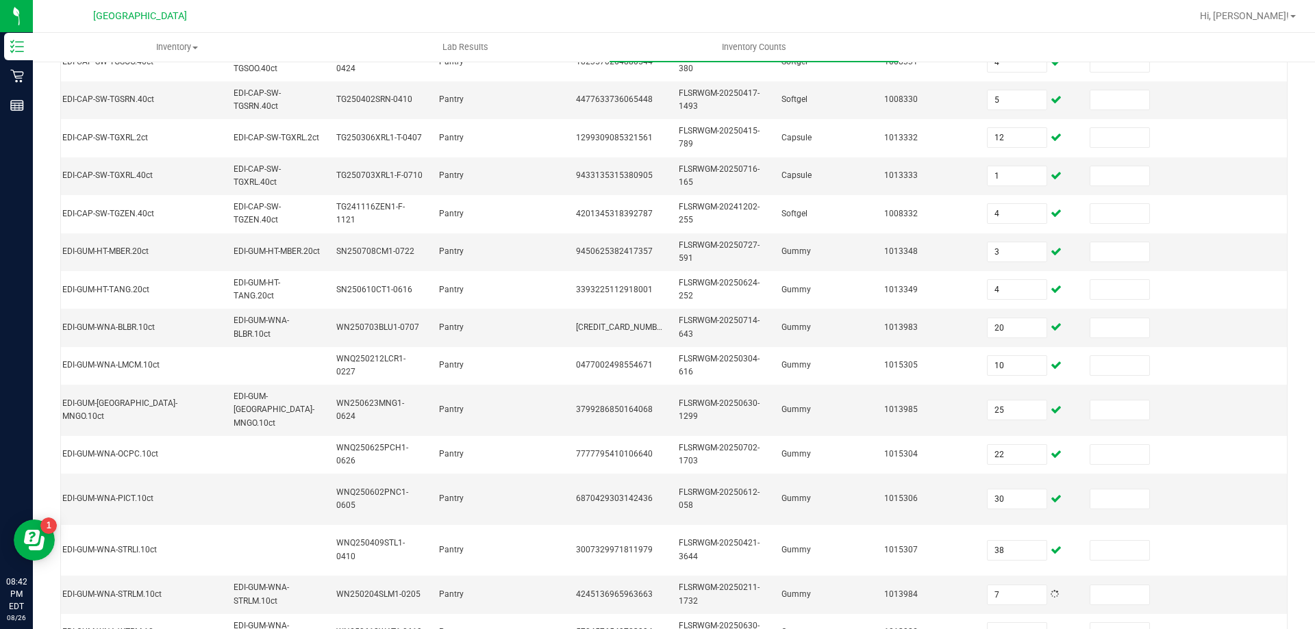
scroll to position [436, 0]
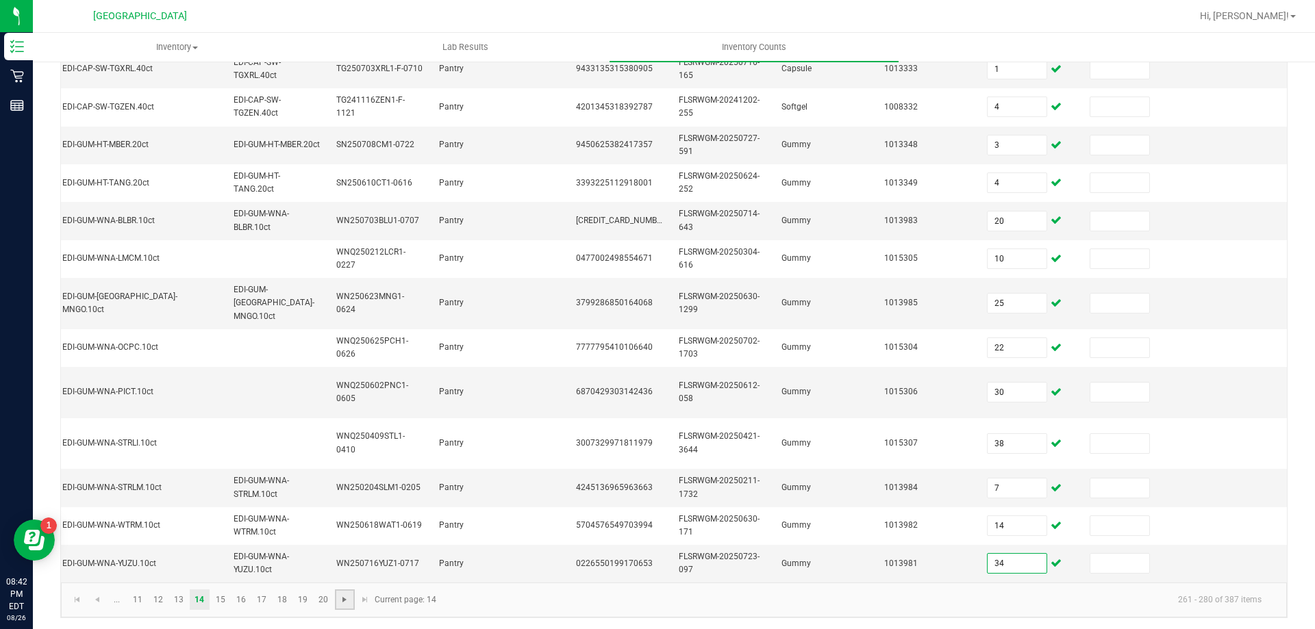
click at [343, 594] on span "Go to the next page" at bounding box center [344, 599] width 11 height 11
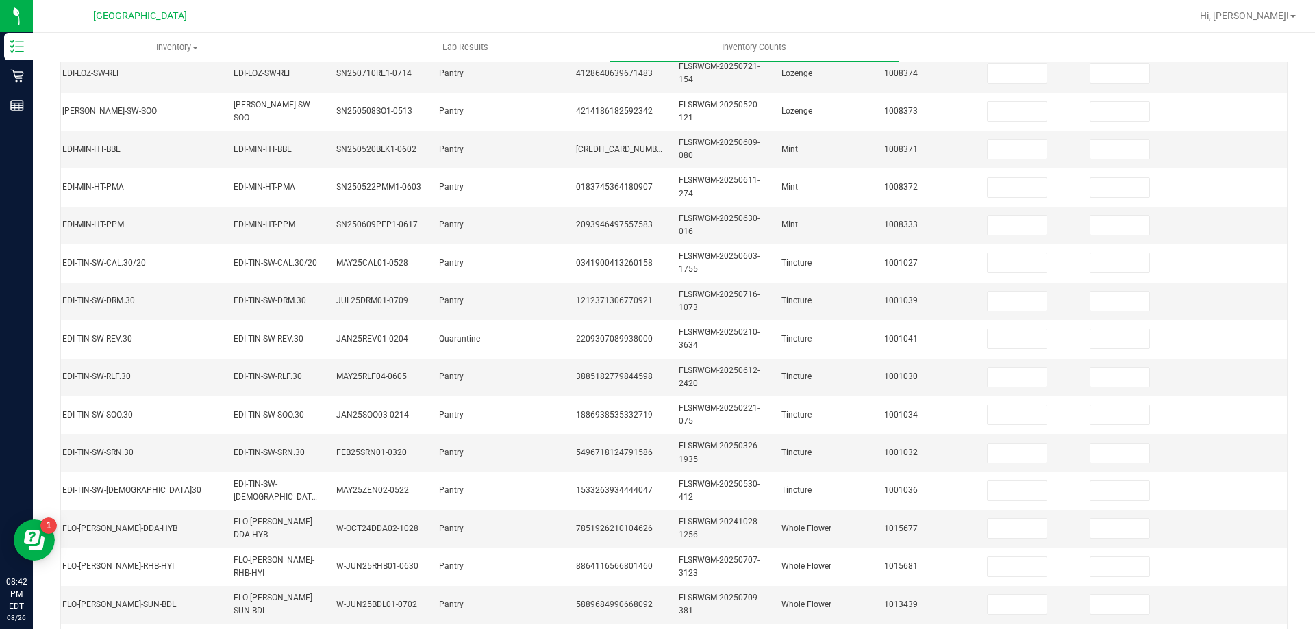
scroll to position [0, 0]
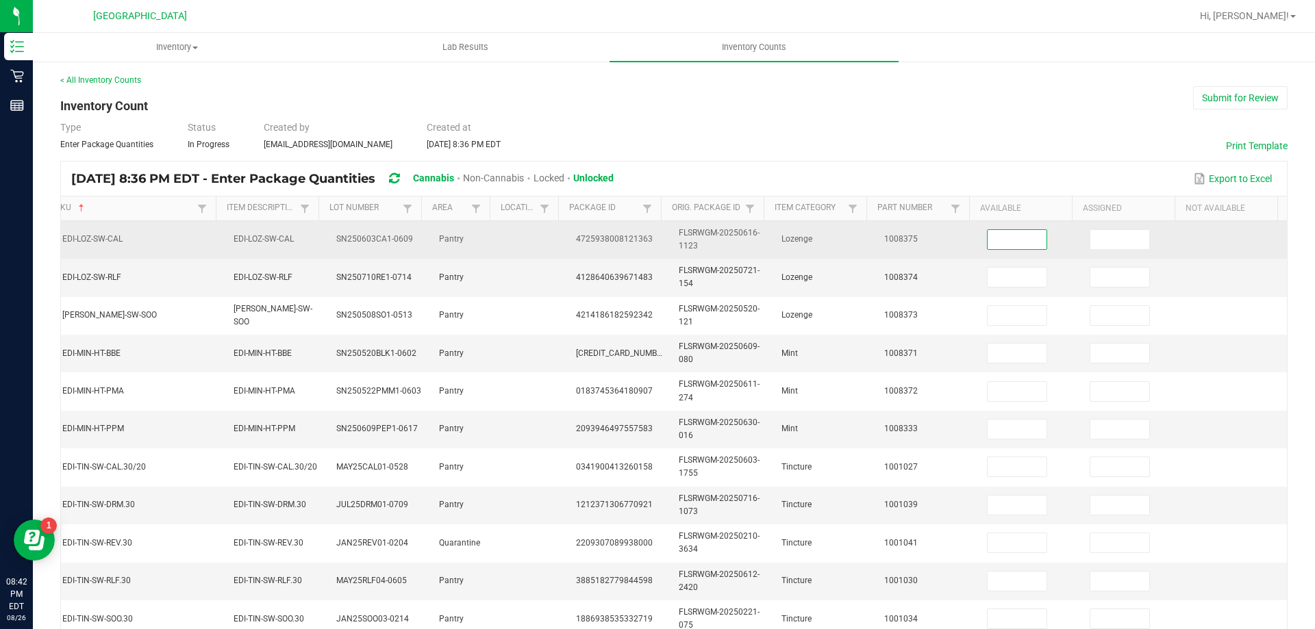
click at [990, 237] on input at bounding box center [1017, 239] width 59 height 19
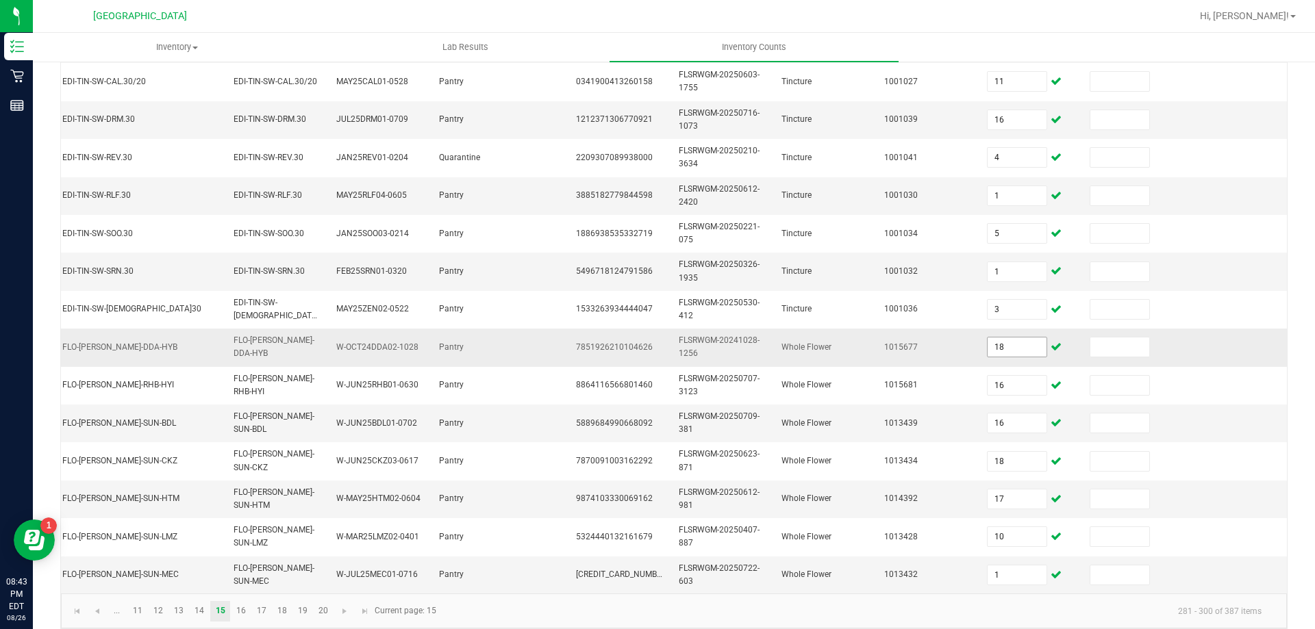
scroll to position [410, 0]
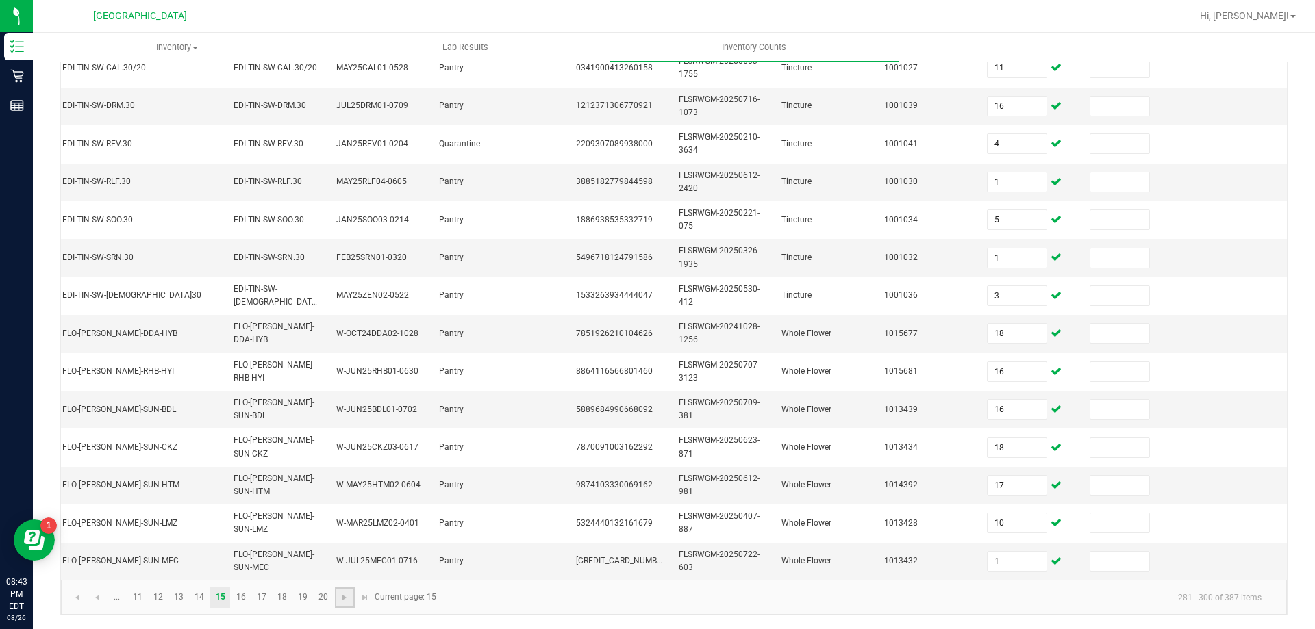
click at [338, 605] on link at bounding box center [345, 598] width 20 height 21
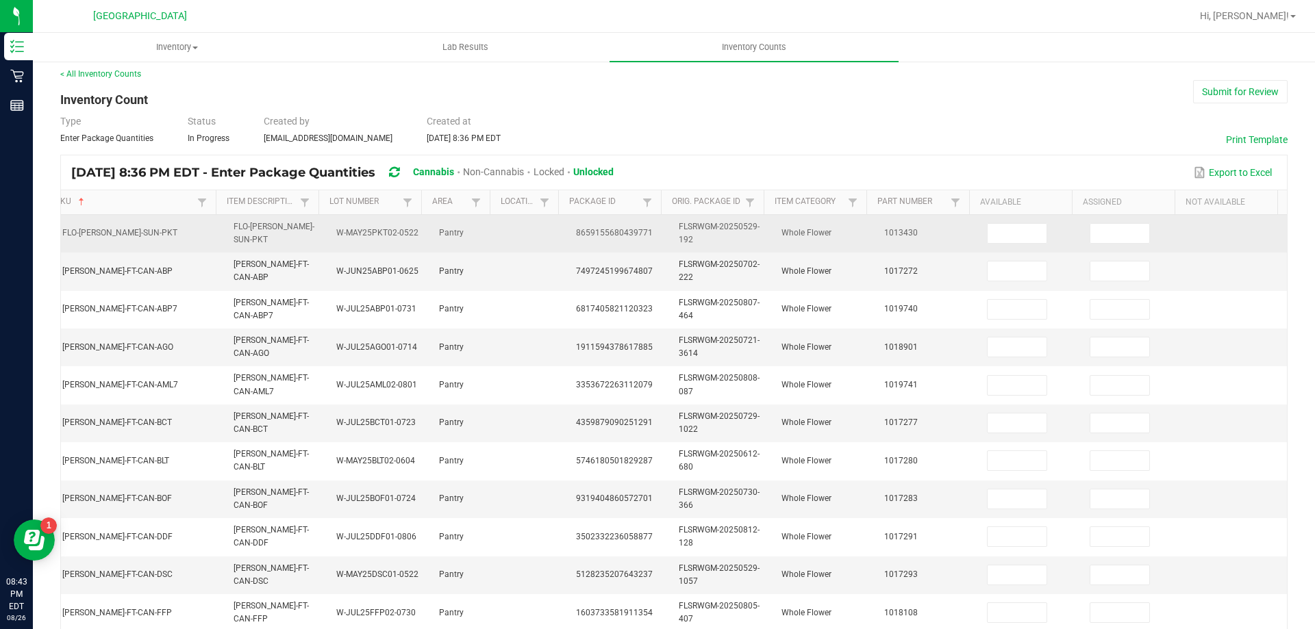
scroll to position [0, 0]
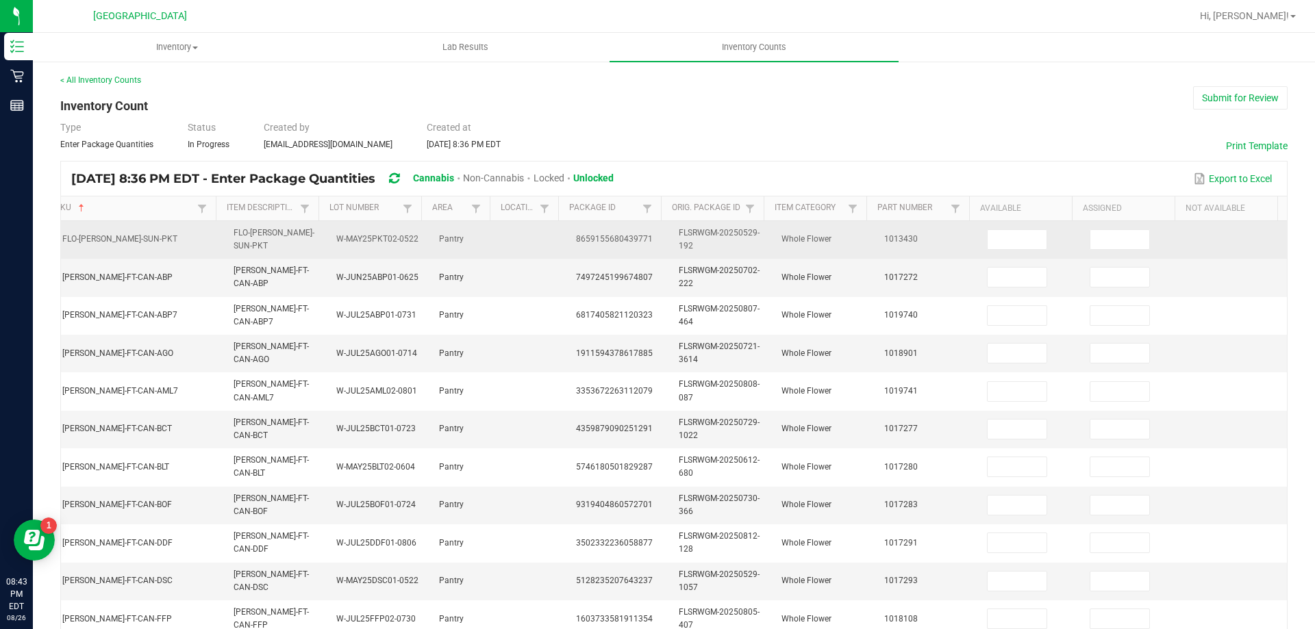
click at [990, 227] on td at bounding box center [1030, 240] width 103 height 38
click at [994, 248] on input at bounding box center [1017, 239] width 59 height 19
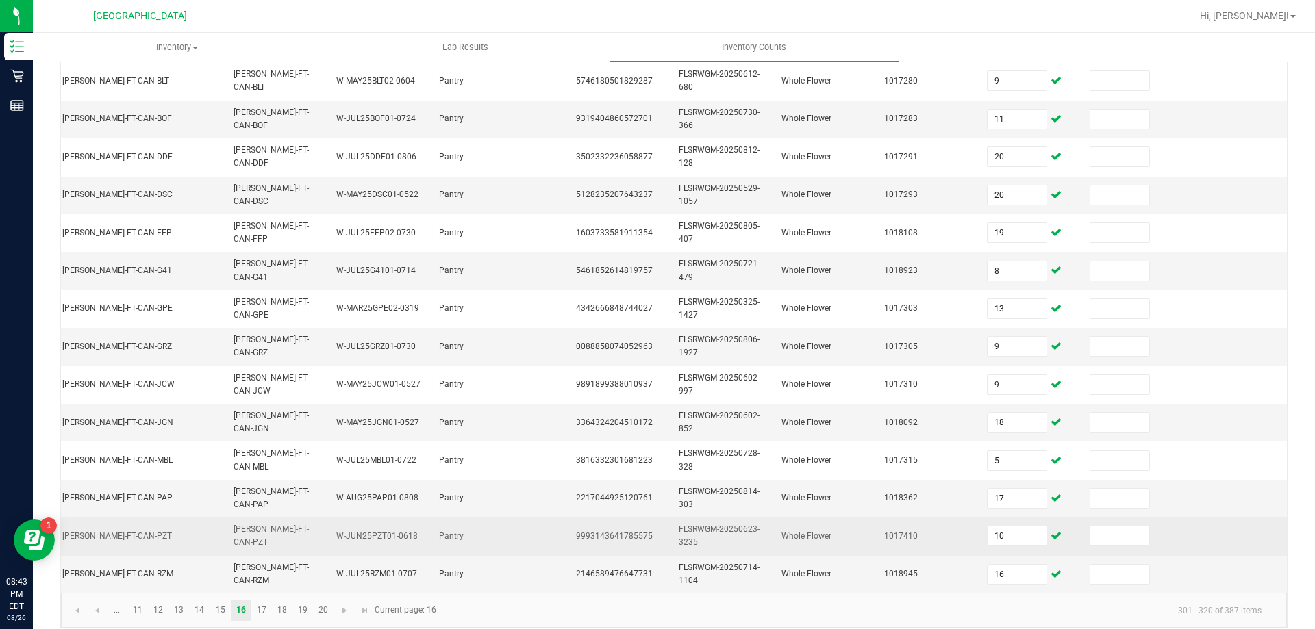
scroll to position [410, 0]
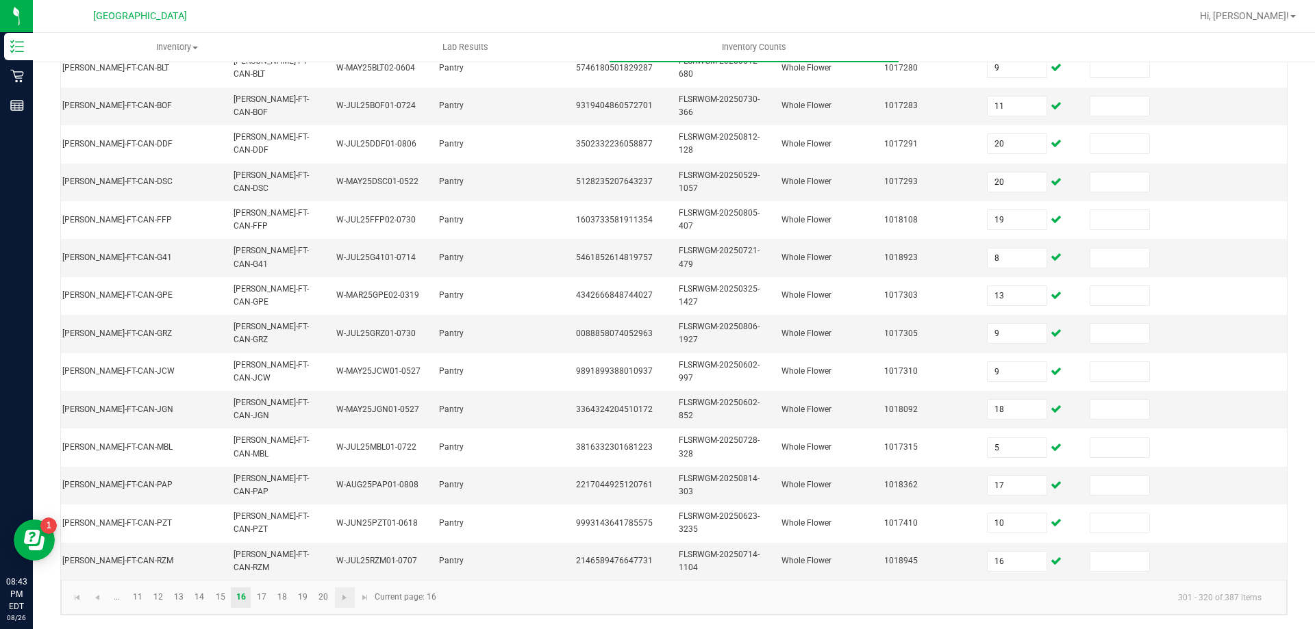
click at [336, 603] on link at bounding box center [345, 598] width 20 height 21
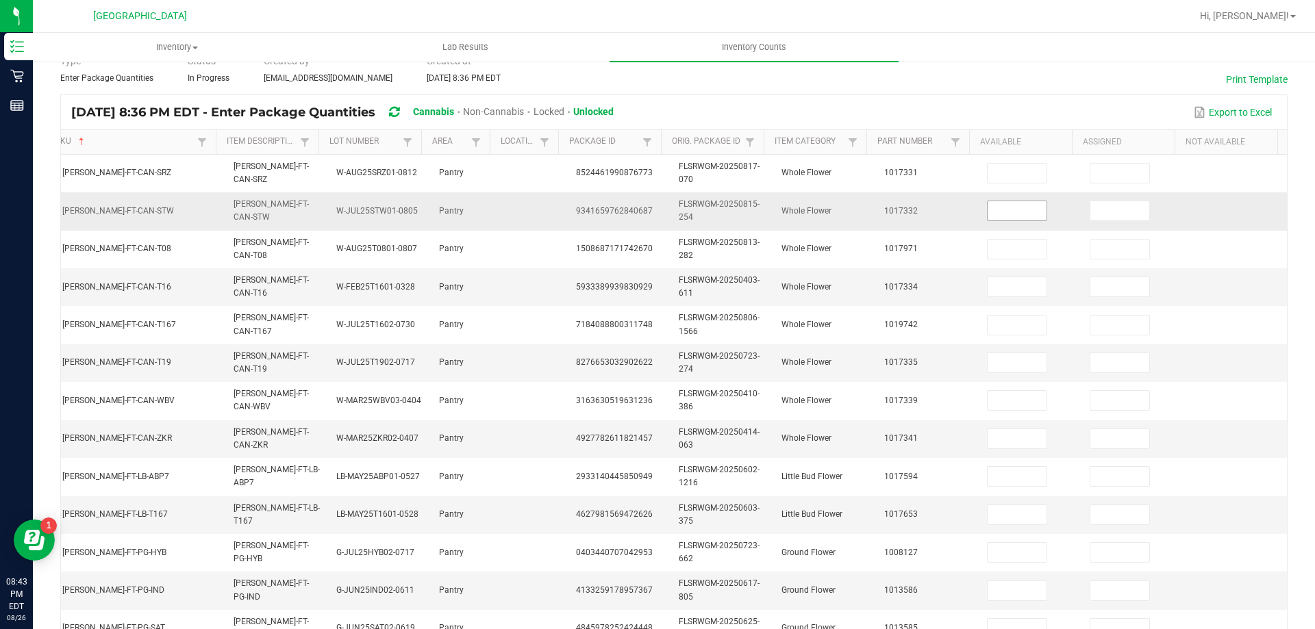
scroll to position [0, 0]
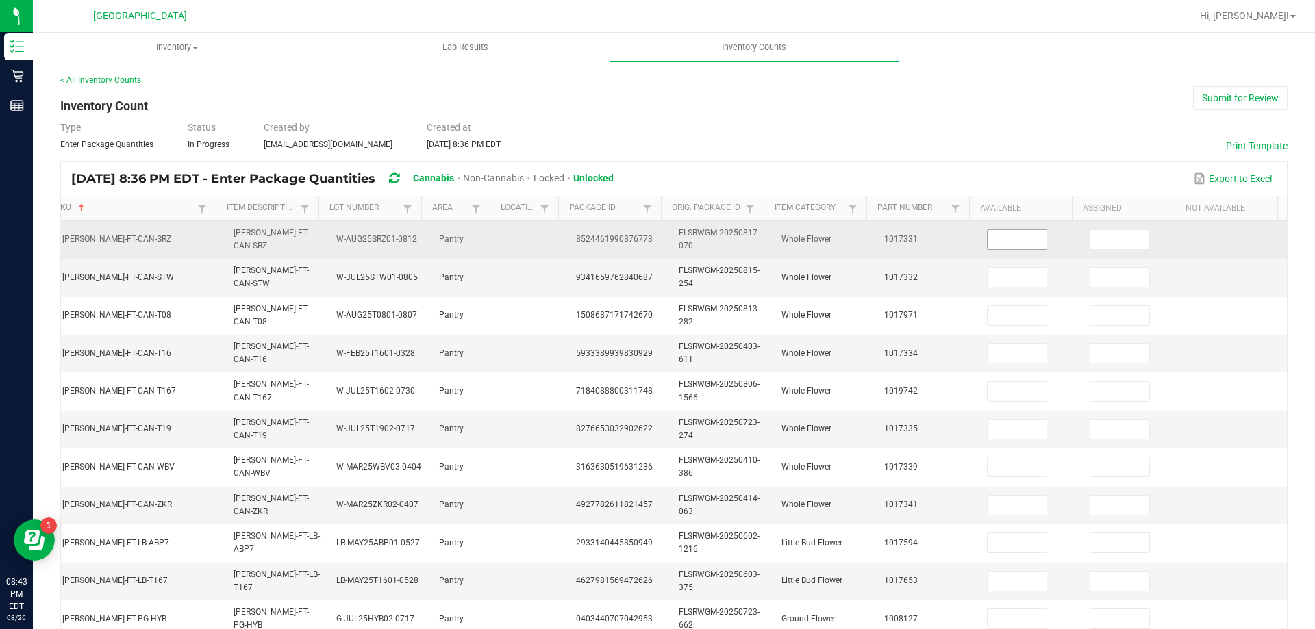
click at [998, 236] on input at bounding box center [1017, 239] width 59 height 19
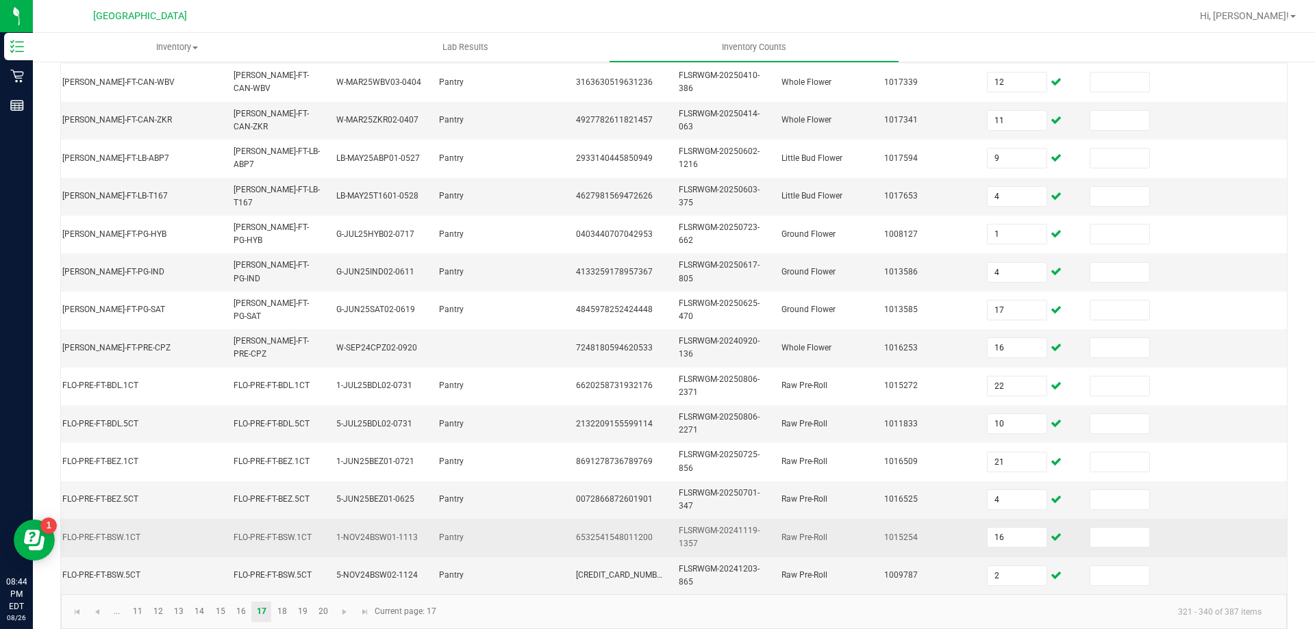
scroll to position [410, 0]
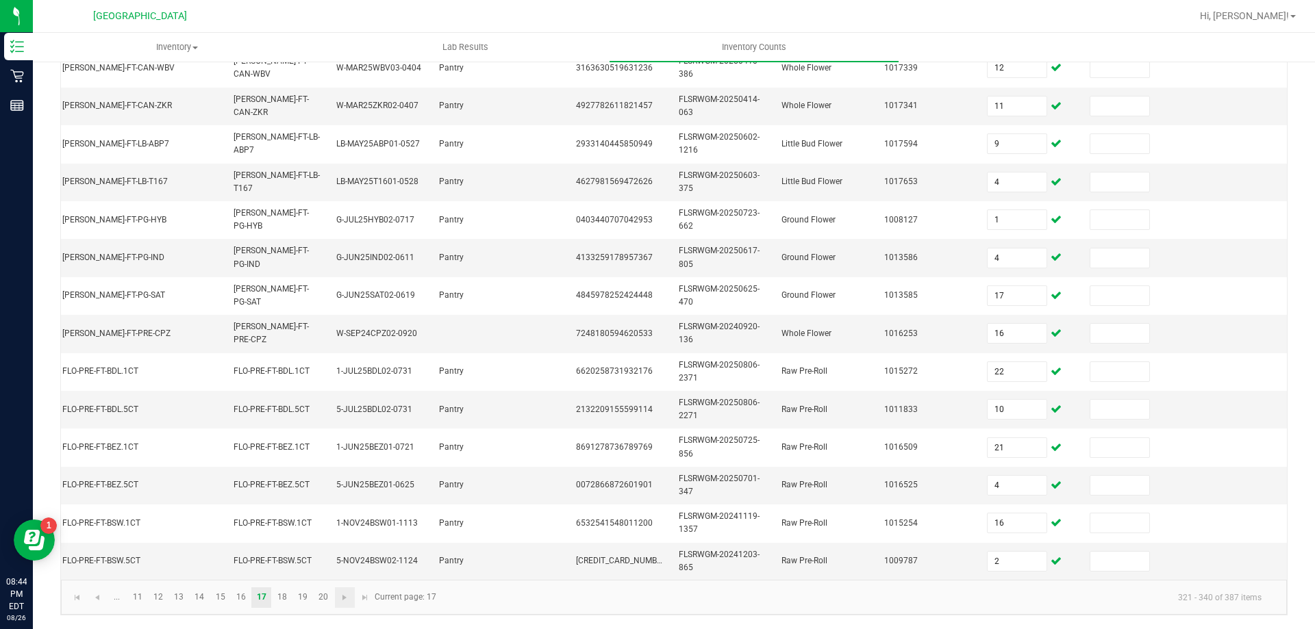
click at [339, 588] on link at bounding box center [345, 598] width 20 height 21
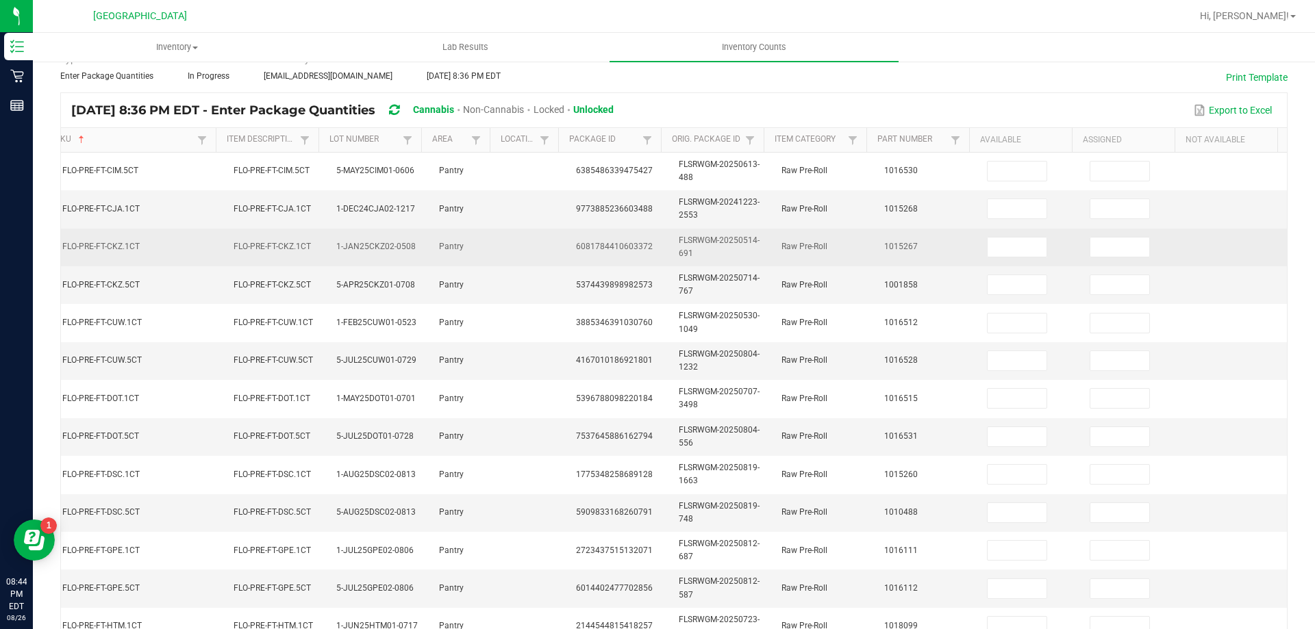
scroll to position [67, 0]
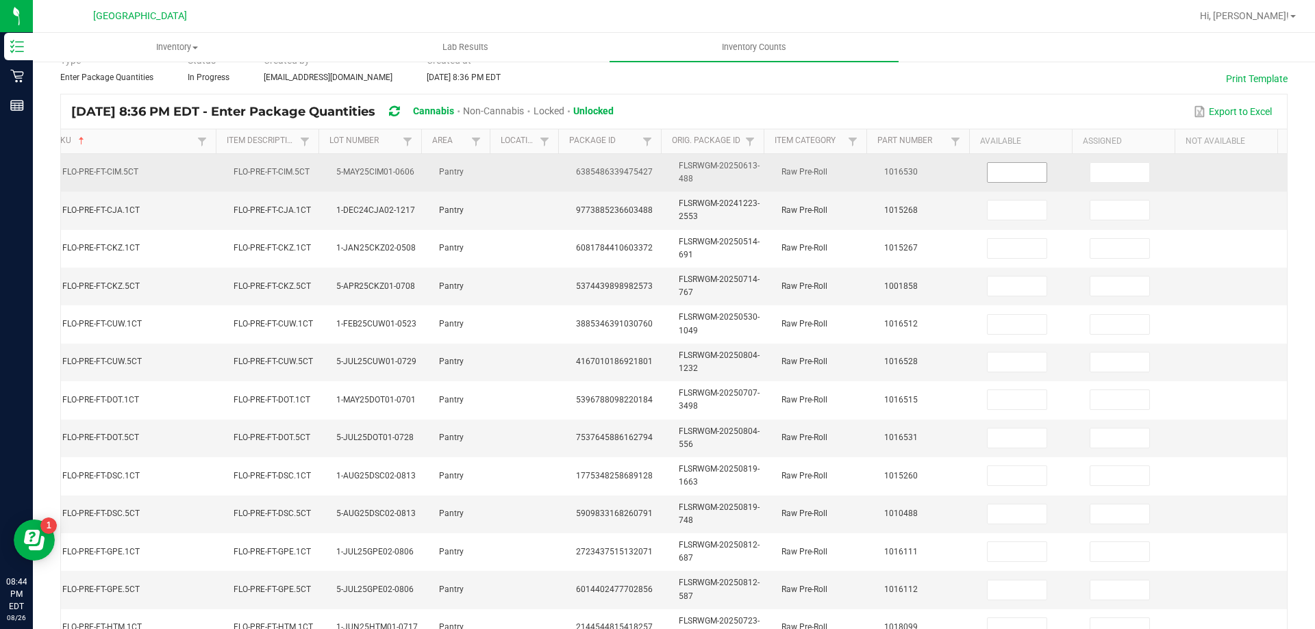
click at [1001, 169] on input at bounding box center [1017, 172] width 59 height 19
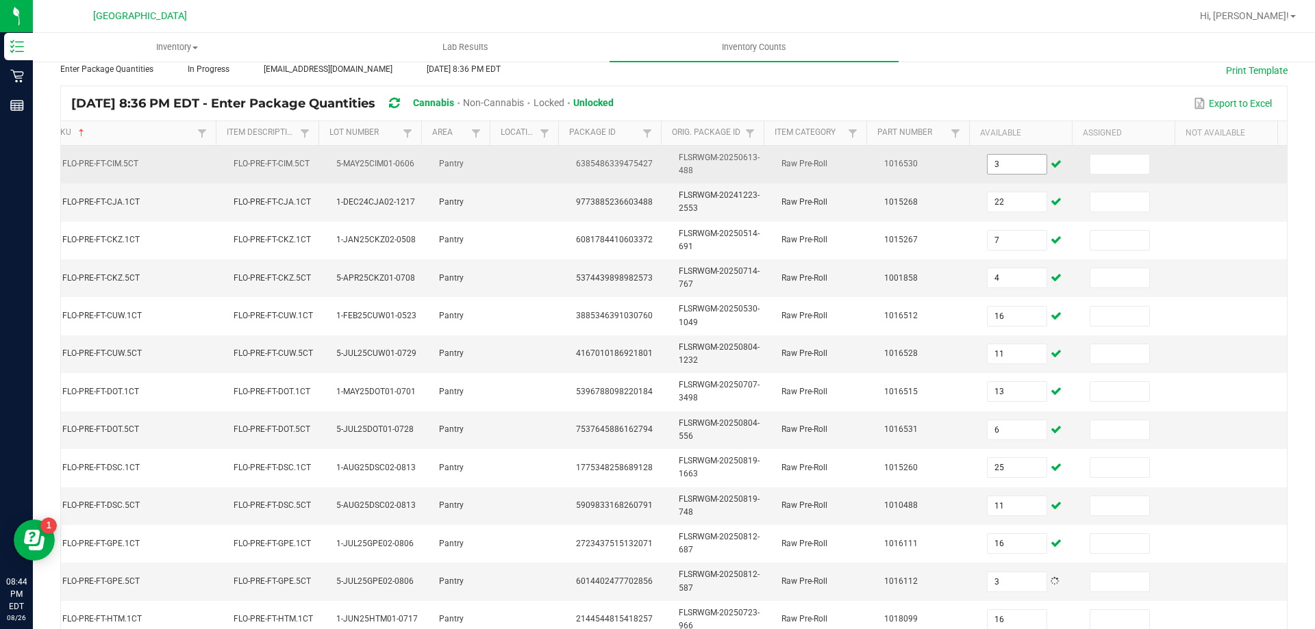
scroll to position [402, 0]
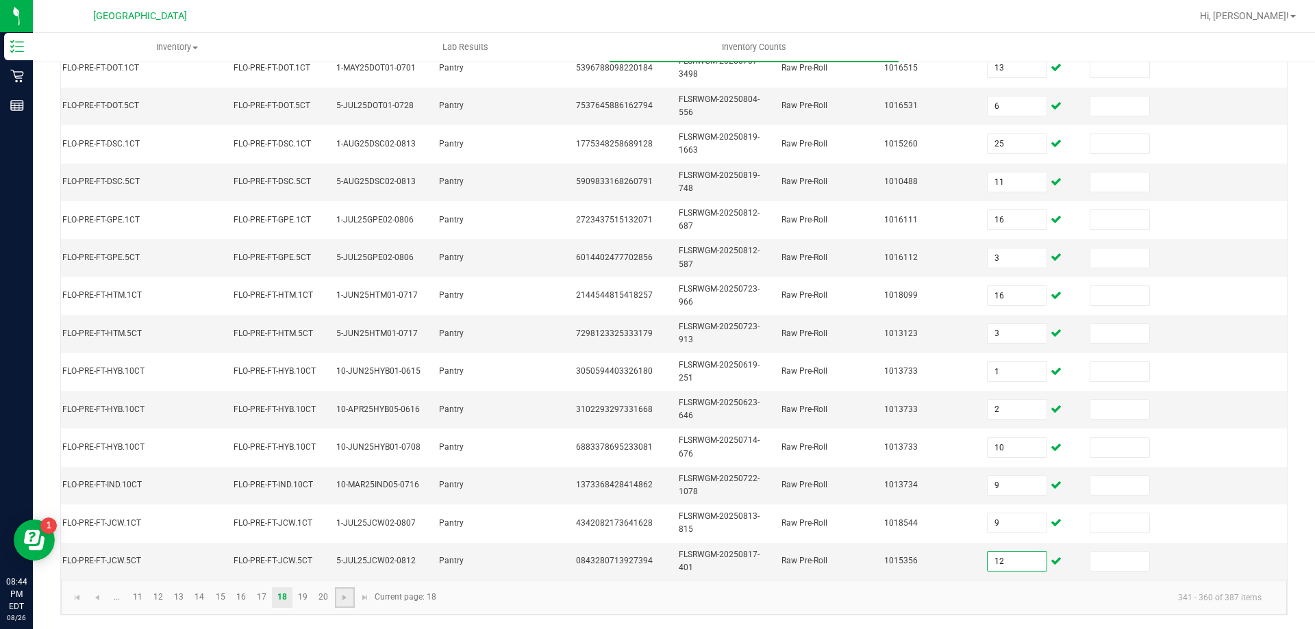
click at [345, 608] on link at bounding box center [345, 598] width 20 height 21
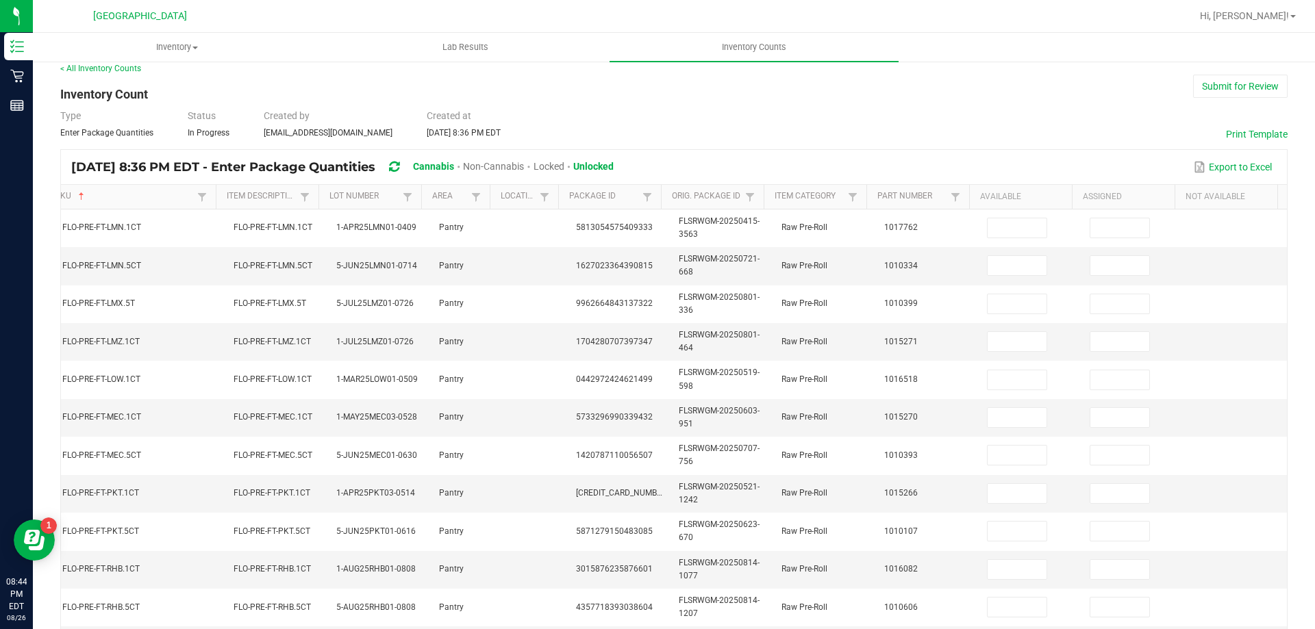
scroll to position [0, 0]
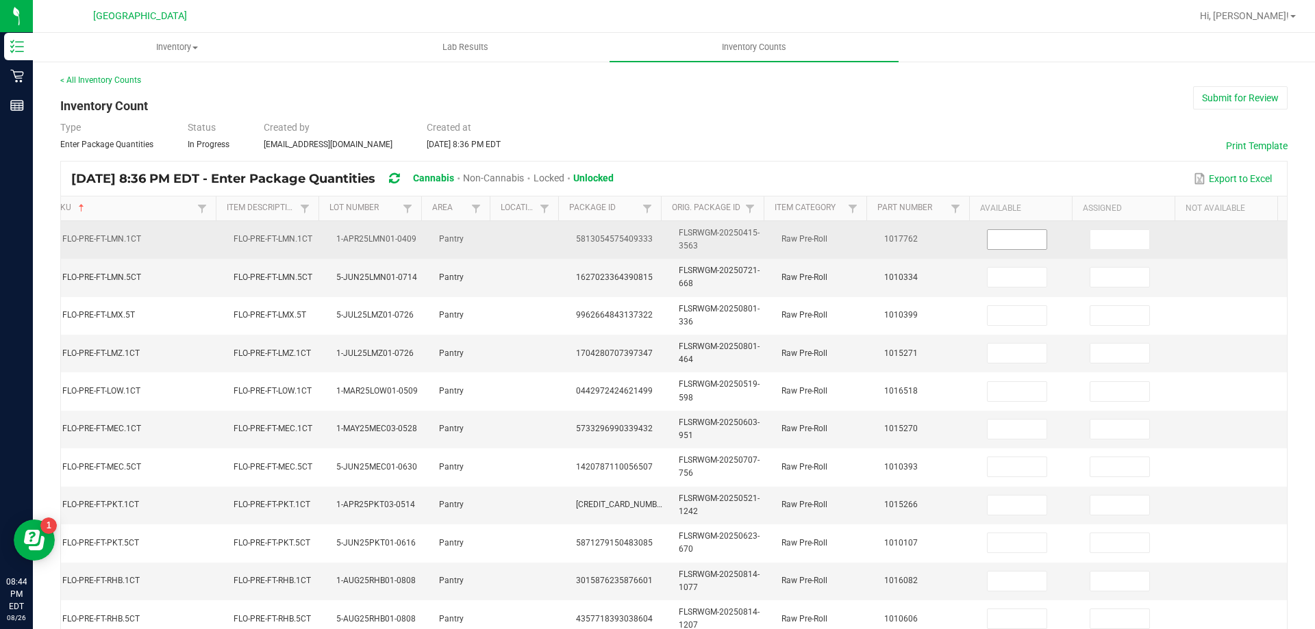
click at [1015, 242] on input at bounding box center [1017, 239] width 59 height 19
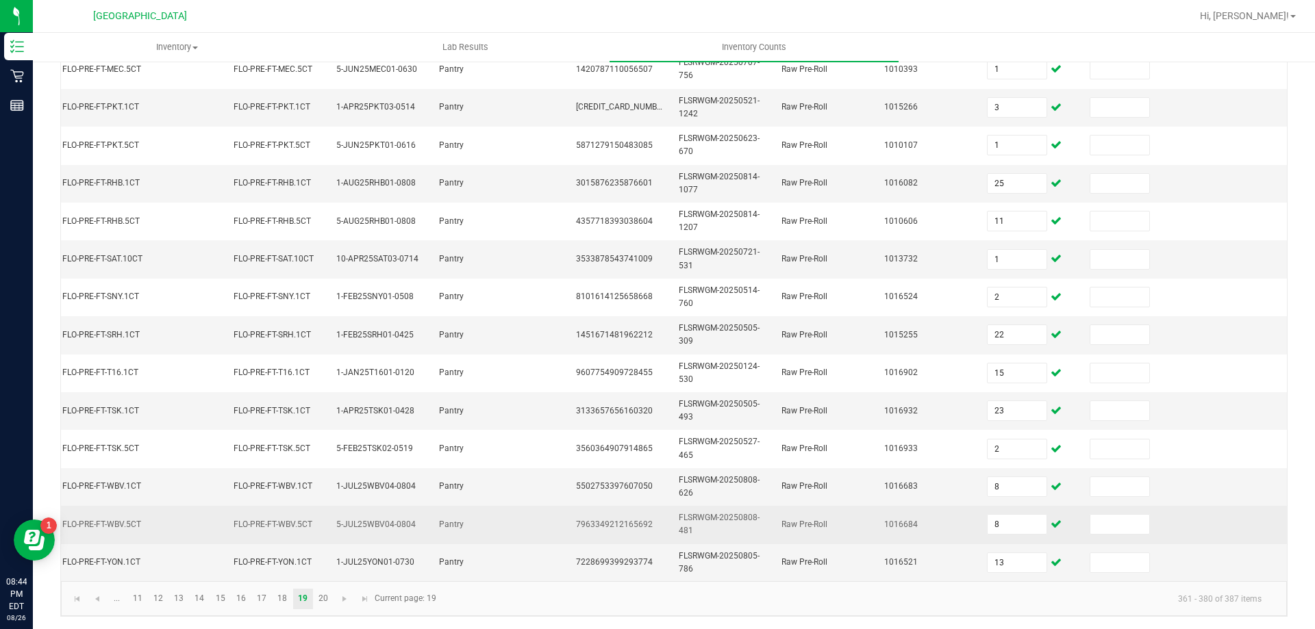
scroll to position [410, 0]
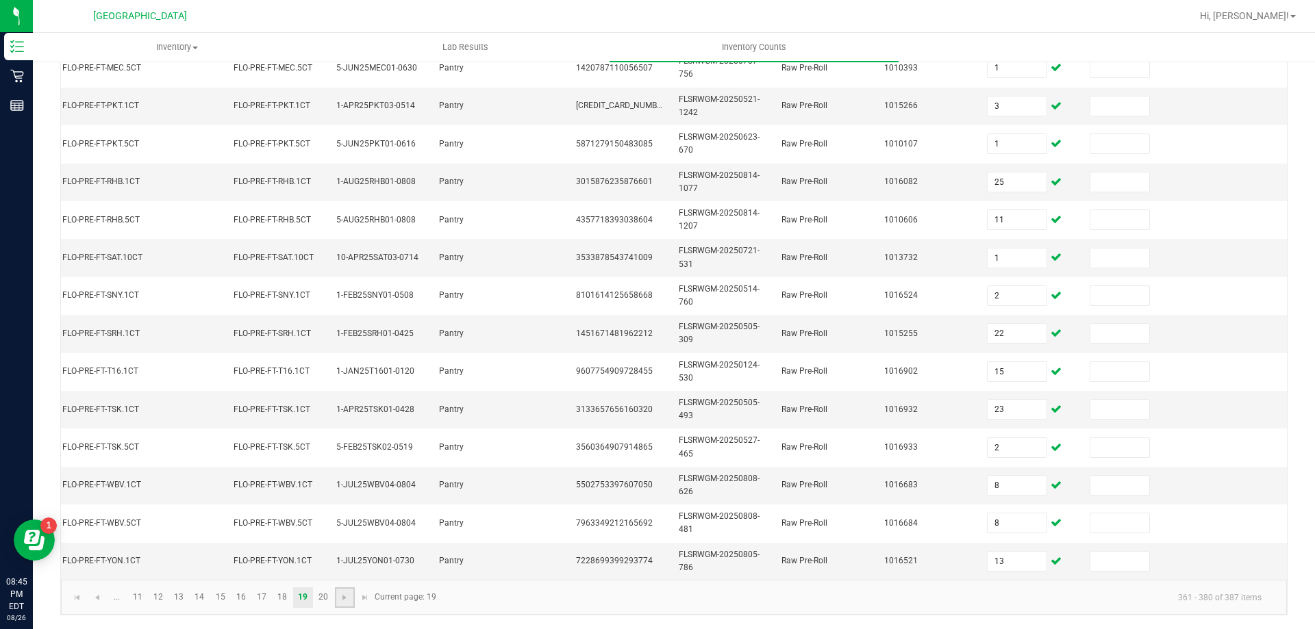
click at [351, 601] on link at bounding box center [345, 598] width 20 height 21
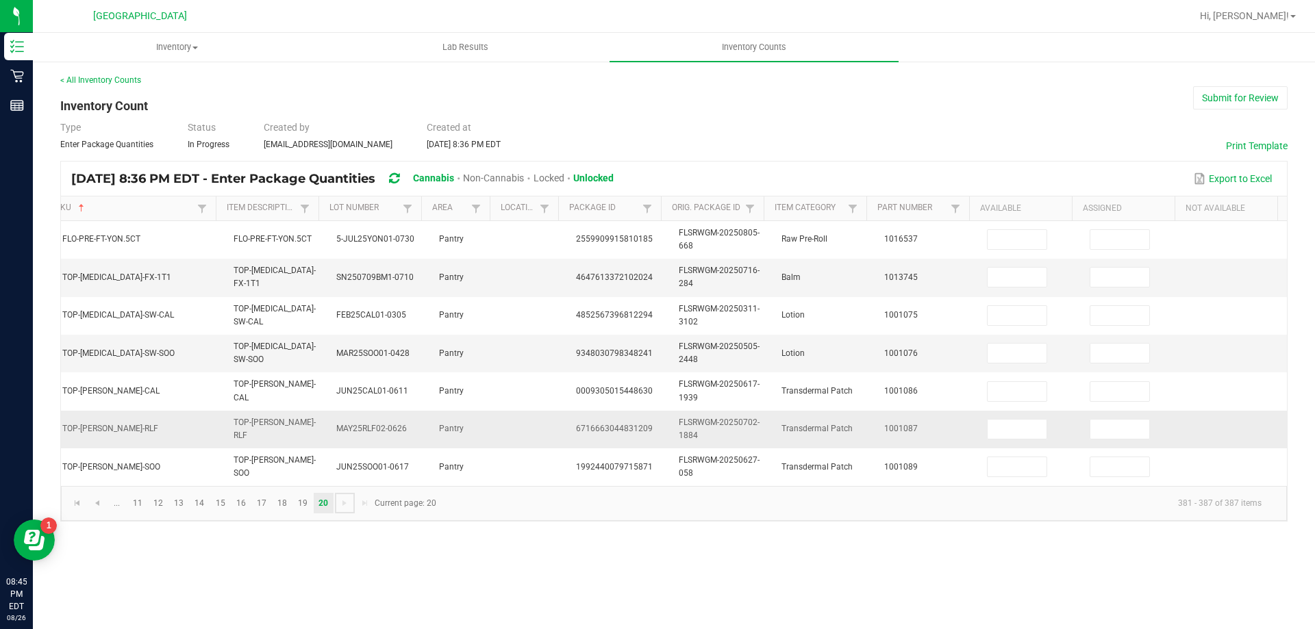
scroll to position [0, 188]
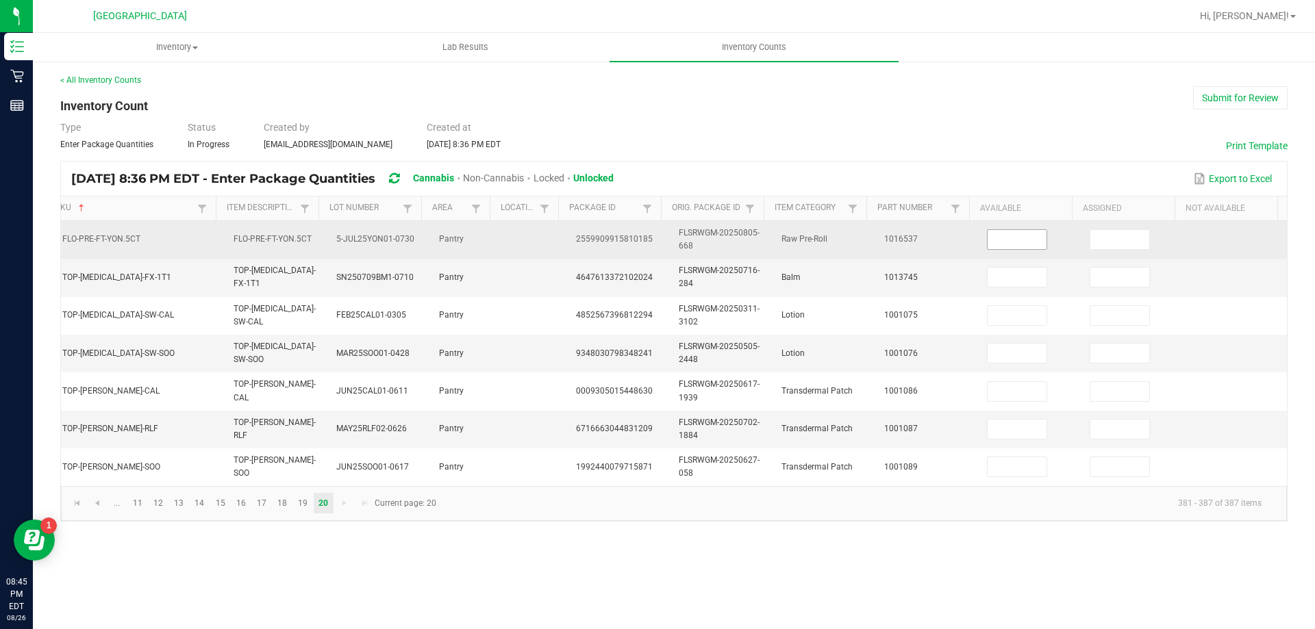
click at [1007, 238] on input at bounding box center [1017, 239] width 59 height 19
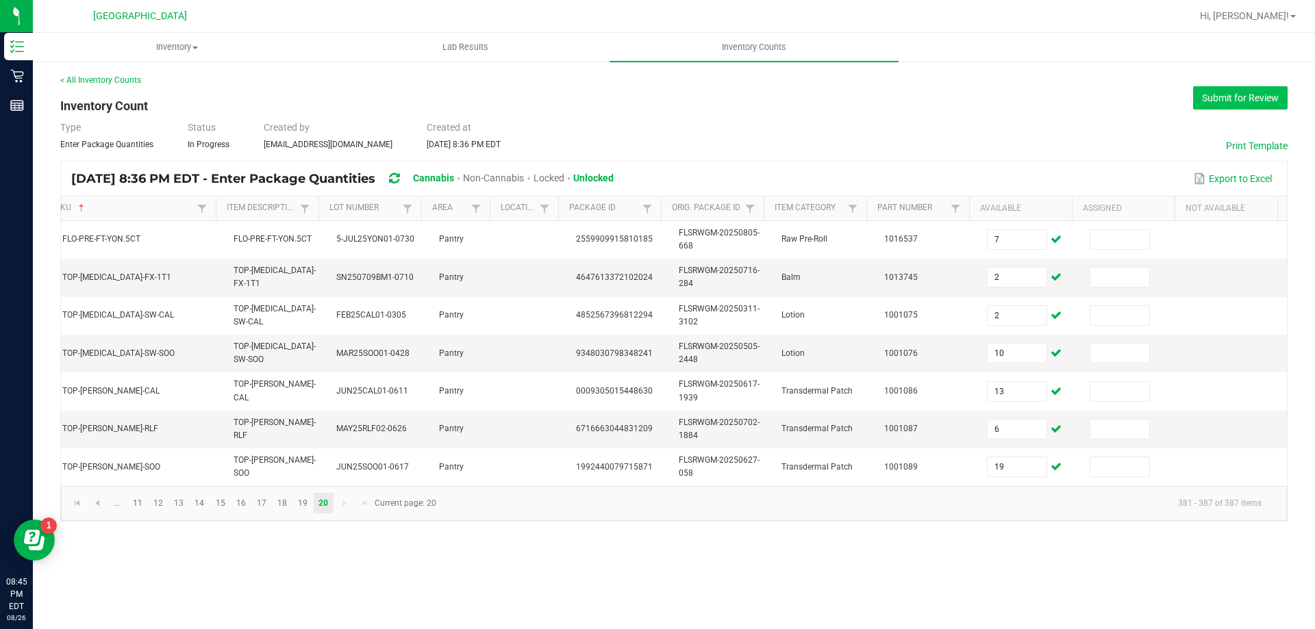
click at [1216, 109] on button "Submit for Review" at bounding box center [1240, 97] width 95 height 23
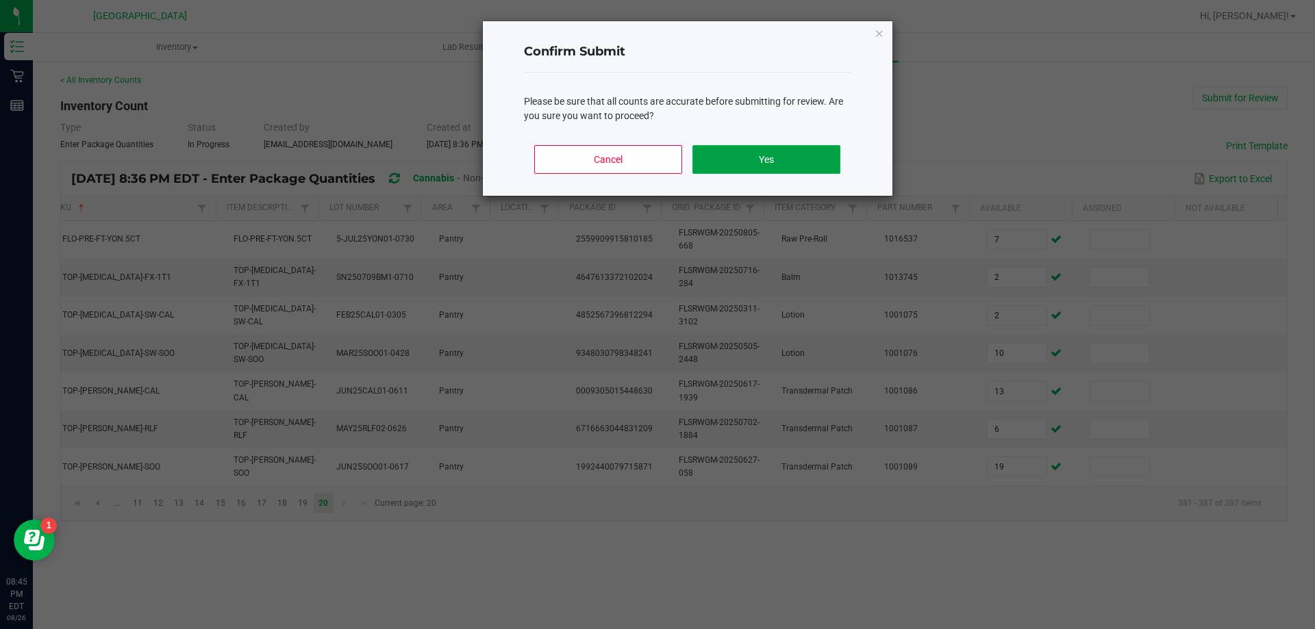
click at [797, 168] on button "Yes" at bounding box center [765, 159] width 147 height 29
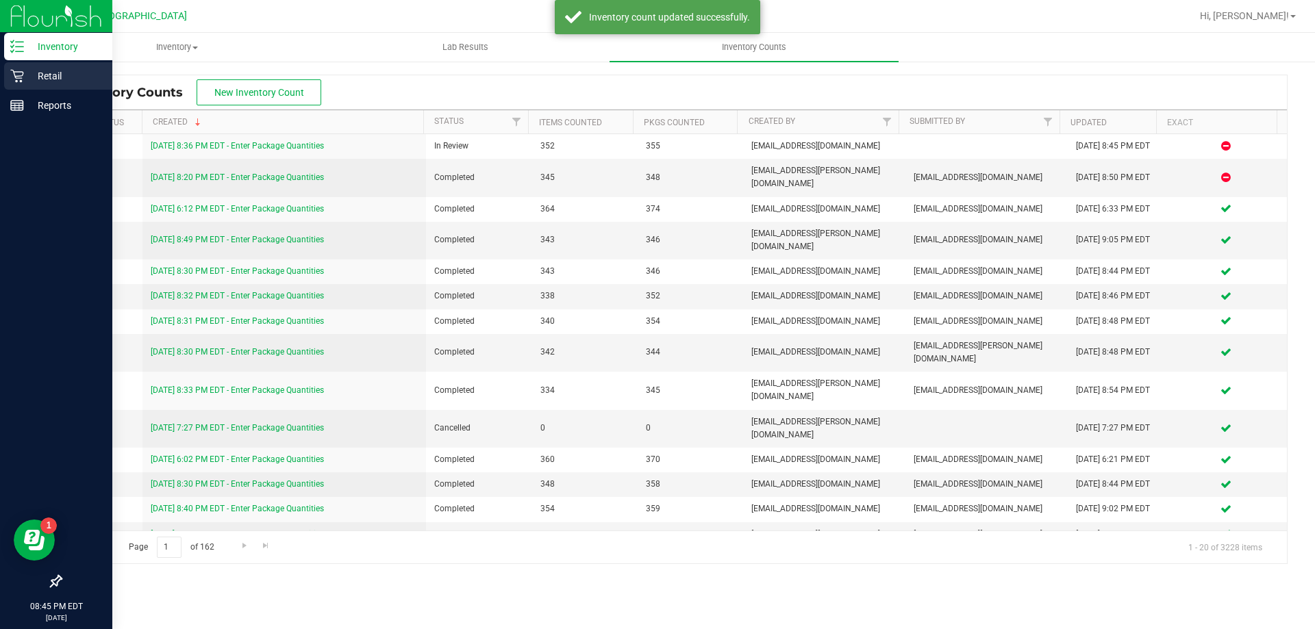
click at [58, 76] on p "Retail" at bounding box center [65, 76] width 82 height 16
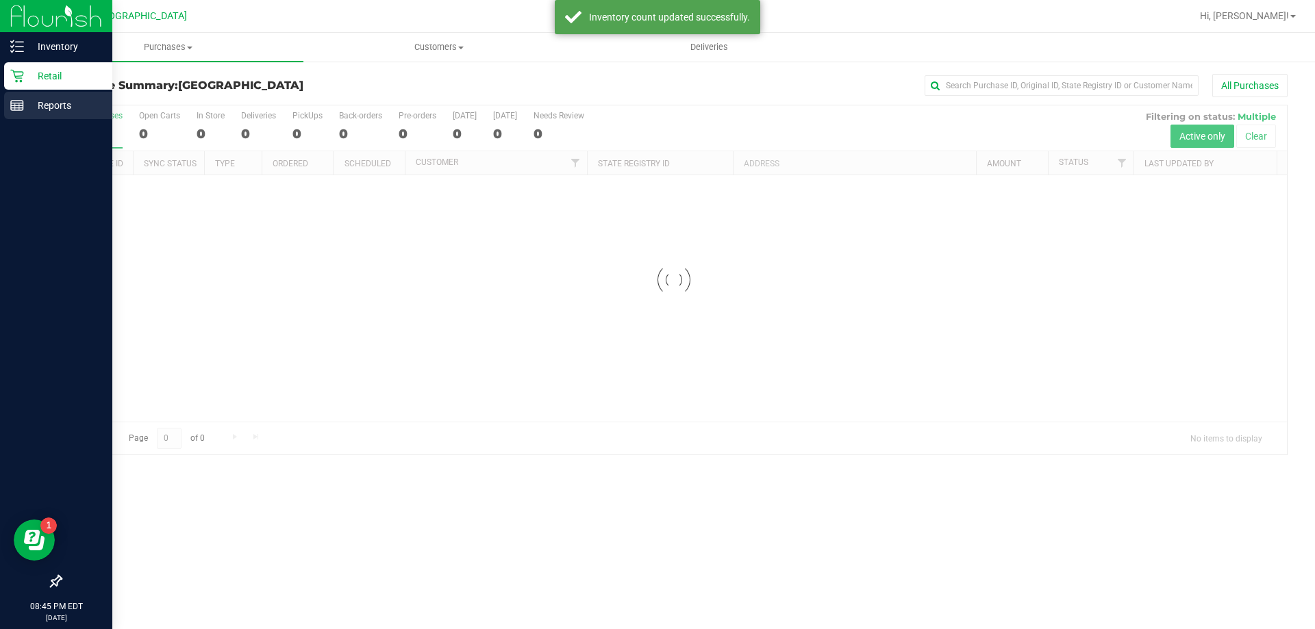
click at [76, 112] on p "Reports" at bounding box center [65, 105] width 82 height 16
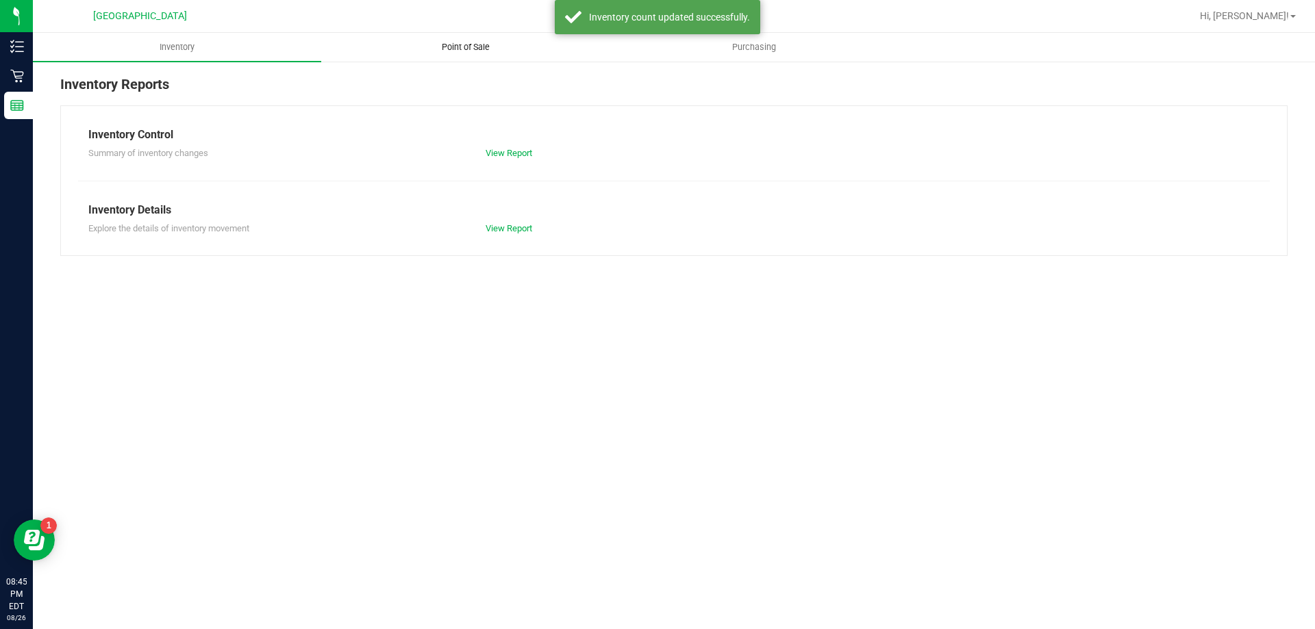
click at [486, 48] on span "Point of Sale" at bounding box center [465, 47] width 85 height 12
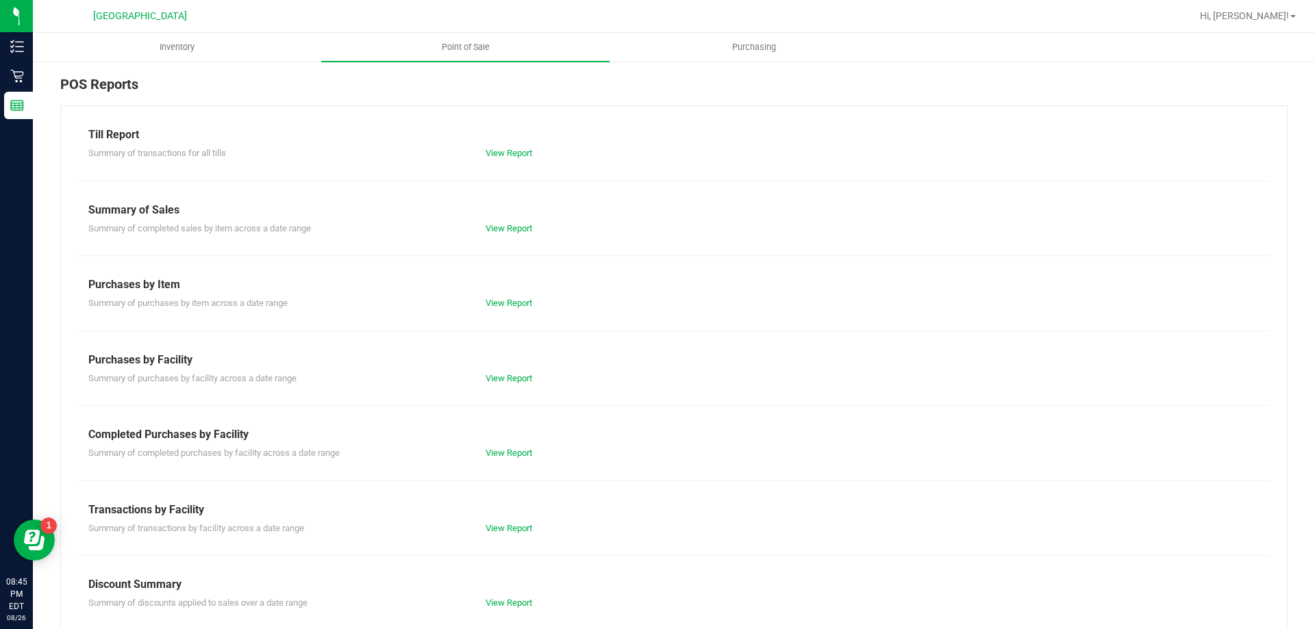
click at [511, 444] on div "Summary of completed purchases by facility across a date range View Report" at bounding box center [674, 451] width 1192 height 17
click at [511, 460] on div "View Report" at bounding box center [574, 454] width 199 height 14
click at [511, 450] on link "View Report" at bounding box center [509, 453] width 47 height 10
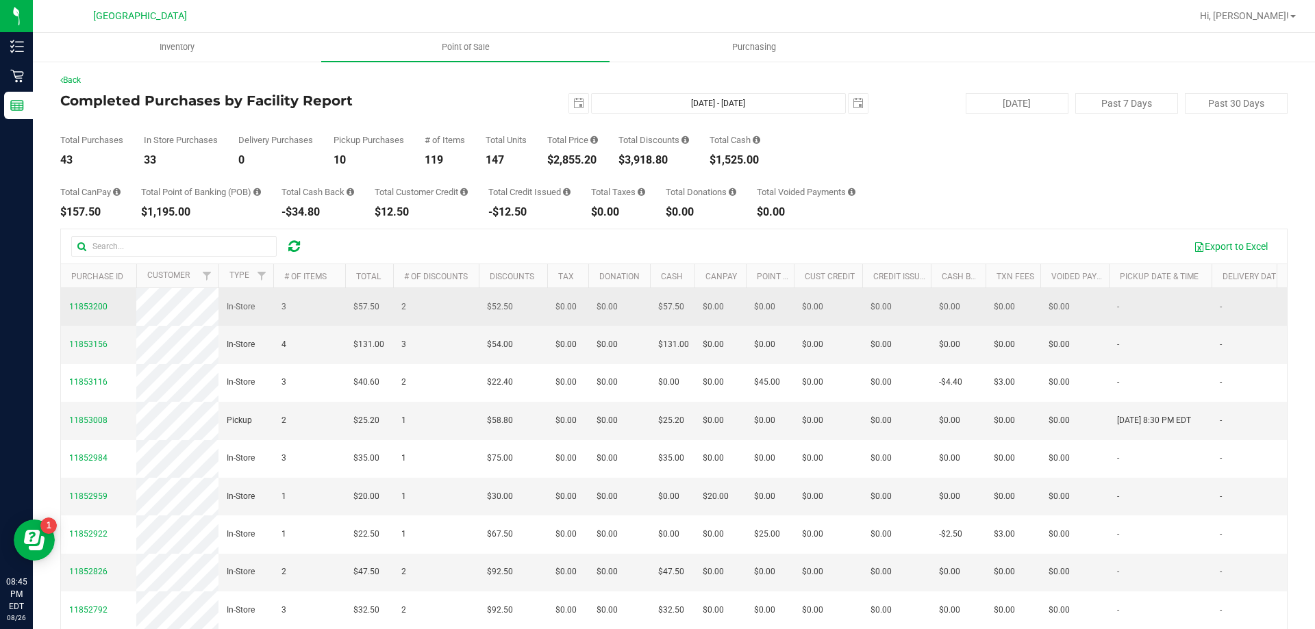
click at [105, 307] on span "11853200" at bounding box center [88, 307] width 38 height 13
click at [95, 312] on span "11853200" at bounding box center [88, 307] width 38 height 10
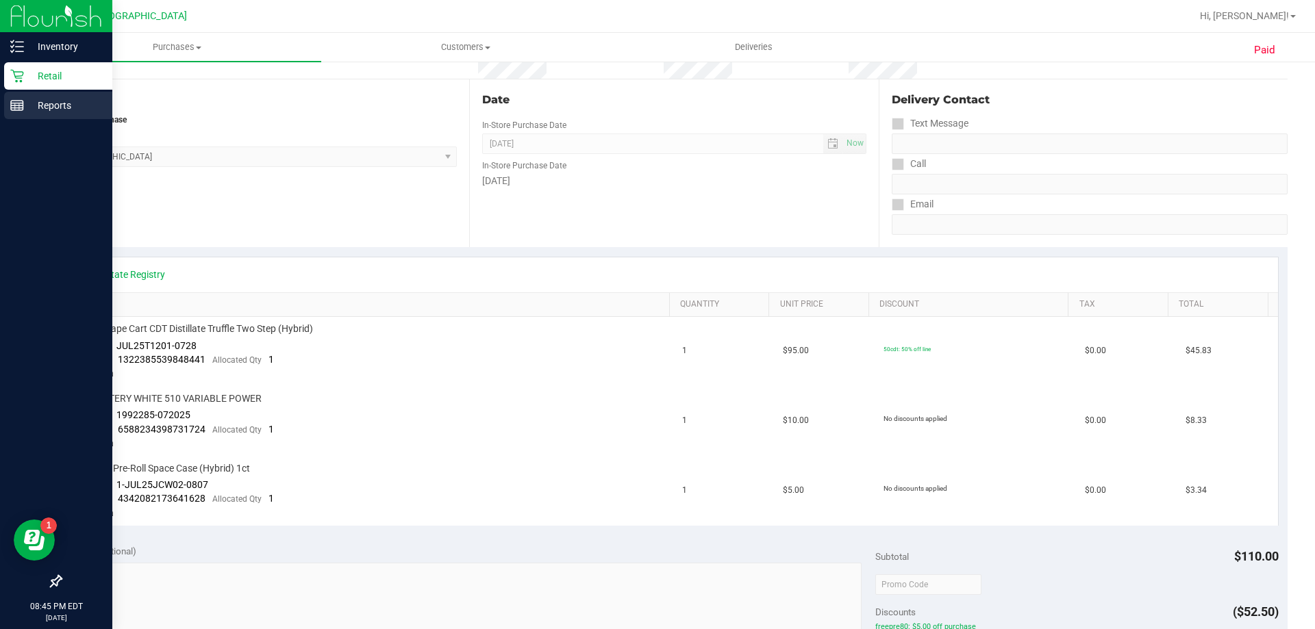
scroll to position [137, 0]
click at [40, 74] on p "Retail" at bounding box center [65, 76] width 82 height 16
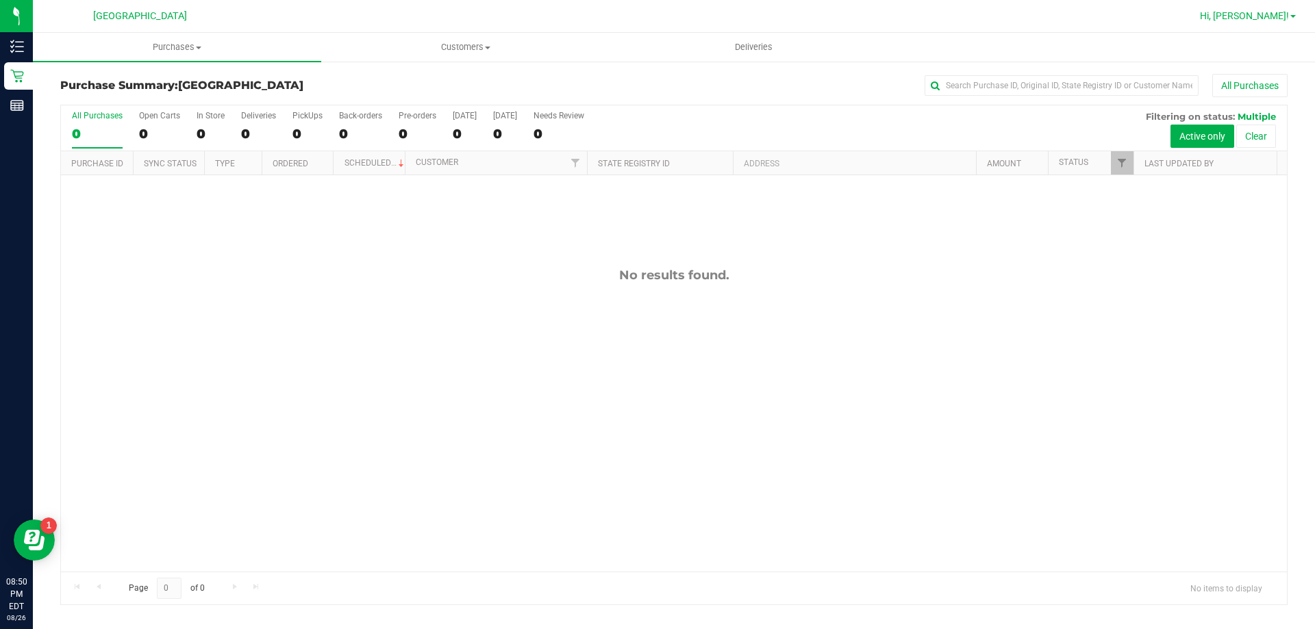
click at [1248, 21] on span "Hi, [PERSON_NAME]!" at bounding box center [1244, 15] width 89 height 11
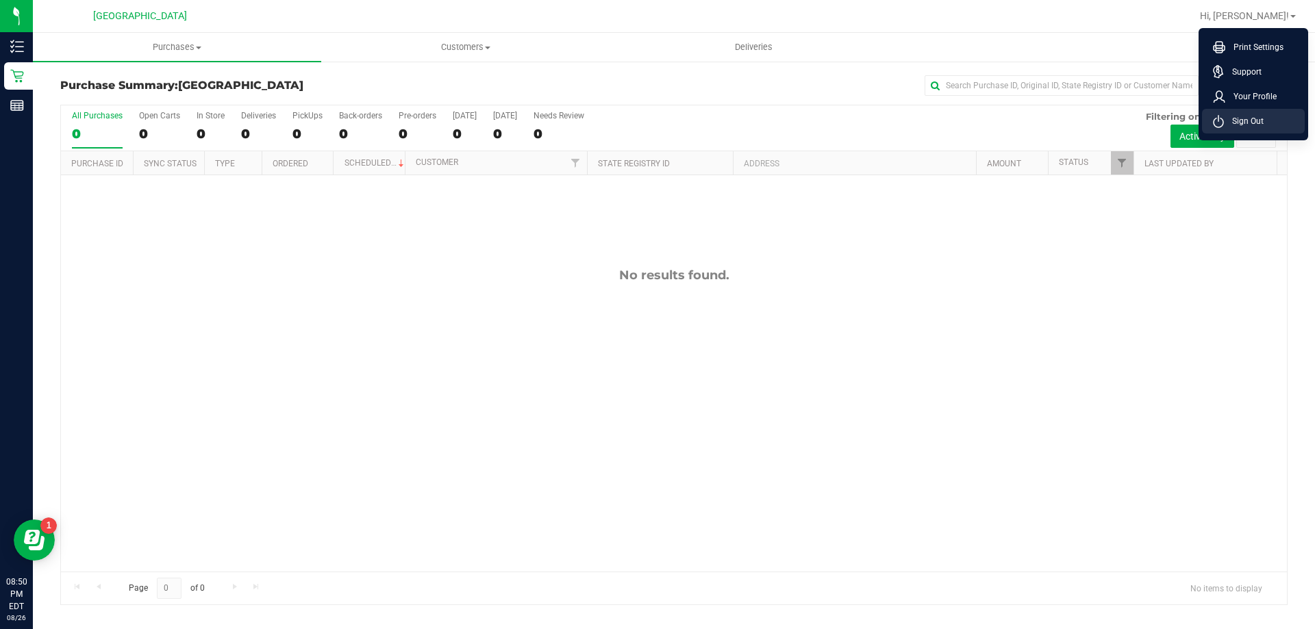
click at [1272, 116] on li "Sign Out" at bounding box center [1253, 121] width 103 height 25
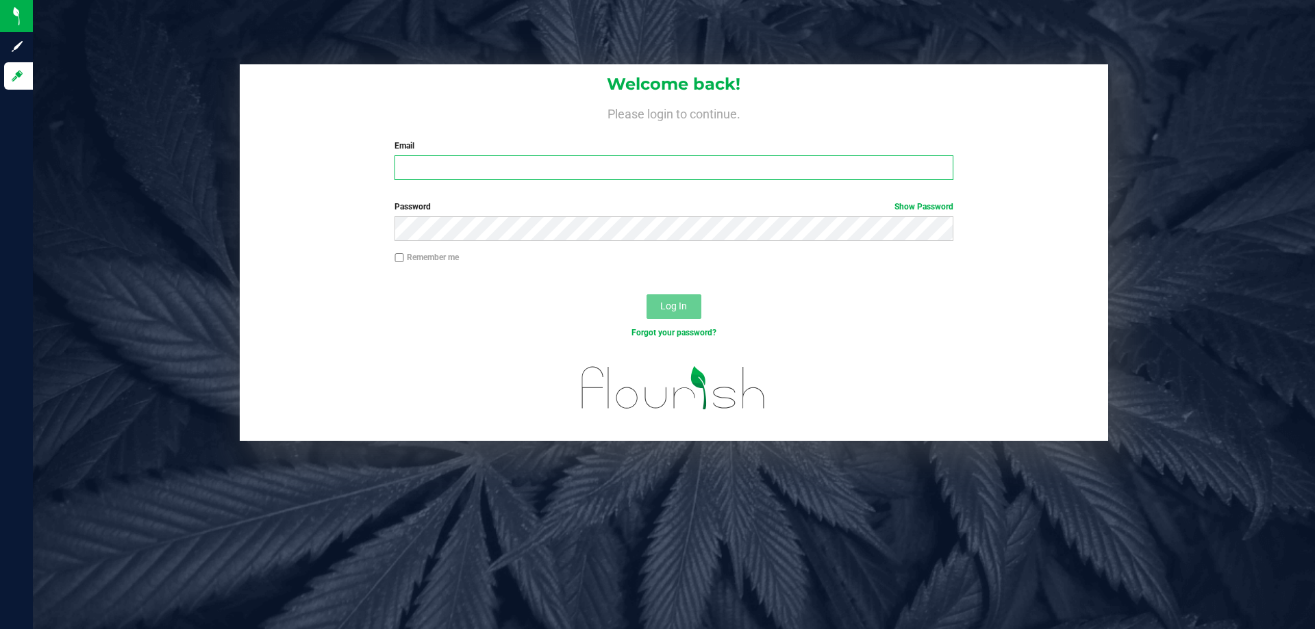
click at [463, 171] on input "Email" at bounding box center [673, 167] width 558 height 25
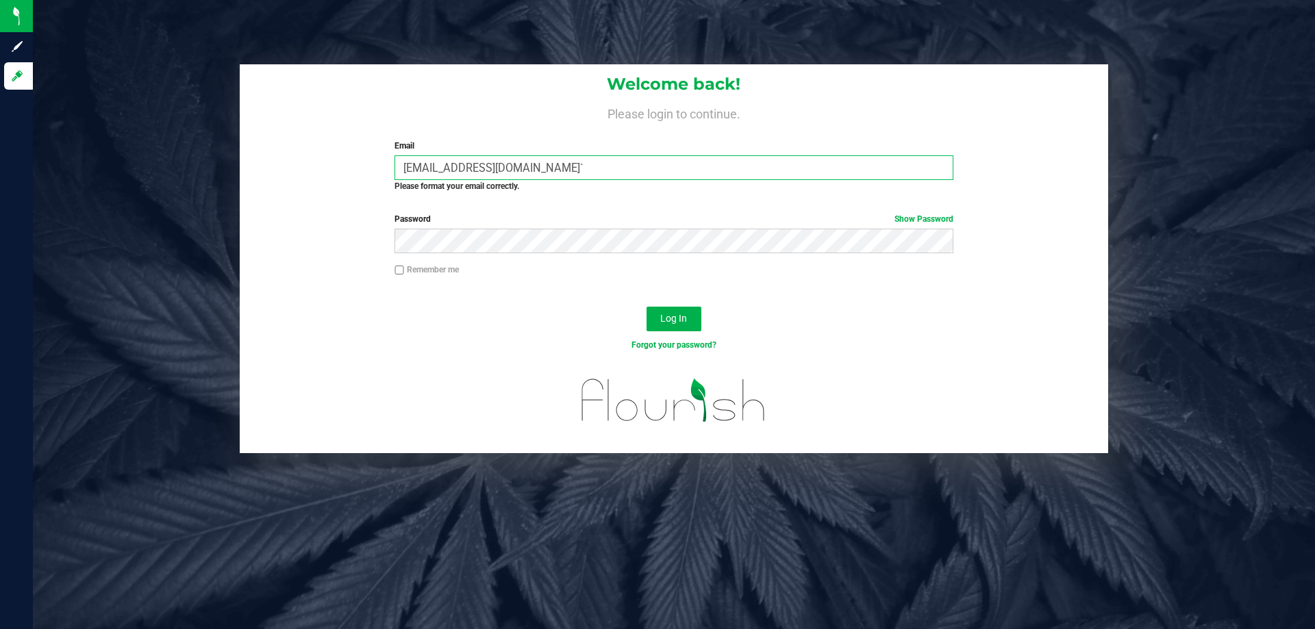
click at [629, 177] on input "[EMAIL_ADDRESS][DOMAIN_NAME]`" at bounding box center [673, 167] width 558 height 25
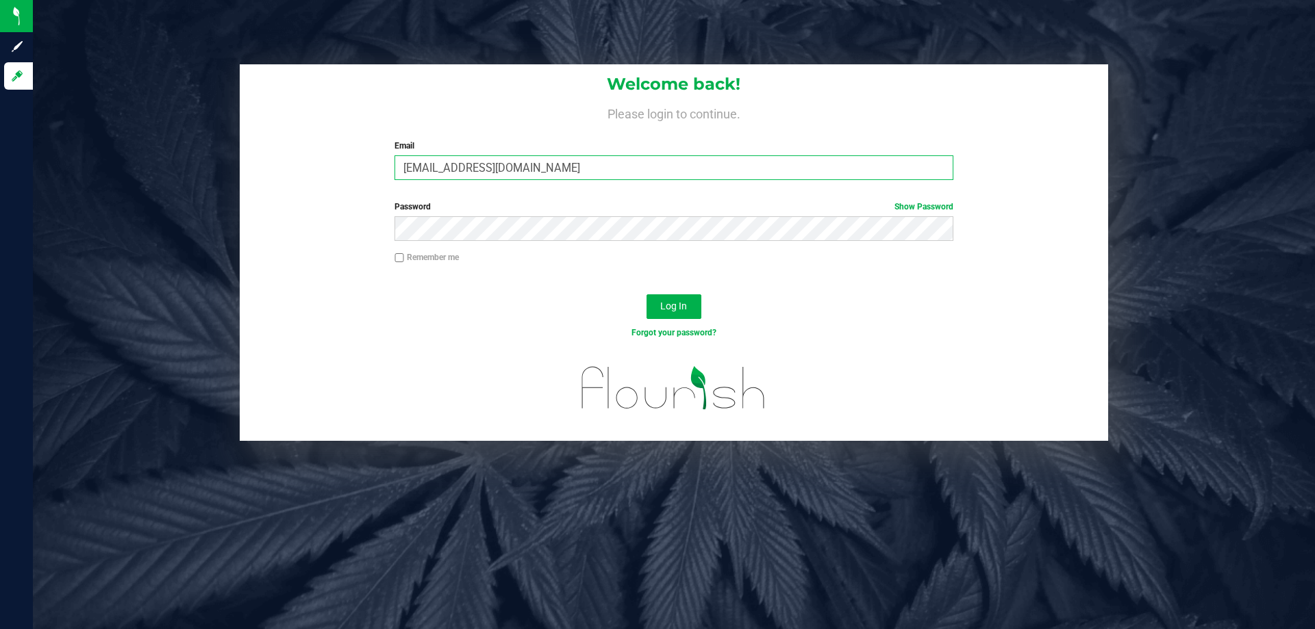
click at [646, 294] on button "Log In" at bounding box center [673, 306] width 55 height 25
